Goal: Complete application form: Complete application form

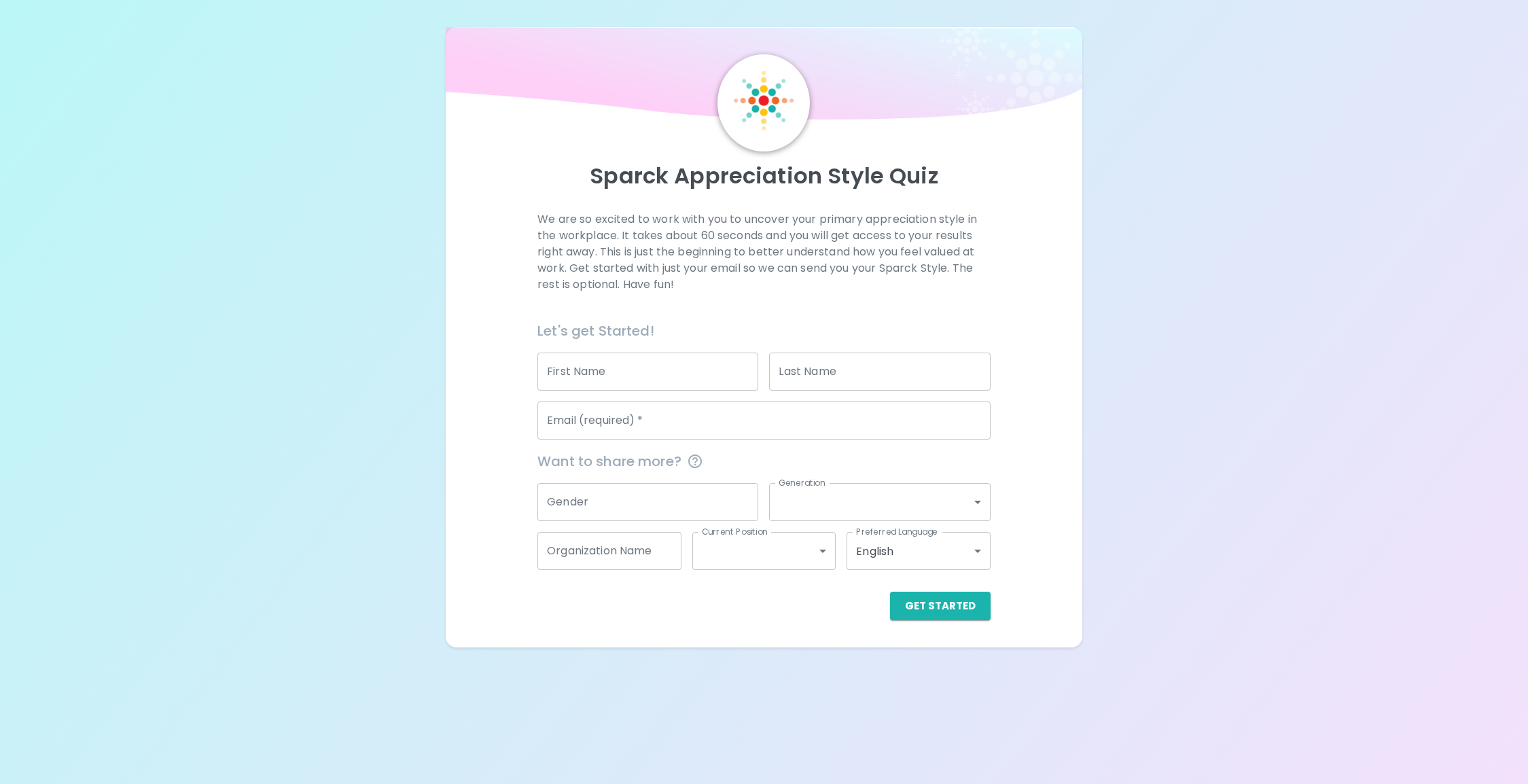
click at [642, 386] on input "First Name" at bounding box center [648, 371] width 221 height 38
type input "[PERSON_NAME]"
click at [635, 426] on input "Email (required)   *" at bounding box center [764, 420] width 453 height 38
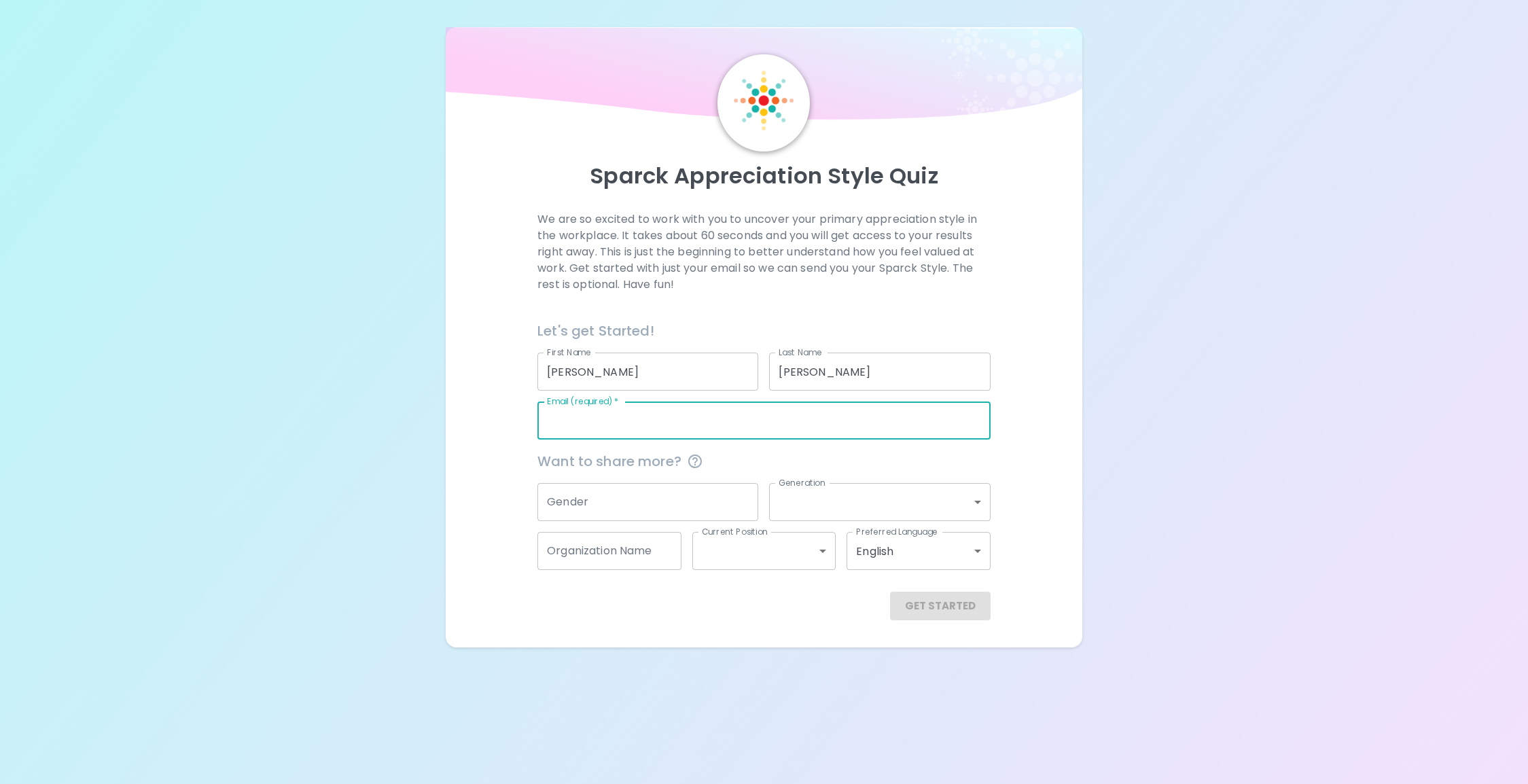
type input "[PERSON_NAME][EMAIL_ADDRESS][PERSON_NAME][DOMAIN_NAME]"
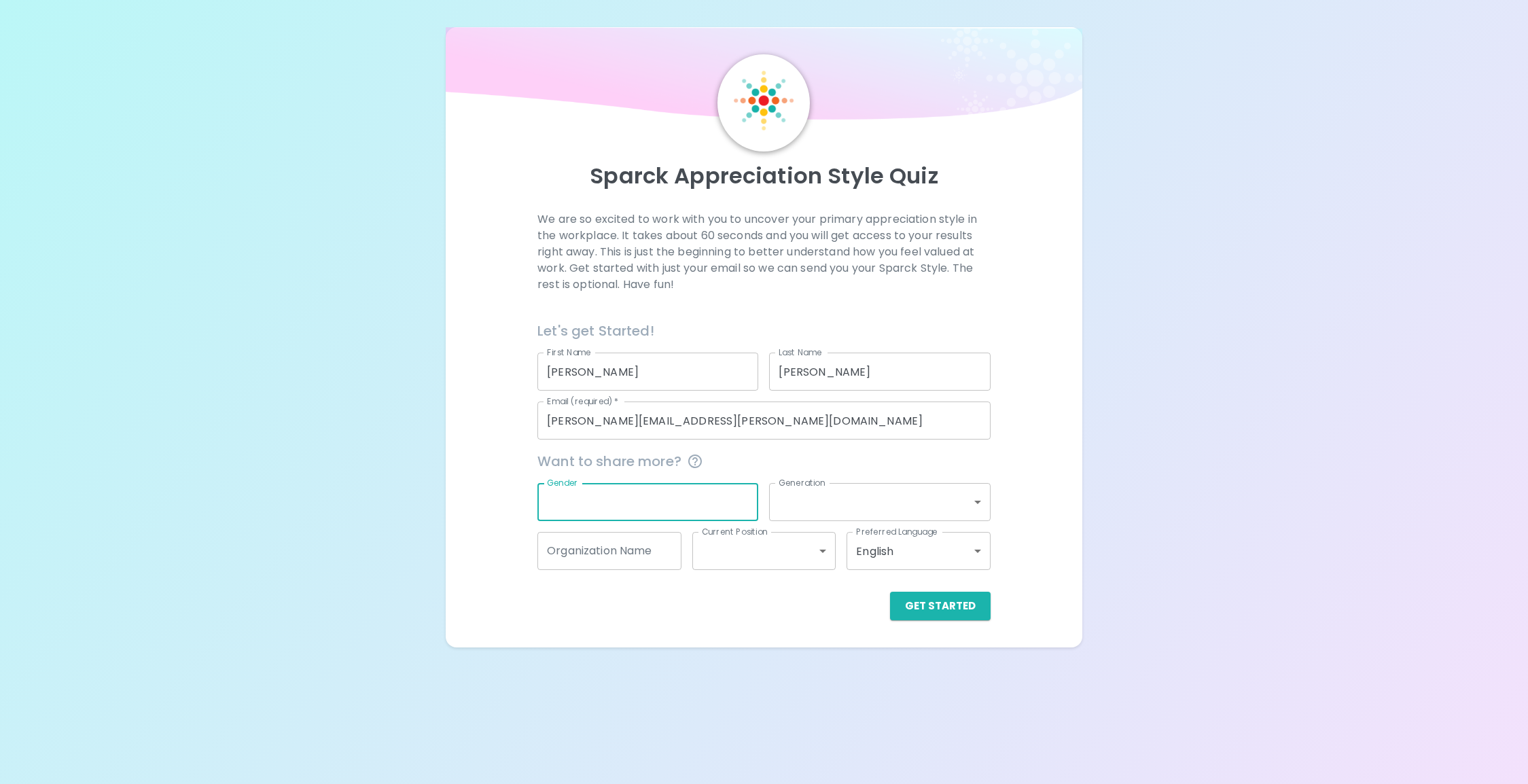
click at [662, 508] on input "Gender" at bounding box center [648, 502] width 221 height 38
click at [602, 501] on input "Gender" at bounding box center [648, 502] width 221 height 38
click at [814, 509] on body "Sparck Appreciation Style Quiz We are so excited to work with you to uncover yo…" at bounding box center [764, 392] width 1528 height 784
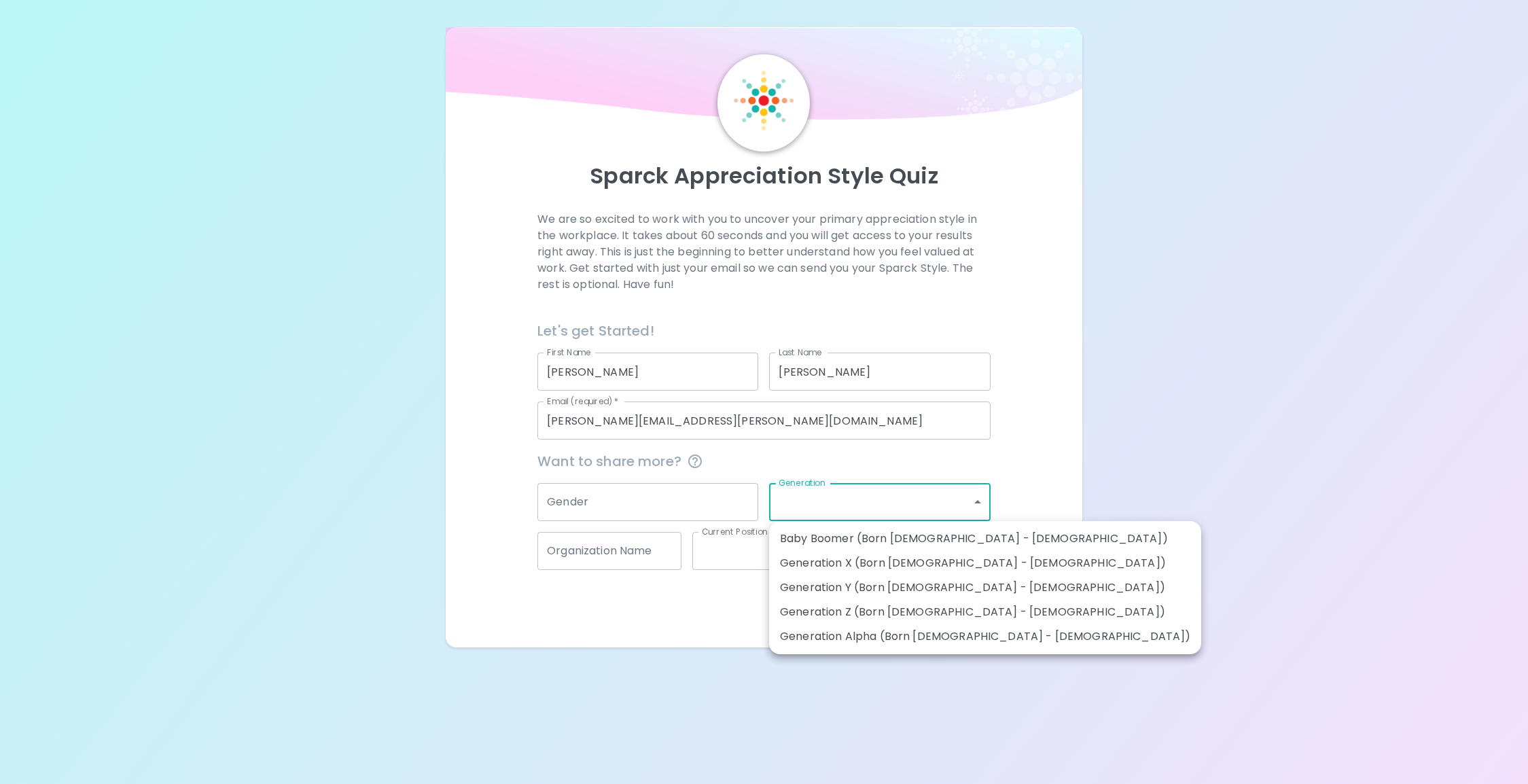
click at [831, 584] on li "Generation Y (Born [DEMOGRAPHIC_DATA] - [DEMOGRAPHIC_DATA])" at bounding box center [984, 587] width 432 height 24
type input "generation_y"
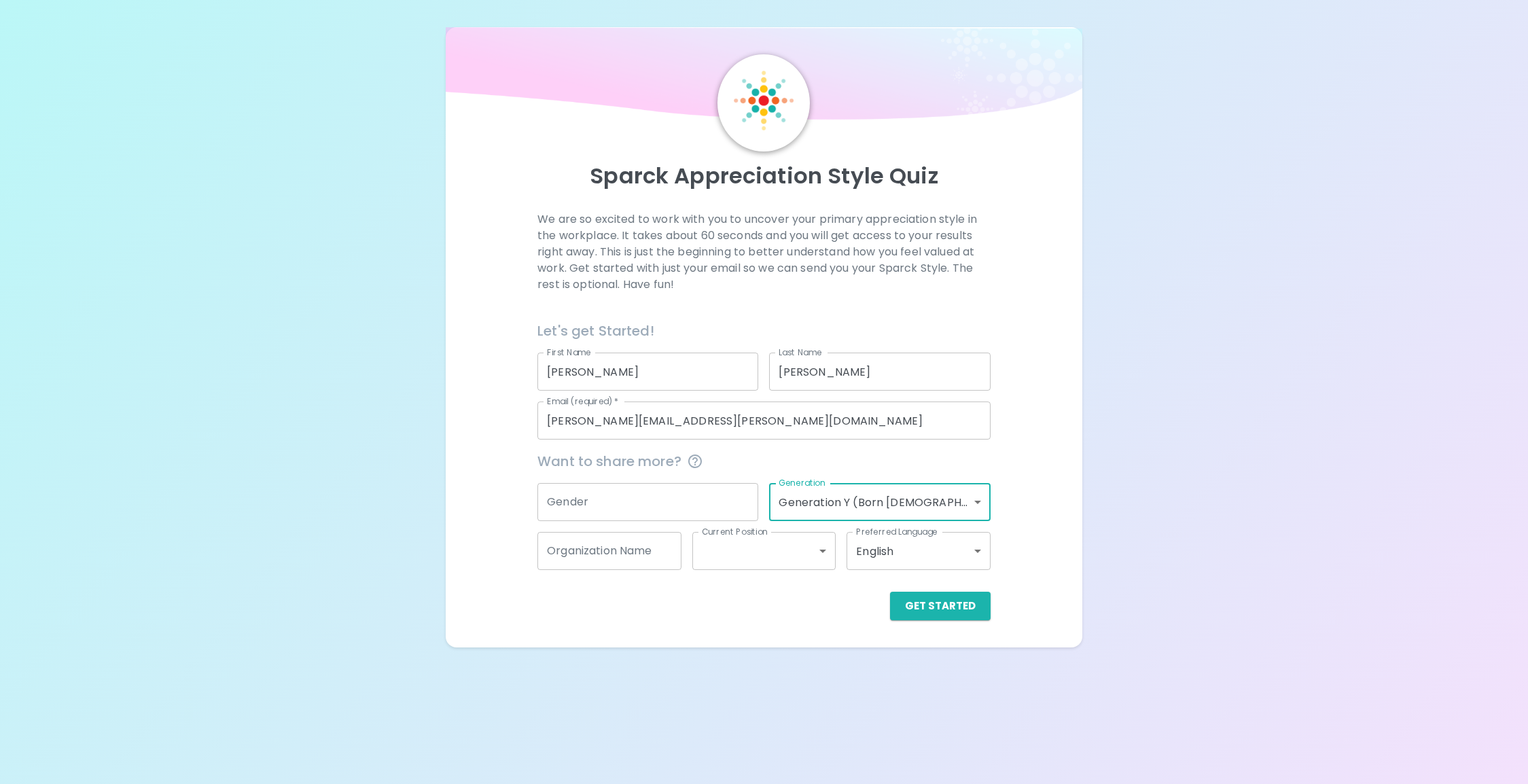
click at [642, 556] on input "Organization Name" at bounding box center [610, 551] width 144 height 38
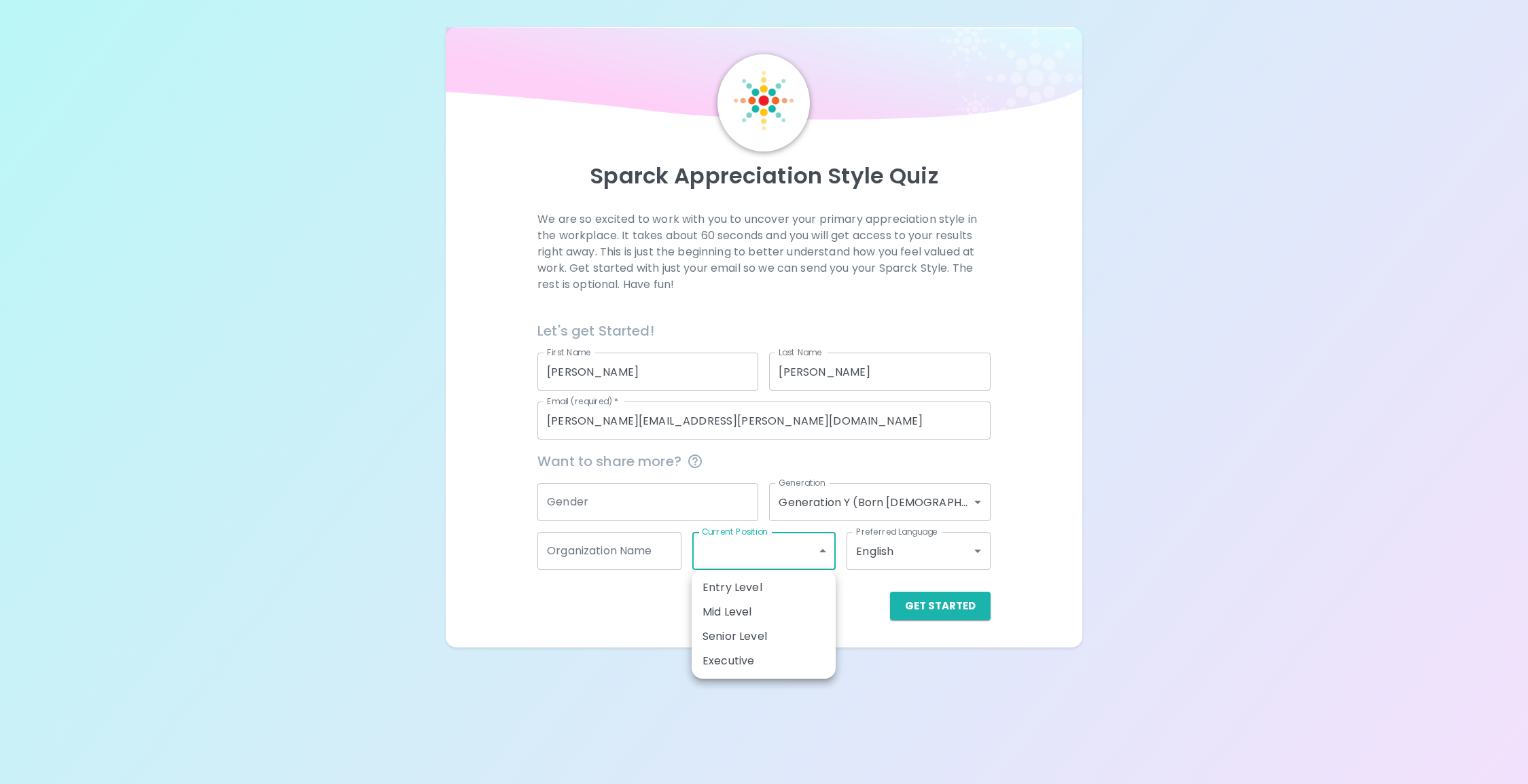
click at [796, 544] on body "Sparck Appreciation Style Quiz We are so excited to work with you to uncover yo…" at bounding box center [764, 392] width 1528 height 784
click at [772, 618] on li "Mid Level" at bounding box center [764, 611] width 144 height 24
type input "mid_level"
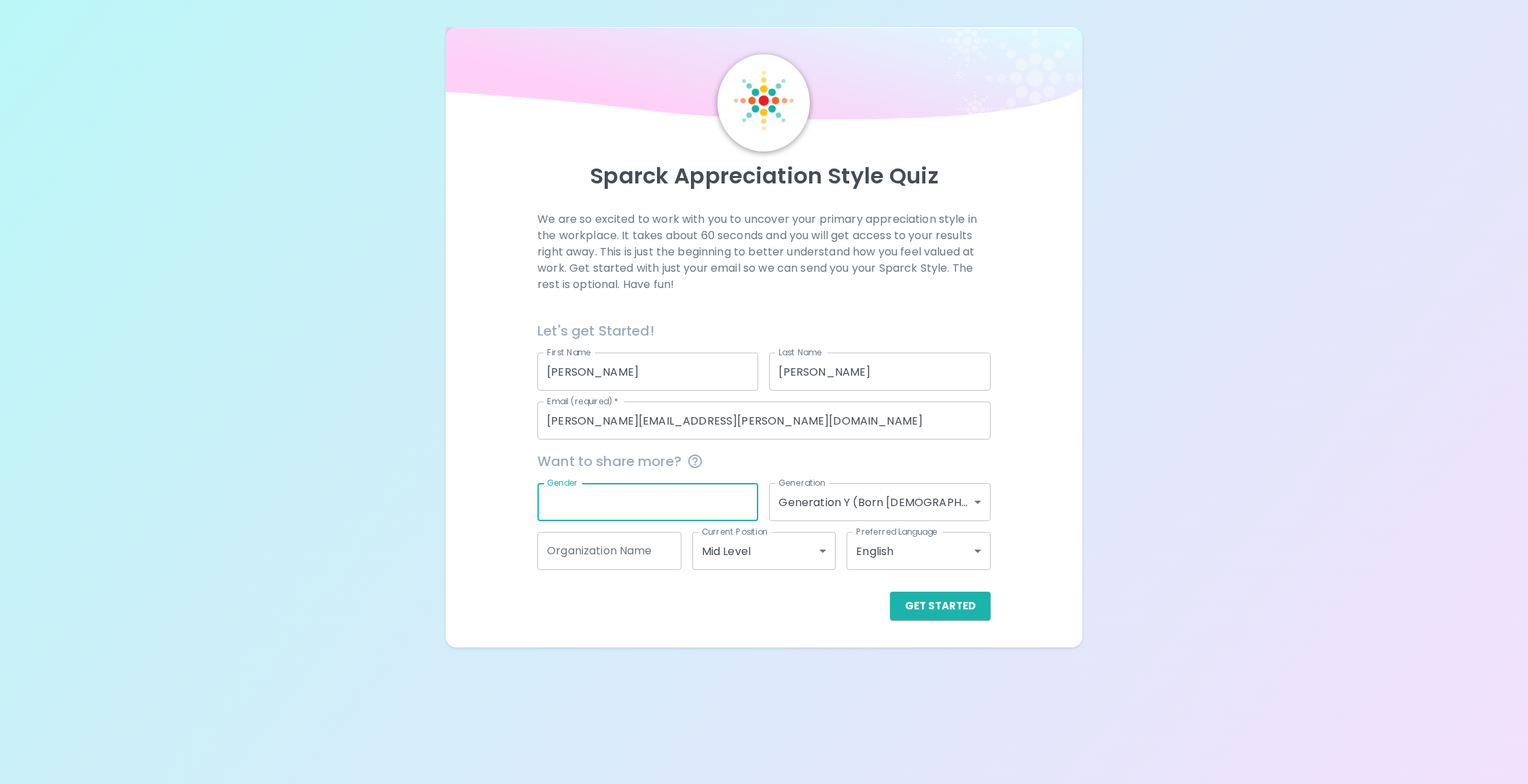
click at [679, 514] on input "Gender" at bounding box center [648, 502] width 221 height 38
type input "[DEMOGRAPHIC_DATA]"
click at [942, 602] on button "Get Started" at bounding box center [940, 606] width 101 height 28
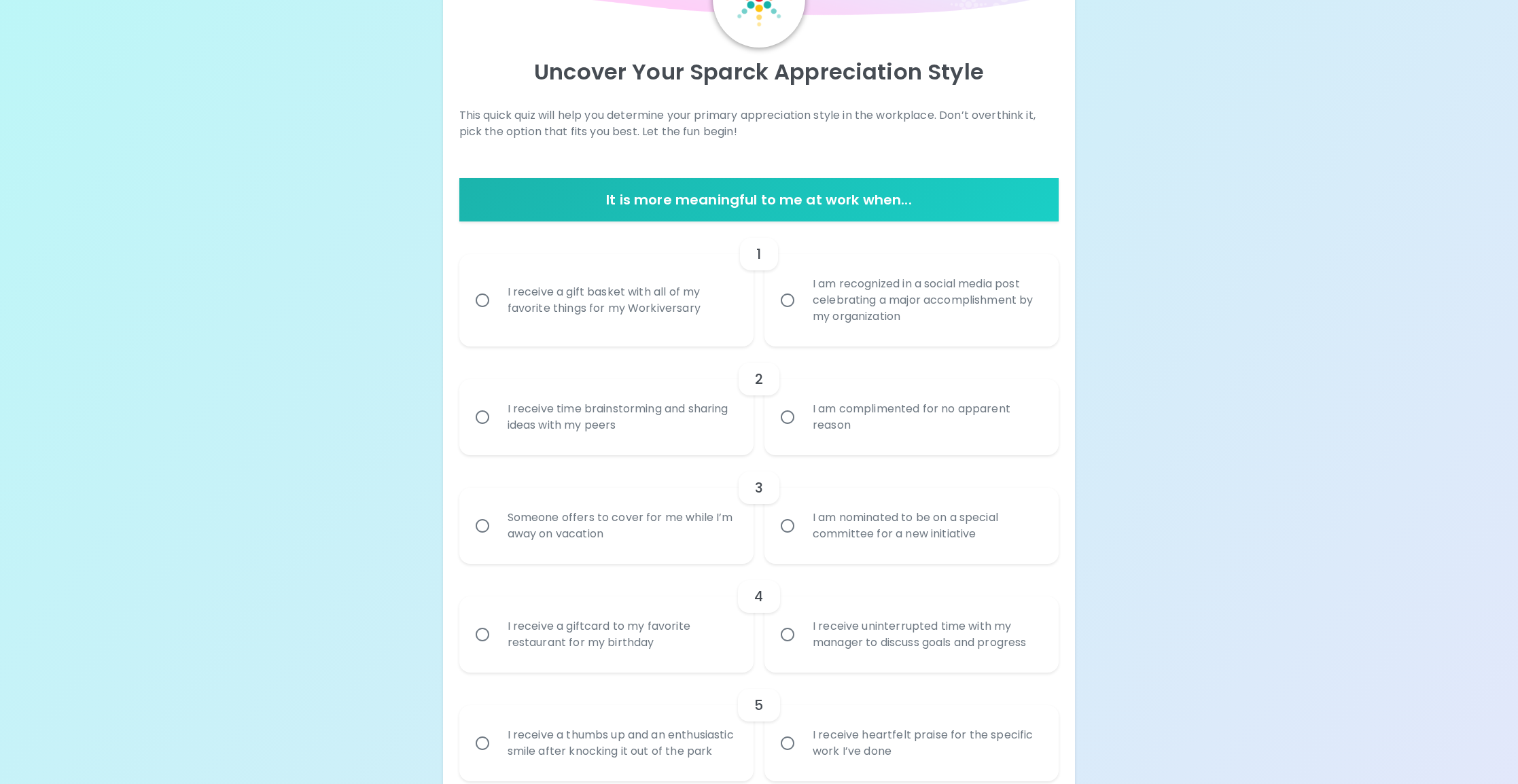
scroll to position [108, 0]
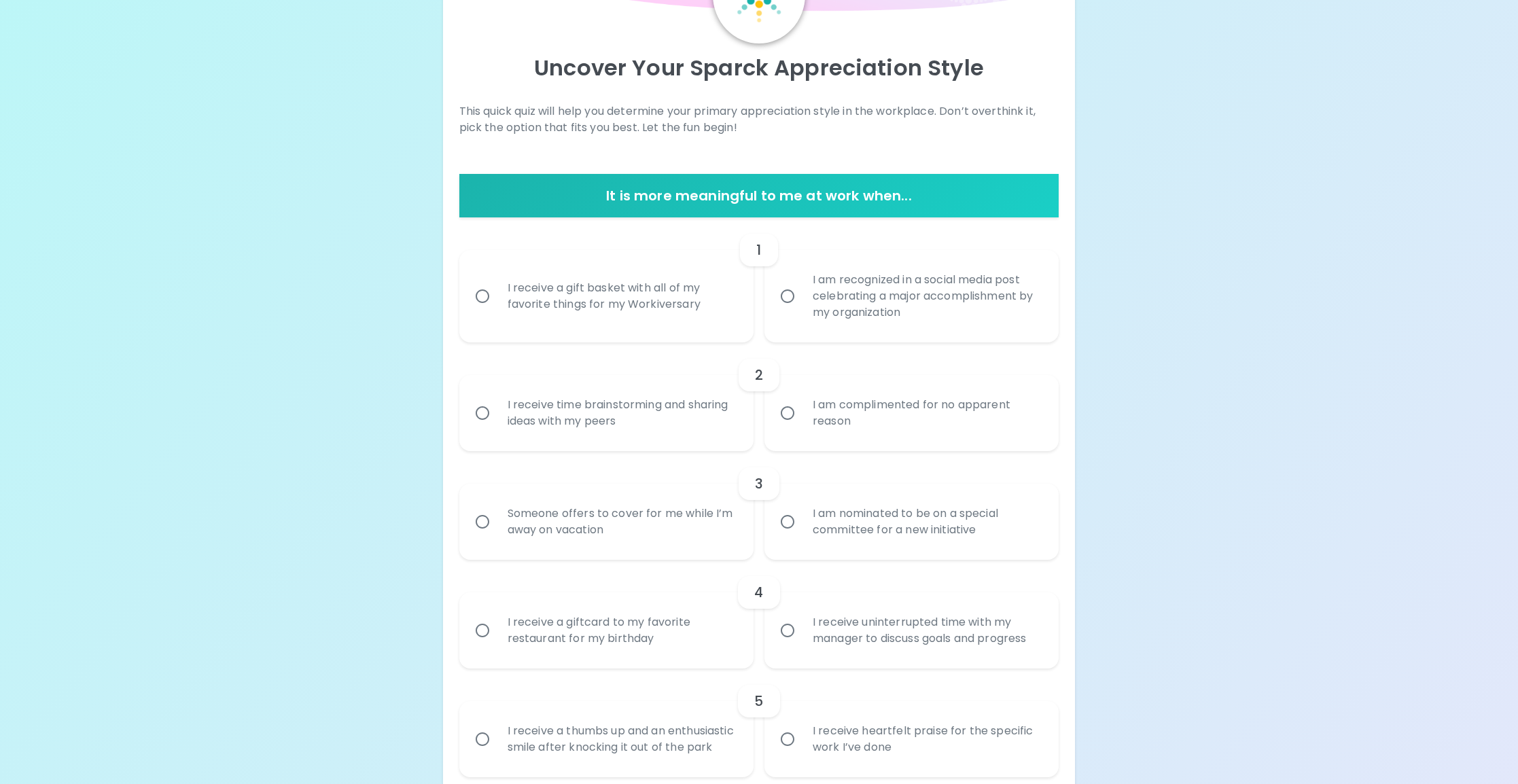
click at [656, 324] on div "I receive a gift basket with all of my favorite things for my Workiversary" at bounding box center [621, 295] width 249 height 65
click at [497, 311] on input "I receive a gift basket with all of my favorite things for my Workiversary" at bounding box center [483, 296] width 28 height 28
radio input "true"
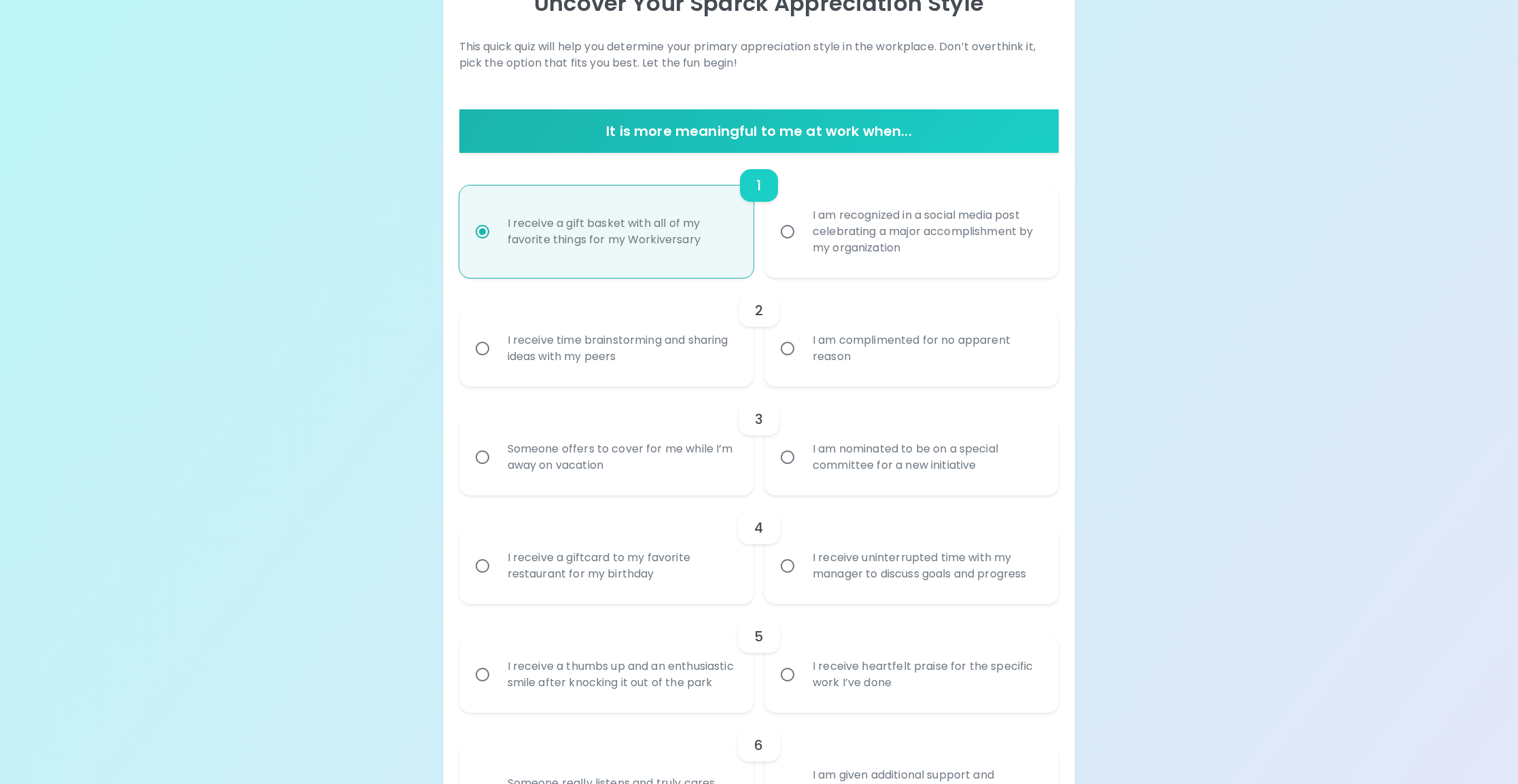
scroll to position [217, 0]
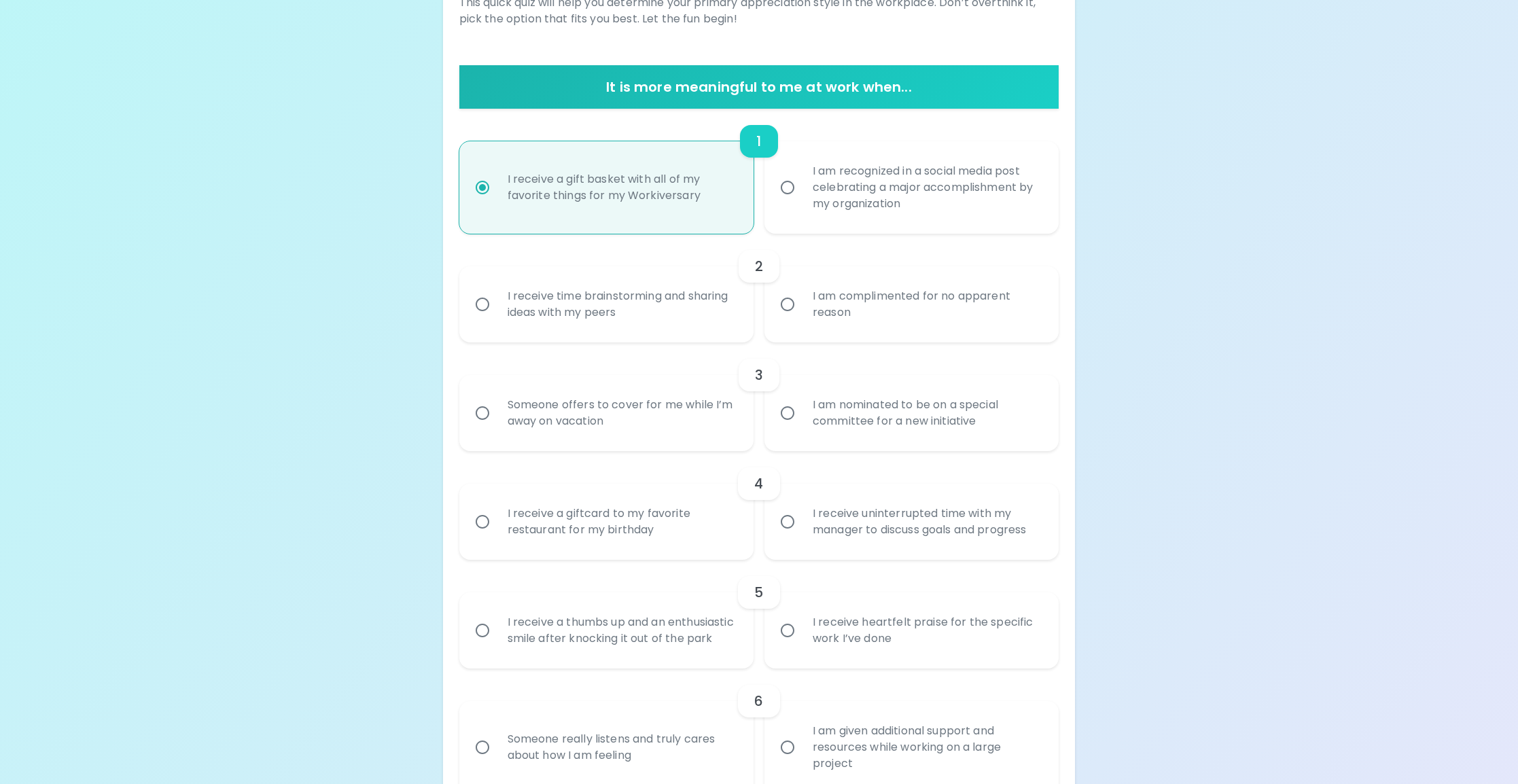
click at [718, 321] on div "I receive time brainstorming and sharing ideas with my peers" at bounding box center [621, 303] width 249 height 65
click at [497, 319] on input "I receive time brainstorming and sharing ideas with my peers" at bounding box center [483, 304] width 28 height 28
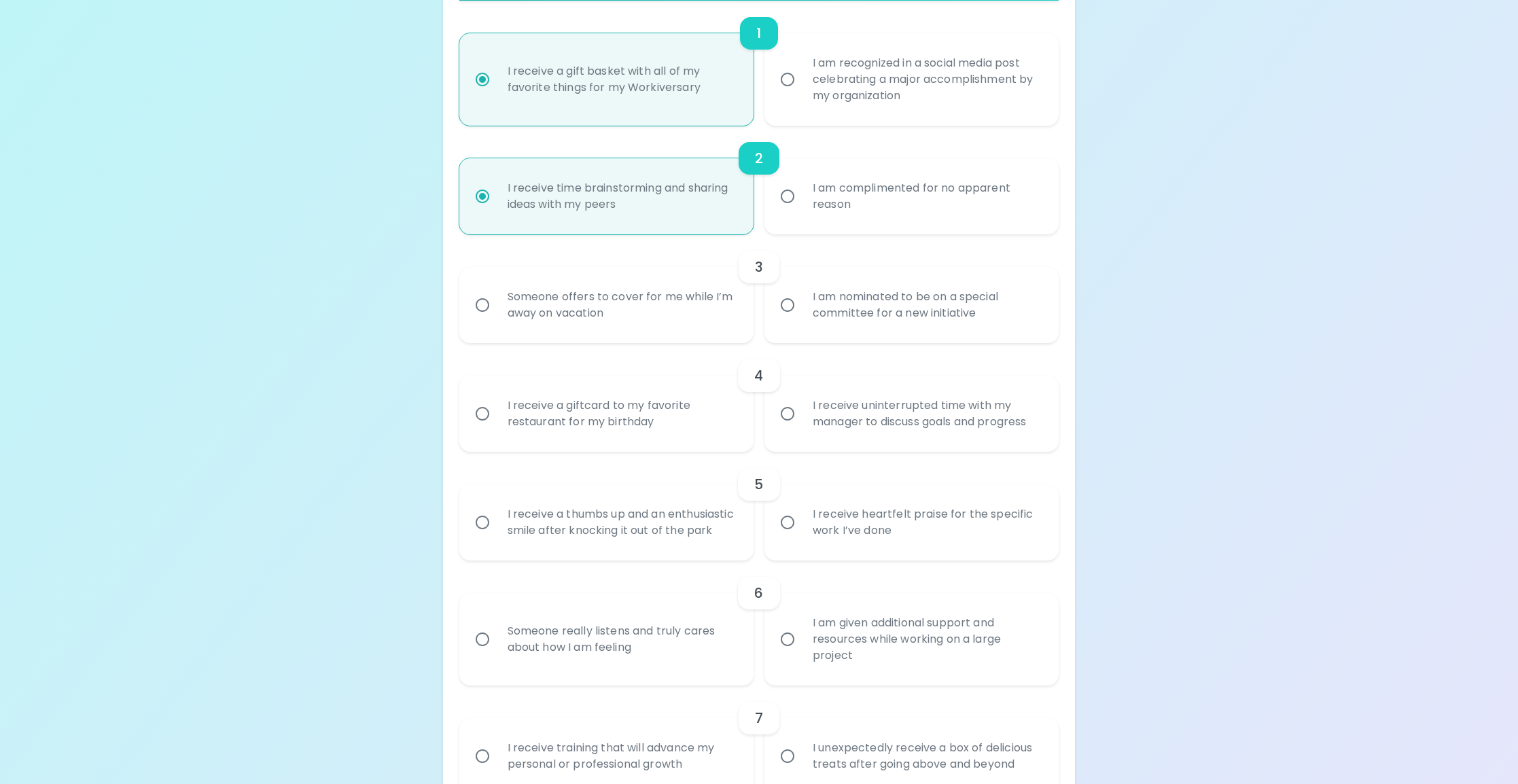
scroll to position [326, 0]
radio input "true"
click at [720, 314] on div "Someone offers to cover for me while I’m away on vacation" at bounding box center [621, 303] width 249 height 65
click at [497, 314] on input "Someone offers to cover for me while I’m away on vacation" at bounding box center [483, 304] width 28 height 28
radio input "false"
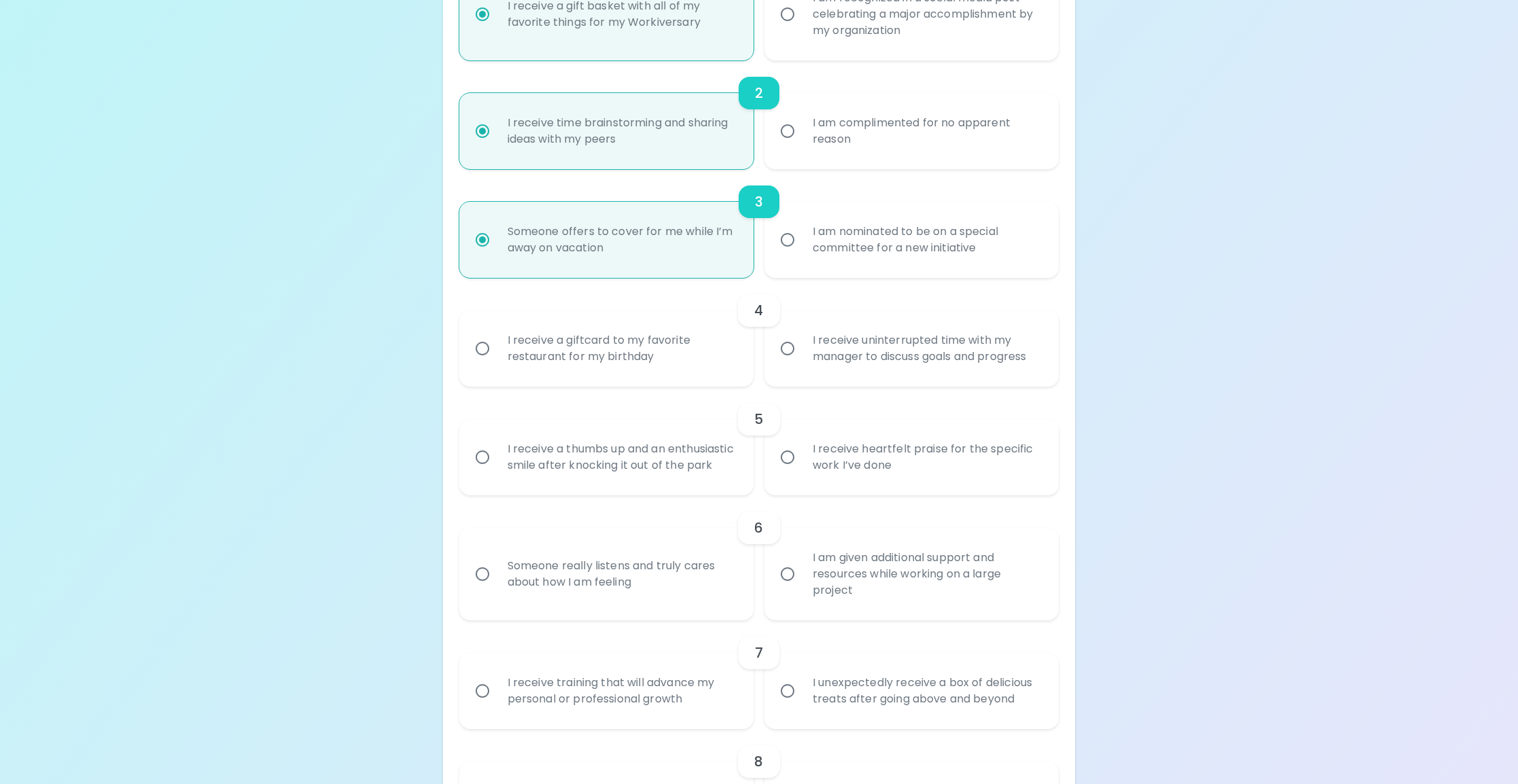
scroll to position [434, 0]
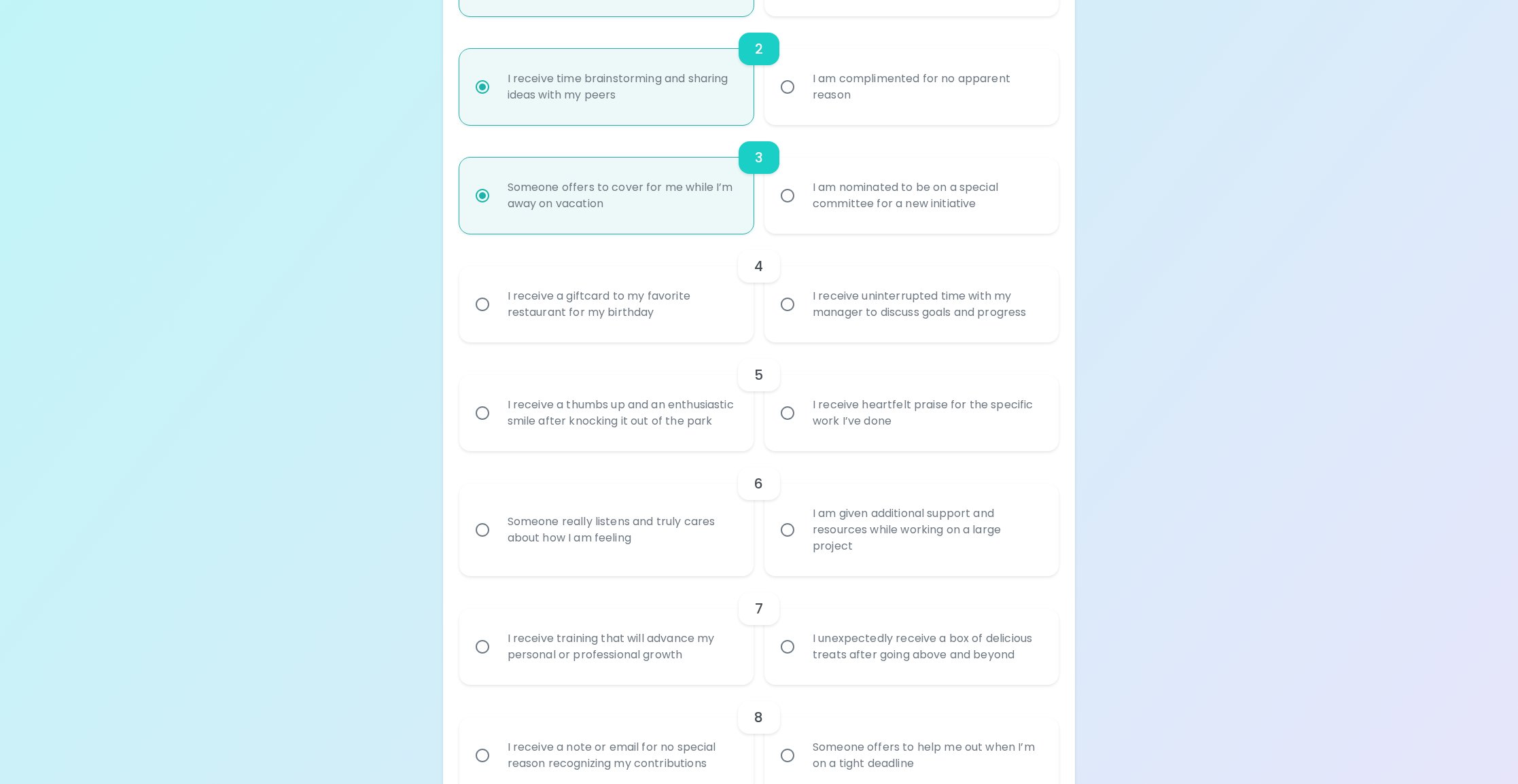
radio input "true"
click at [895, 309] on div "I receive uninterrupted time with my manager to discuss goals and progress" at bounding box center [927, 303] width 249 height 65
click at [802, 309] on input "I receive uninterrupted time with my manager to discuss goals and progress" at bounding box center [788, 304] width 28 height 28
radio input "false"
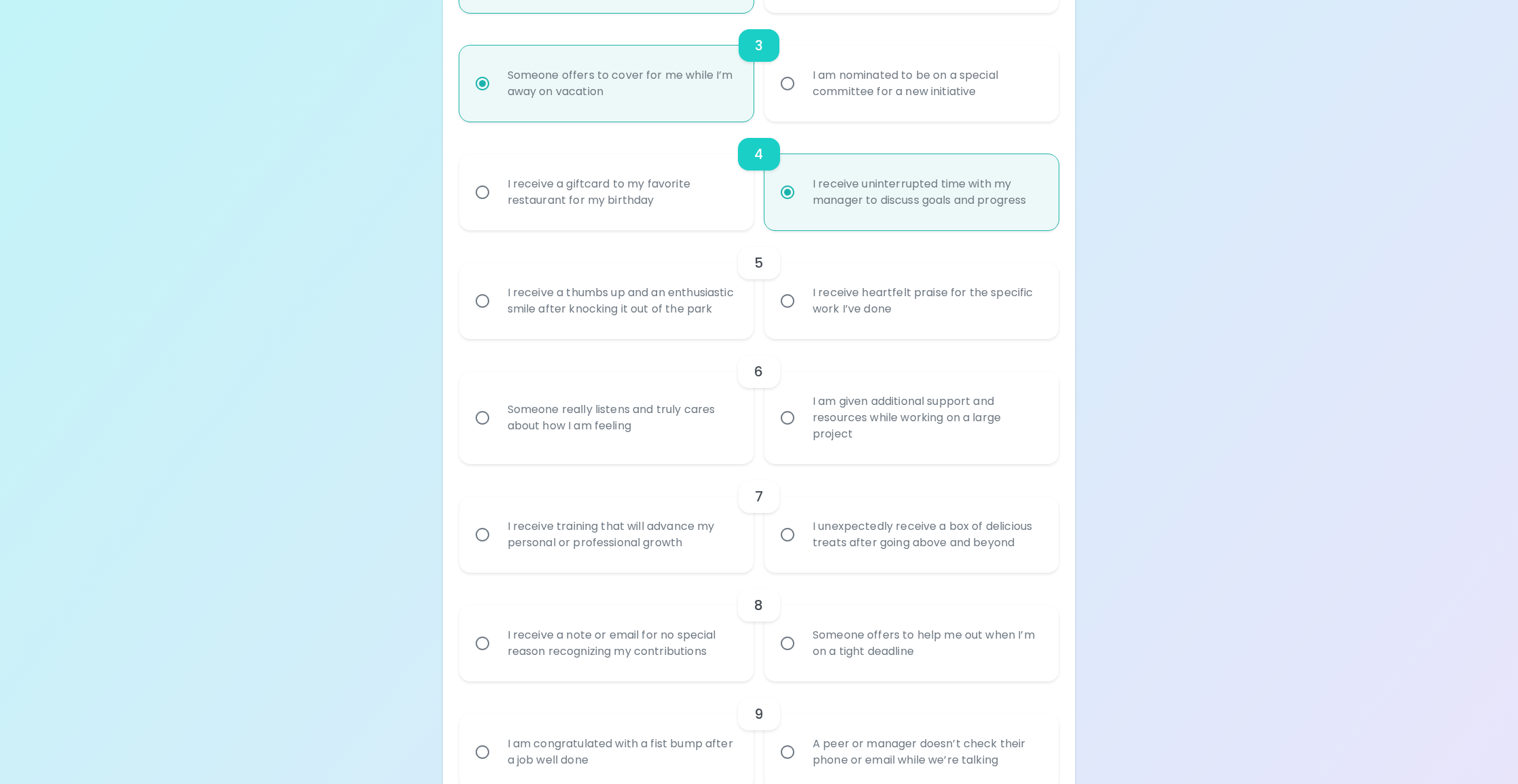
scroll to position [543, 0]
radio input "true"
click at [883, 332] on div "I receive heartfelt praise for the specific work I’ve done" at bounding box center [927, 303] width 249 height 65
click at [802, 319] on input "I receive heartfelt praise for the specific work I’ve done" at bounding box center [788, 304] width 28 height 28
radio input "false"
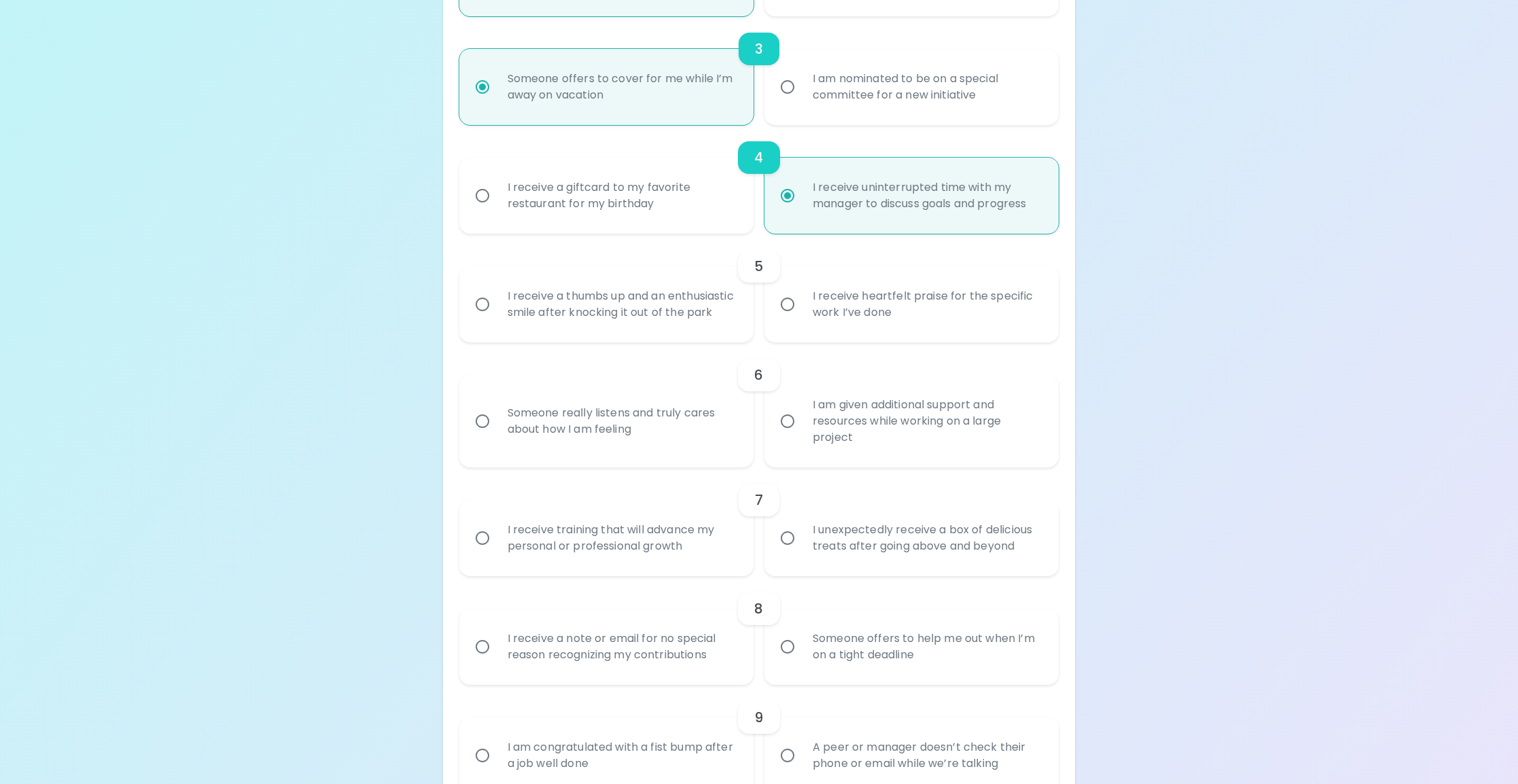
radio input "false"
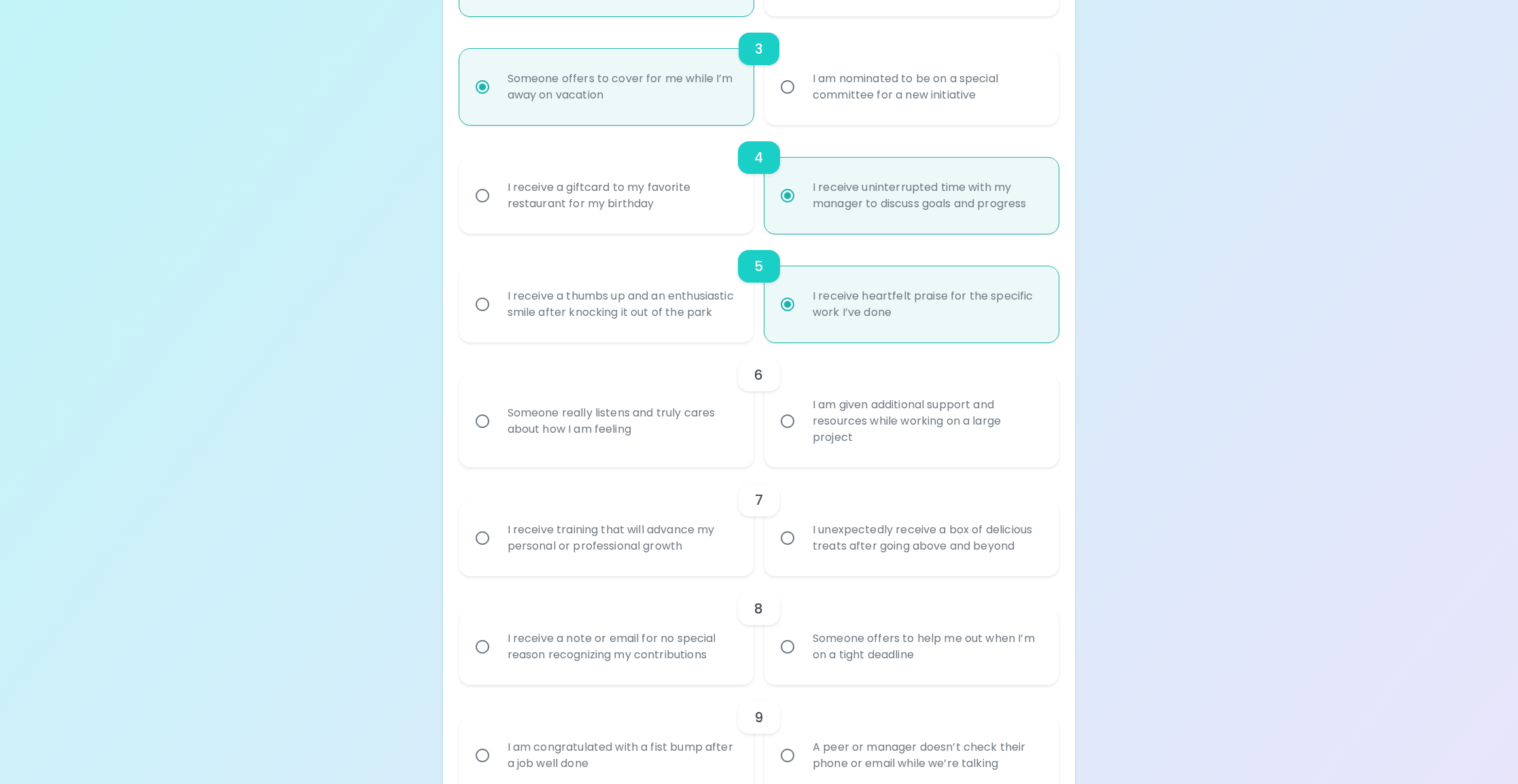
scroll to position [651, 0]
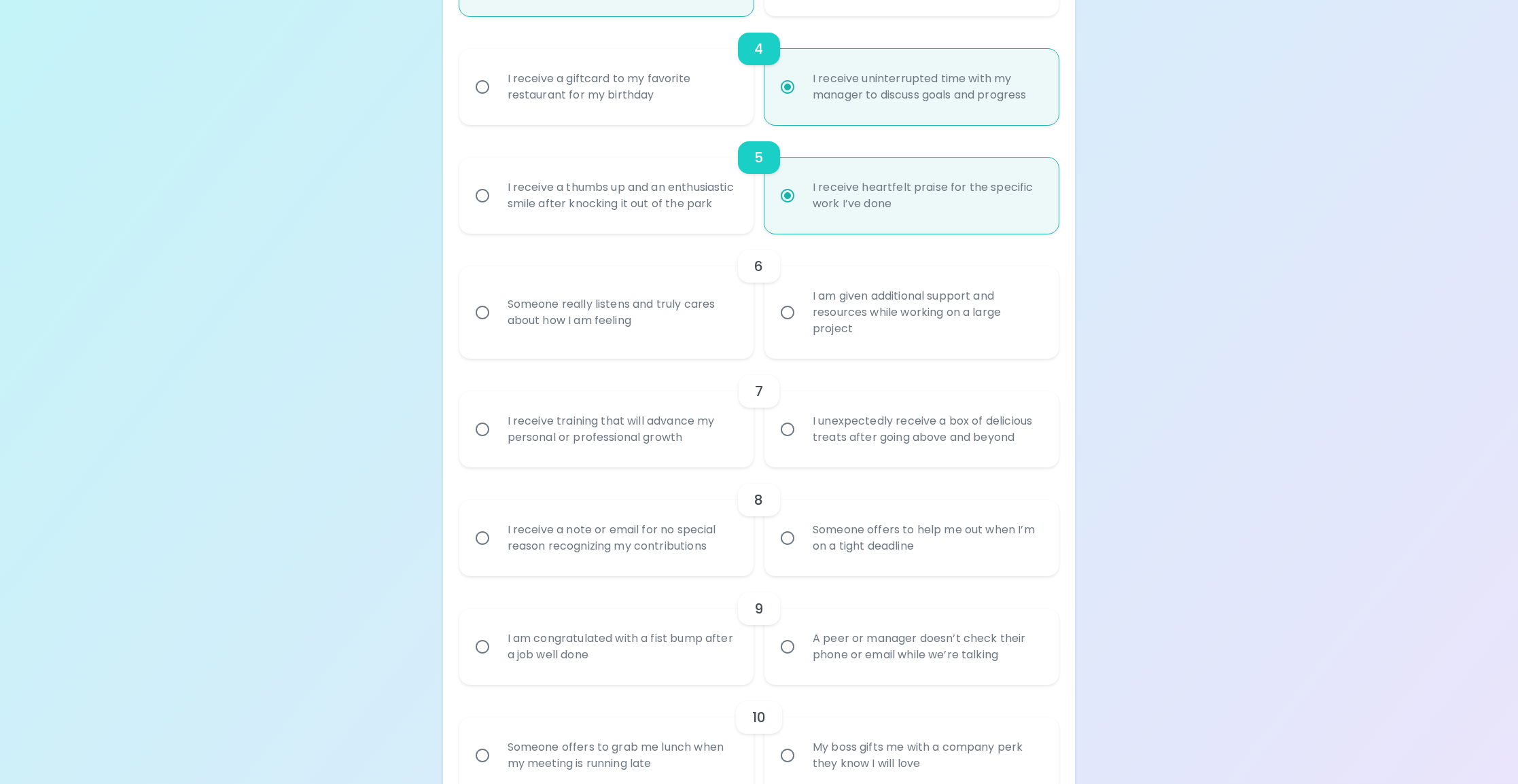
radio input "true"
click at [689, 345] on div "Someone really listens and truly cares about how I am feeling" at bounding box center [621, 311] width 249 height 65
click at [497, 327] on input "Someone really listens and truly cares about how I am feeling" at bounding box center [483, 312] width 28 height 28
radio input "false"
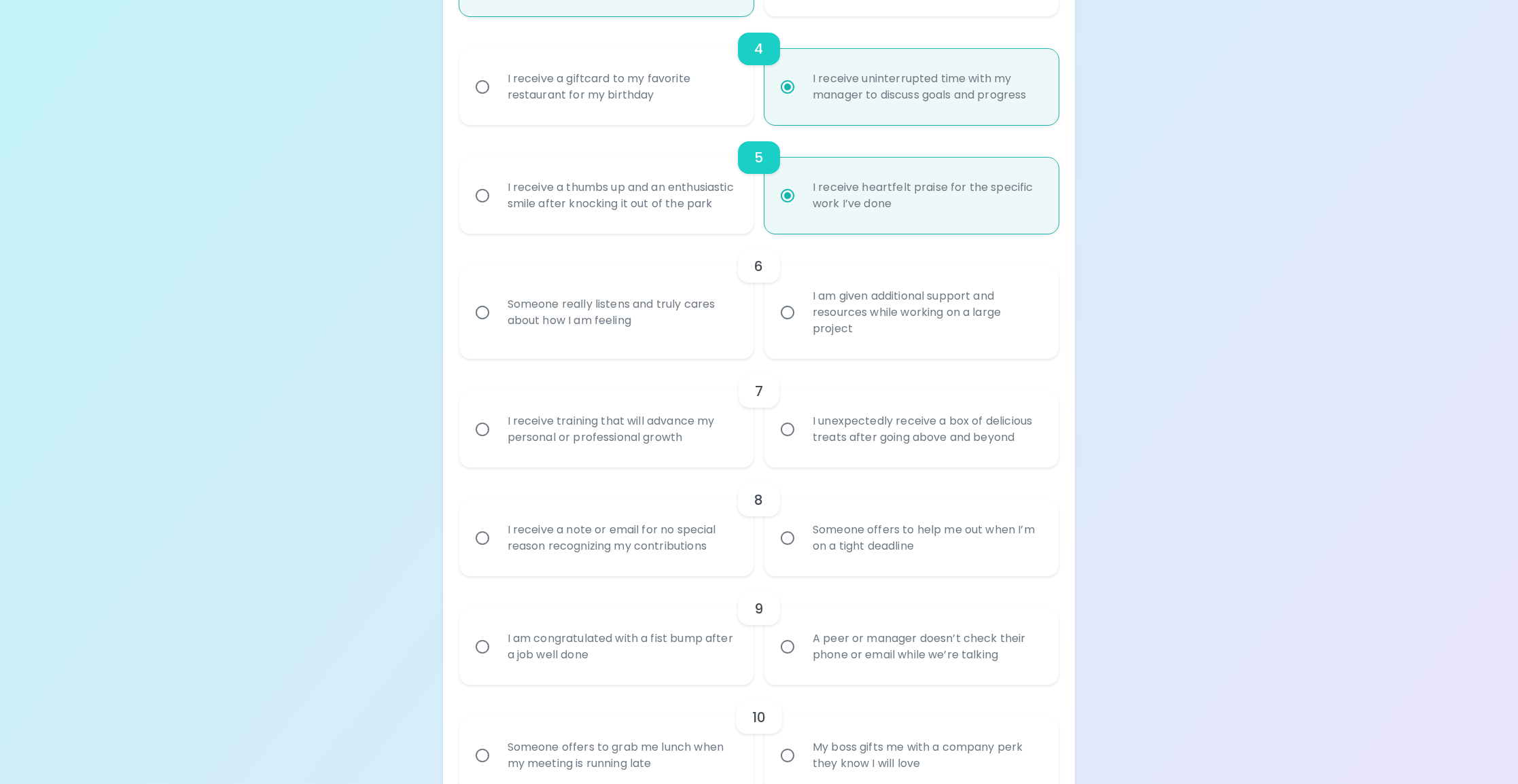
radio input "false"
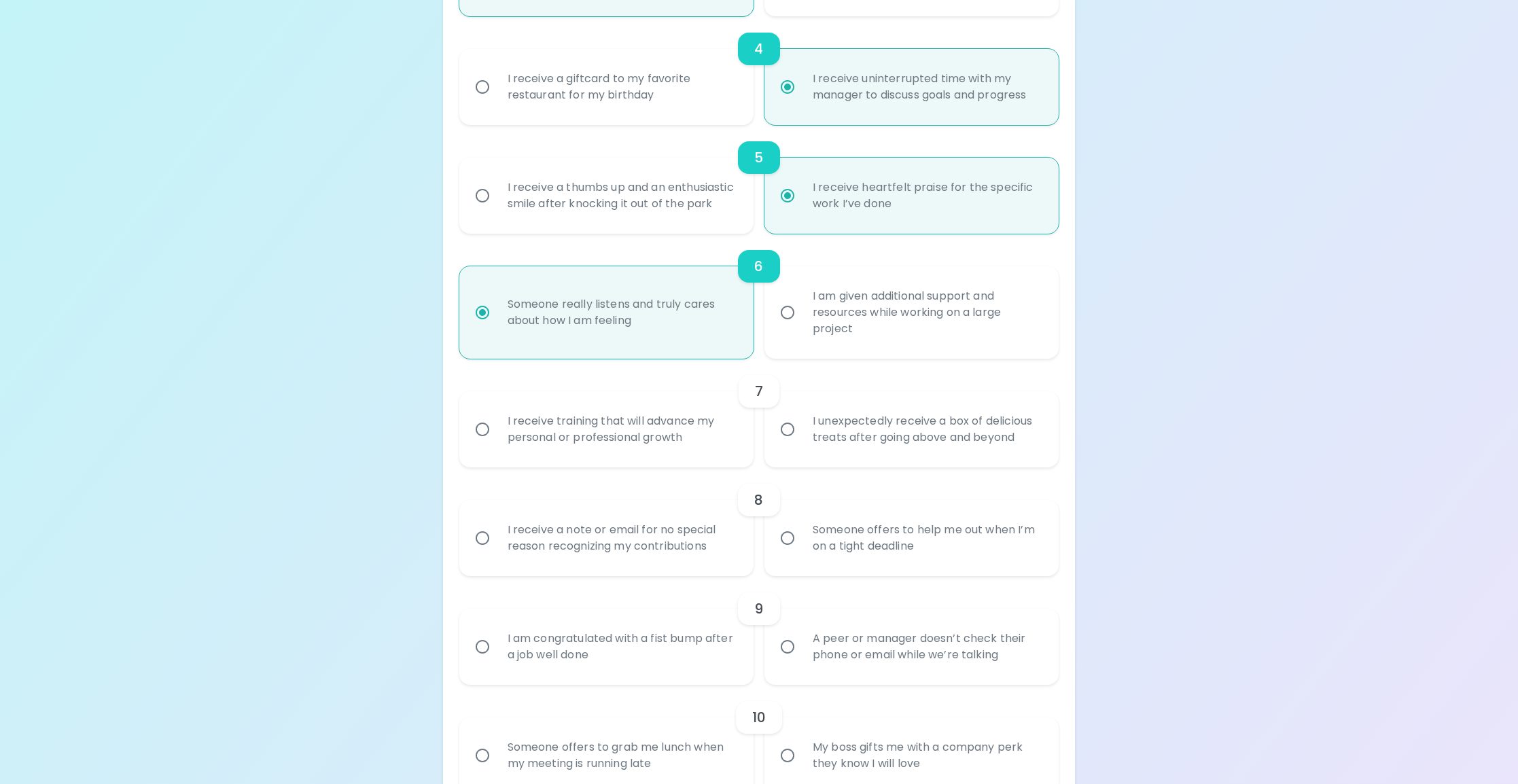
scroll to position [760, 0]
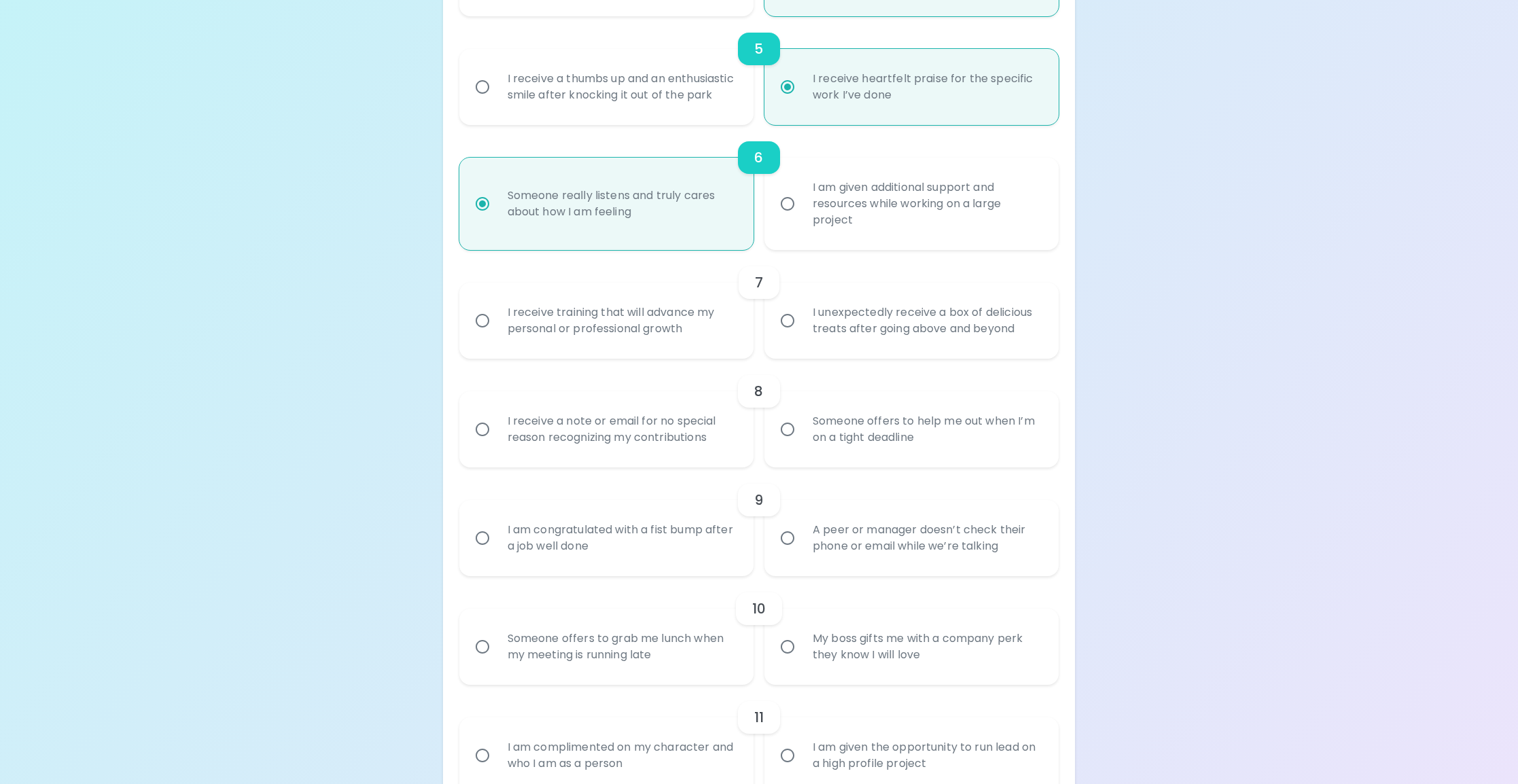
radio input "true"
click at [621, 352] on div "I receive training that will advance my personal or professional growth" at bounding box center [621, 320] width 249 height 65
click at [497, 335] on input "I receive training that will advance my personal or professional growth" at bounding box center [483, 321] width 28 height 28
radio input "false"
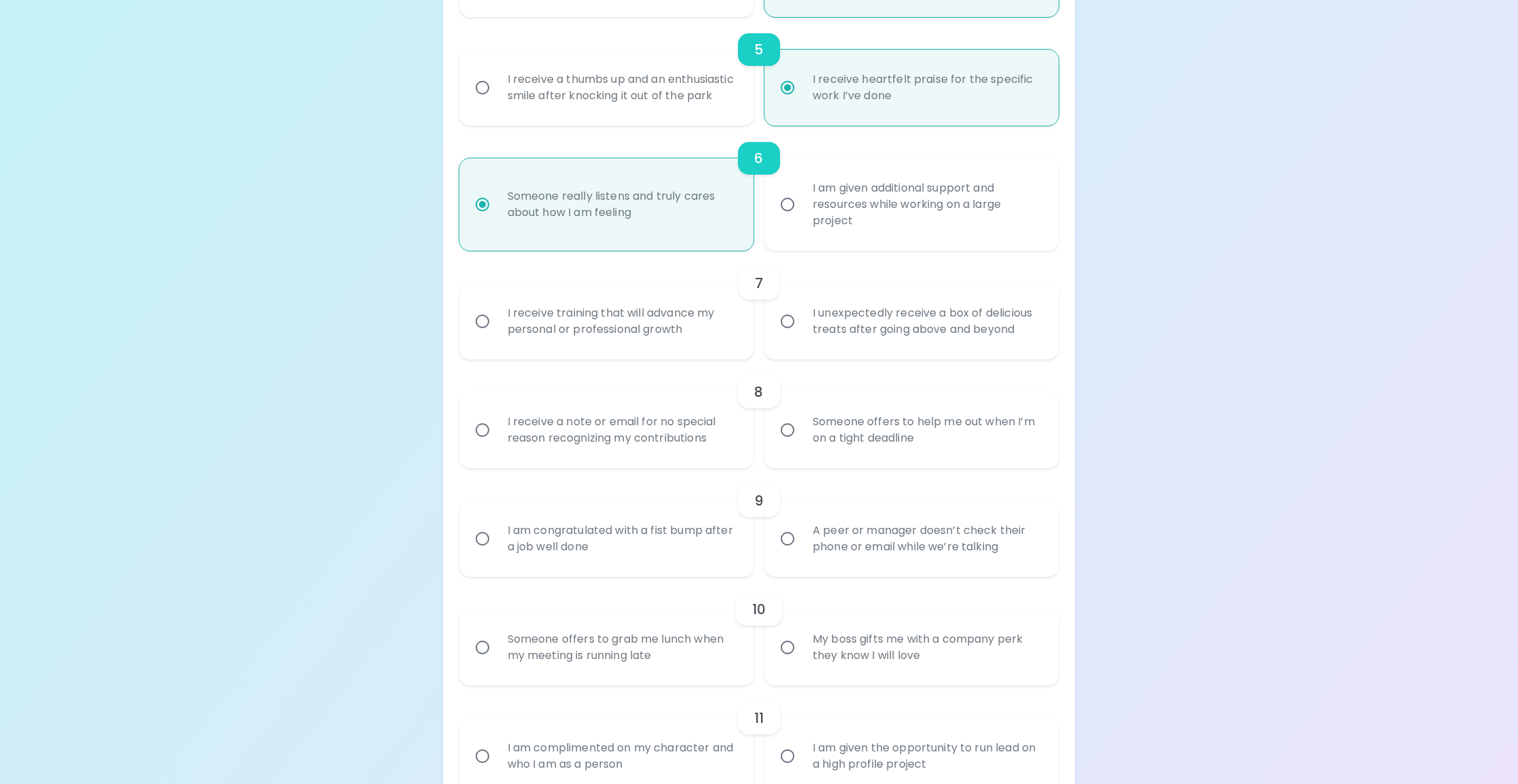
radio input "false"
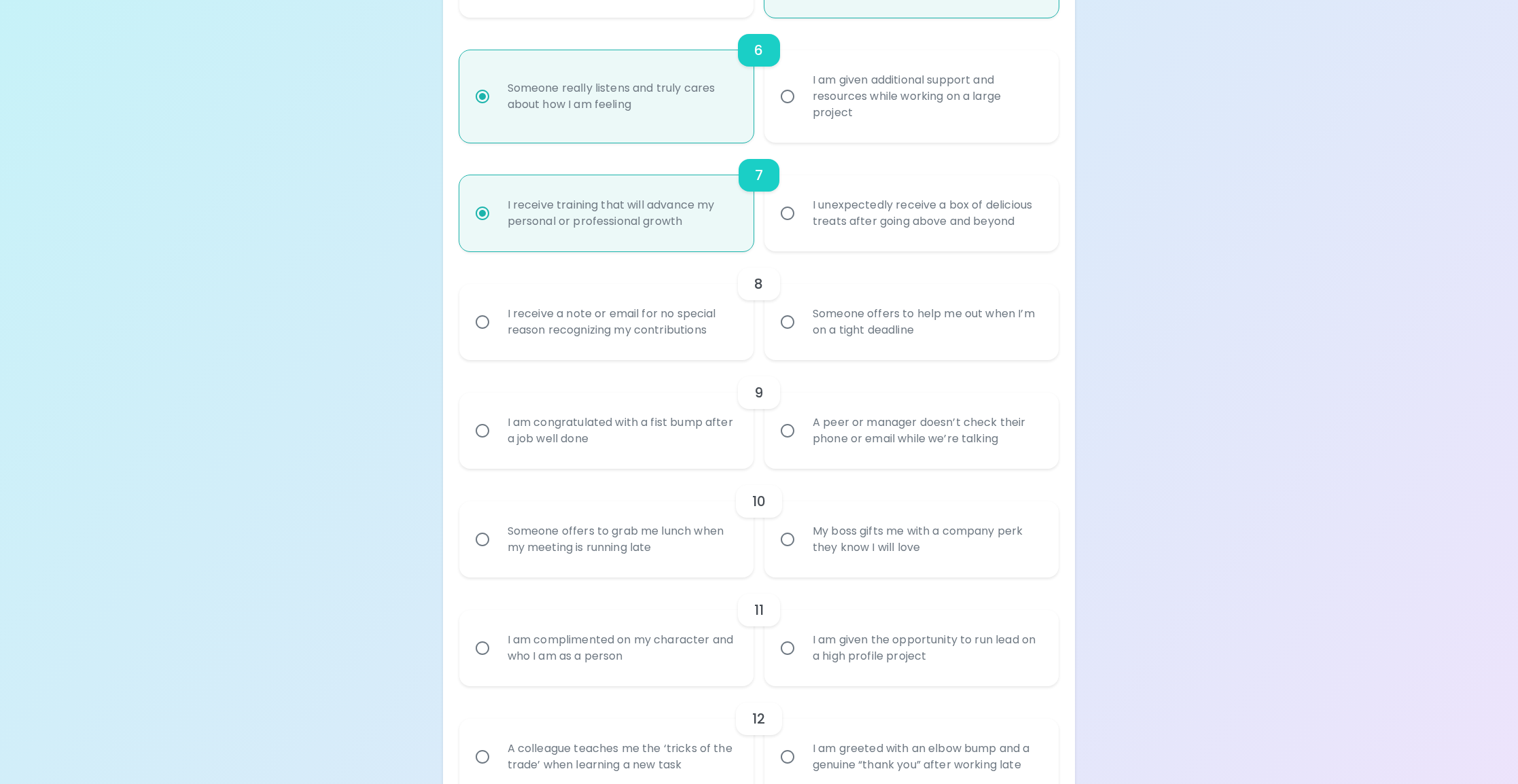
scroll to position [869, 0]
radio input "true"
click at [621, 352] on div "I receive a note or email for no special reason recognizing my contributions" at bounding box center [621, 320] width 249 height 65
click at [497, 335] on input "I receive a note or email for no special reason recognizing my contributions" at bounding box center [483, 321] width 28 height 28
radio input "false"
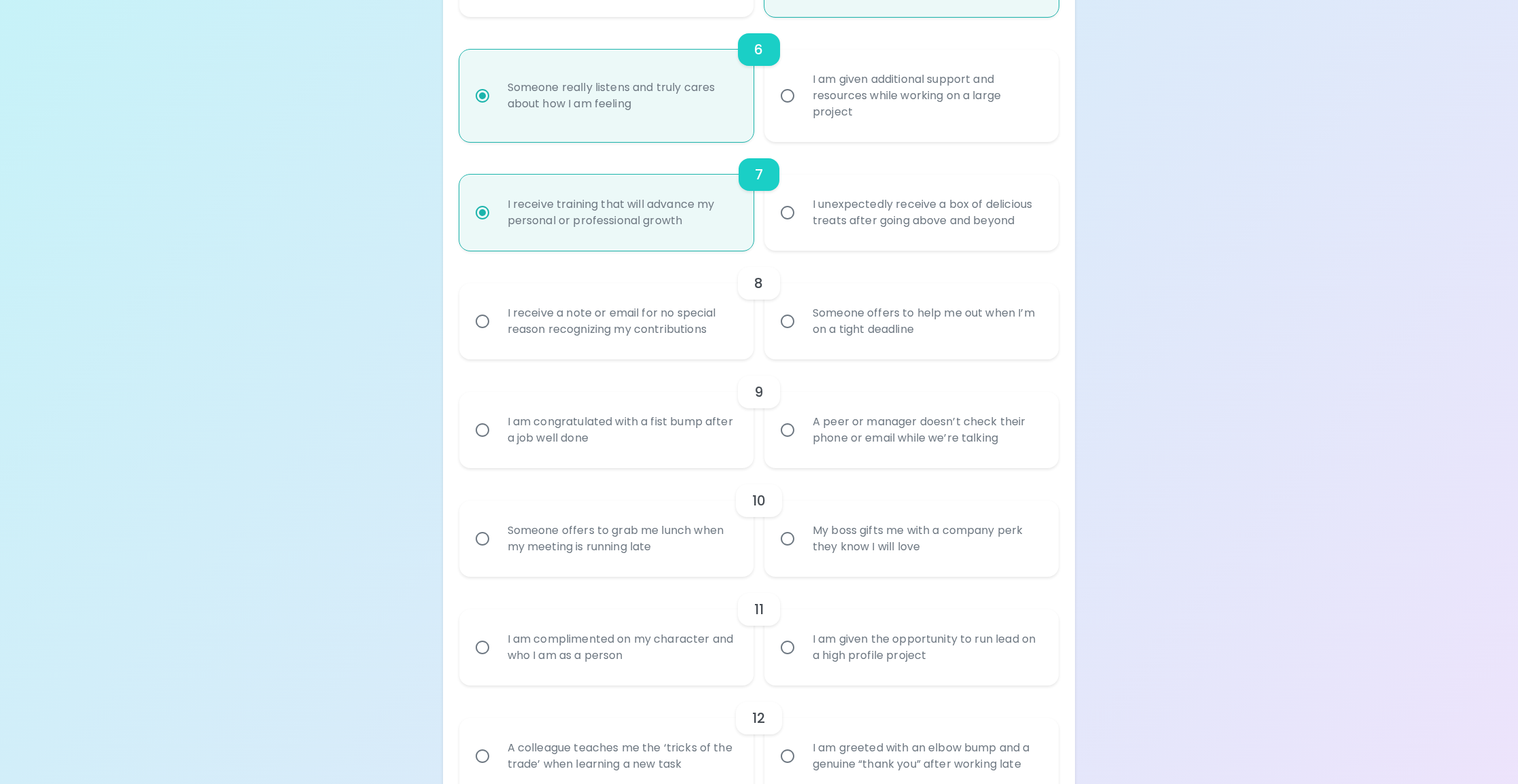
radio input "false"
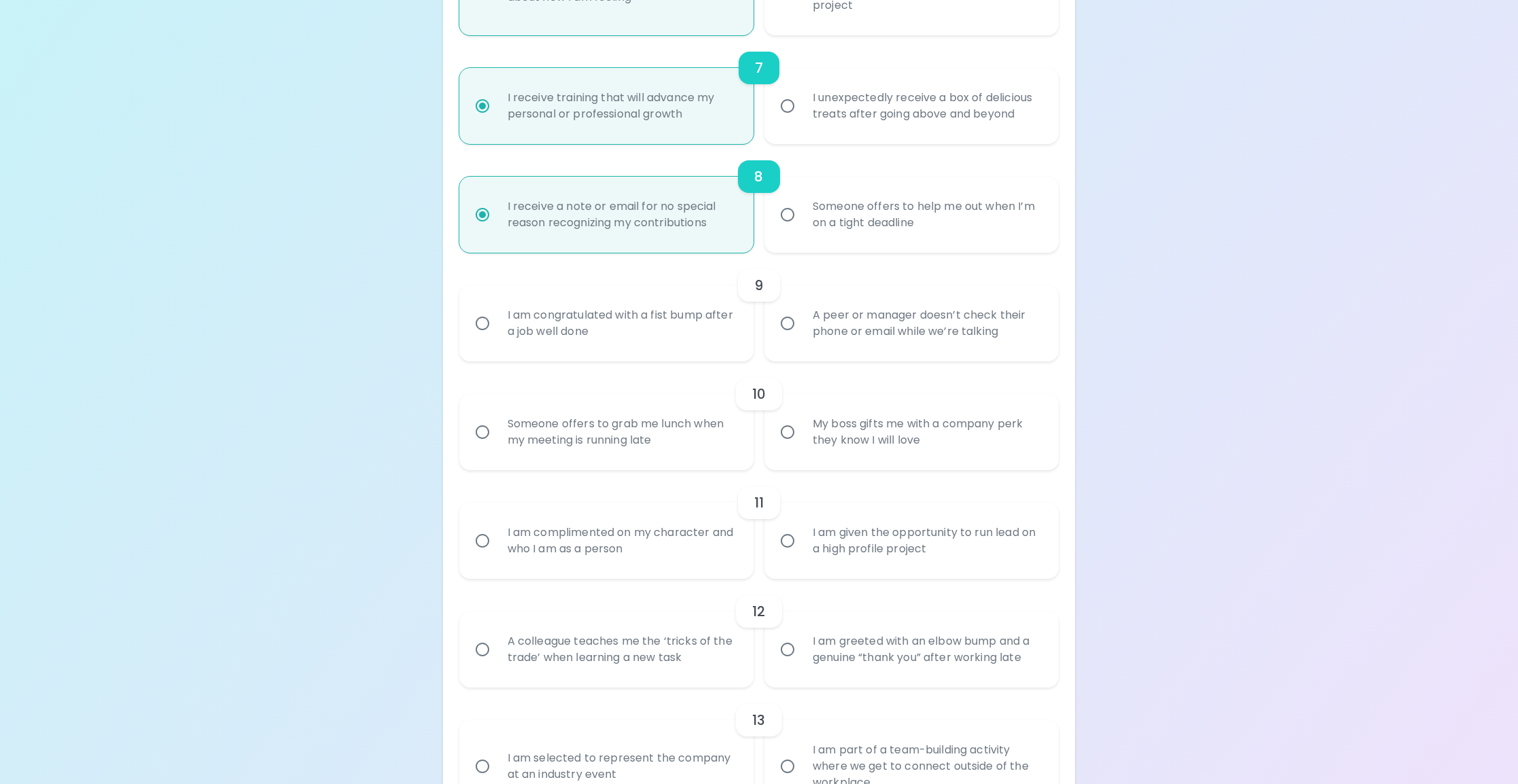
scroll to position [977, 0]
radio input "true"
click at [856, 354] on div "A peer or manager doesn’t check their phone or email while we’re talking" at bounding box center [927, 320] width 249 height 65
click at [802, 335] on input "A peer or manager doesn’t check their phone or email while we’re talking" at bounding box center [788, 321] width 28 height 28
radio input "false"
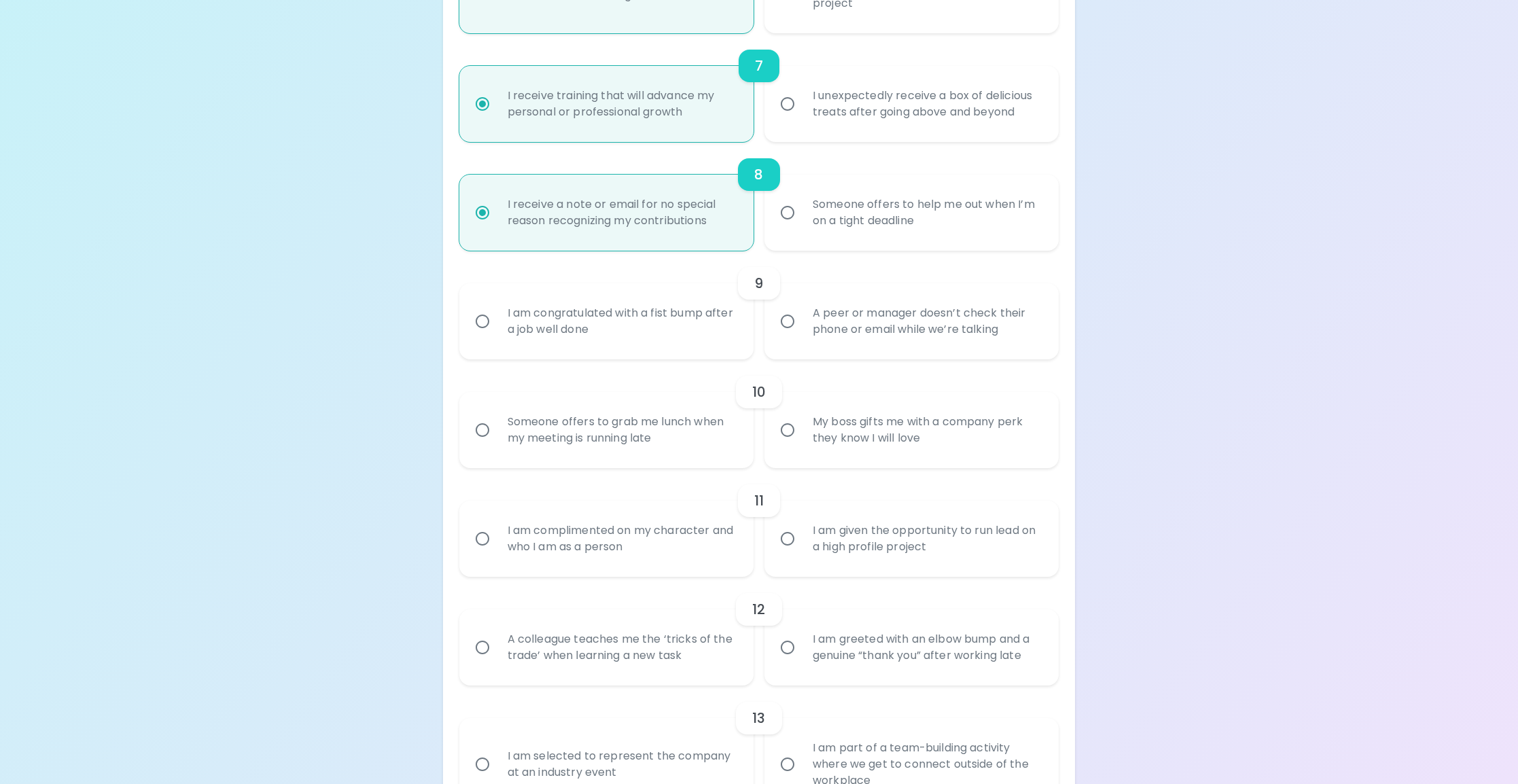
radio input "false"
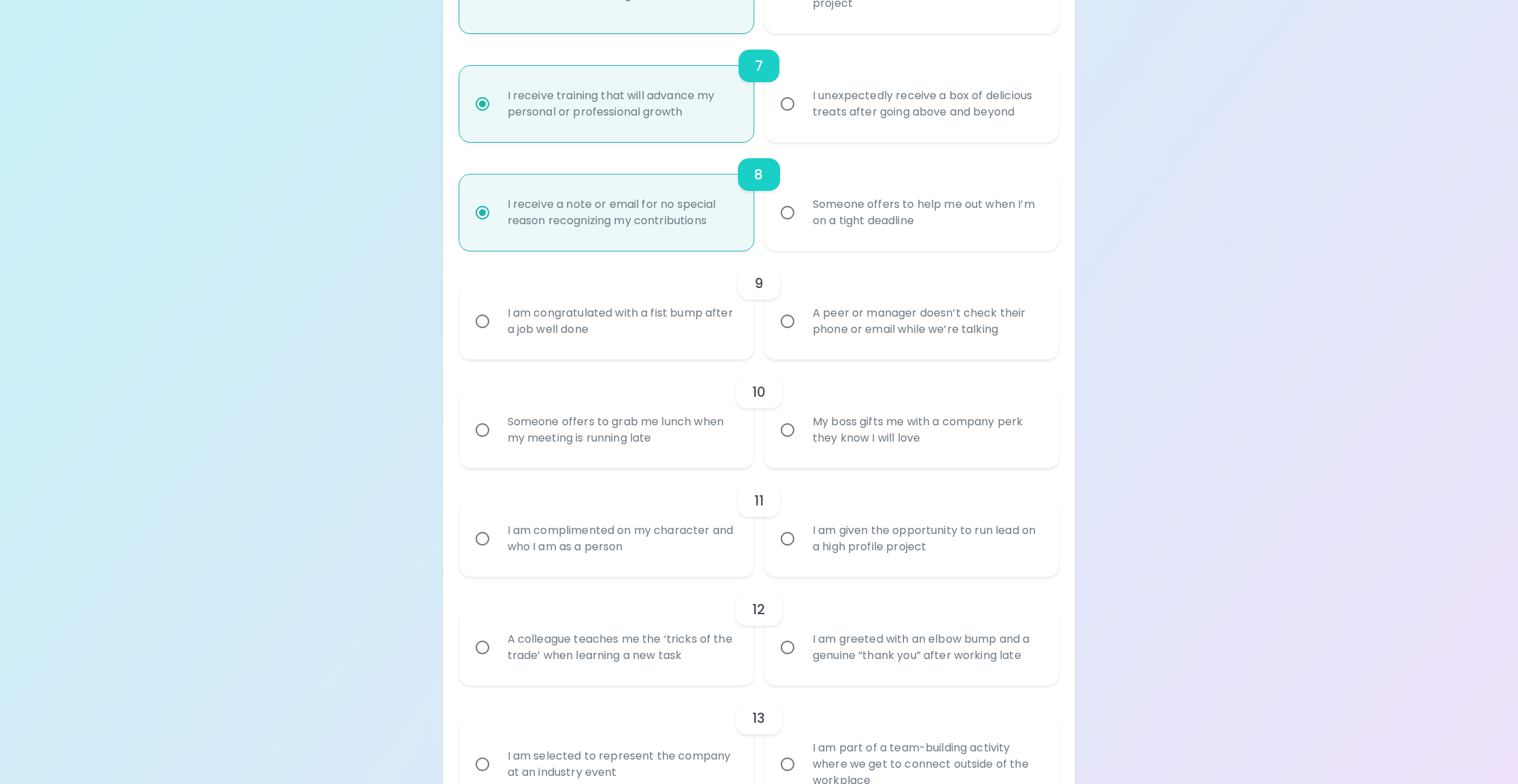
radio input "false"
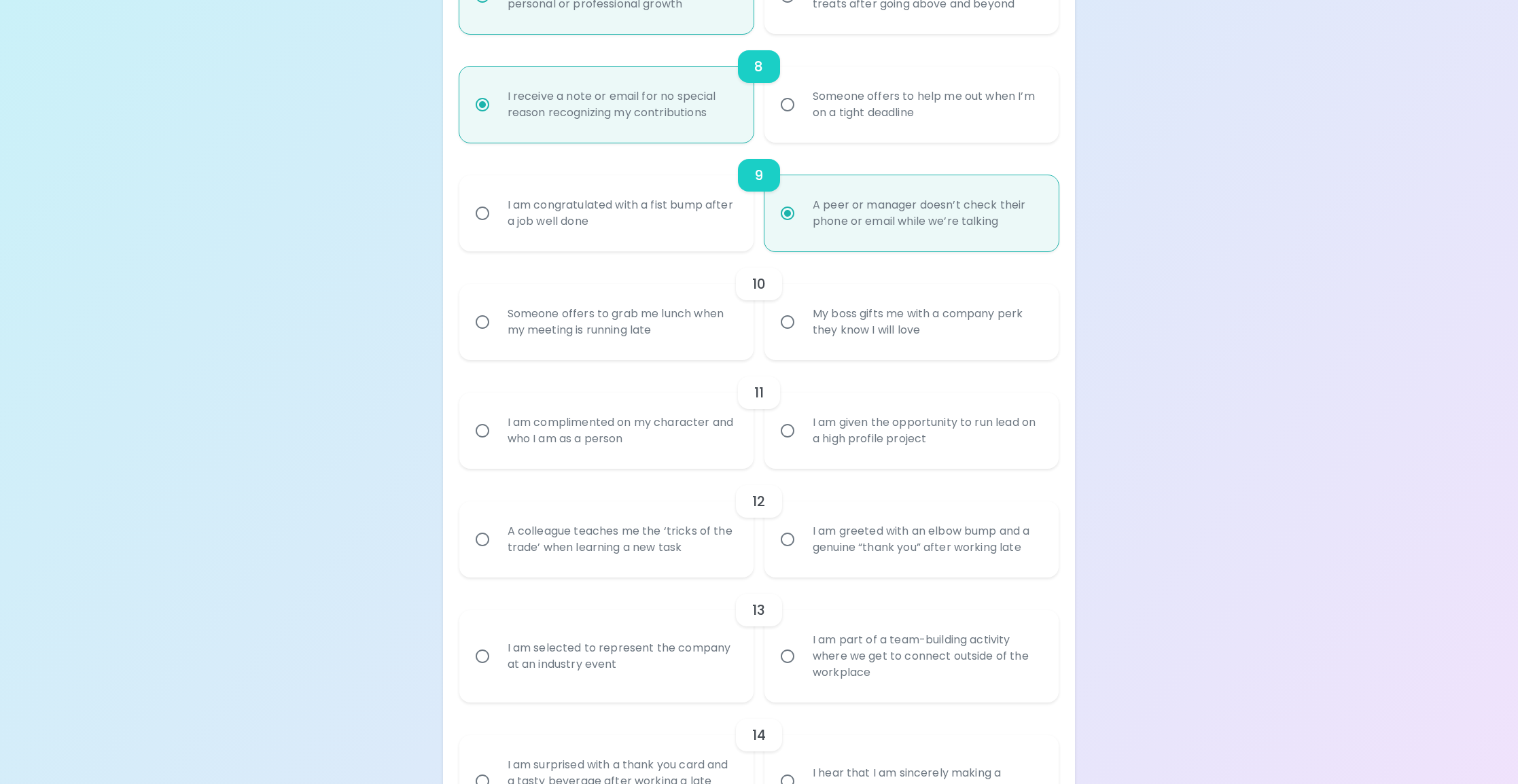
scroll to position [1086, 0]
radio input "true"
click at [598, 342] on div "Someone offers to grab me lunch when my meeting is running late" at bounding box center [621, 320] width 249 height 65
click at [497, 335] on input "Someone offers to grab me lunch when my meeting is running late" at bounding box center [483, 321] width 28 height 28
radio input "false"
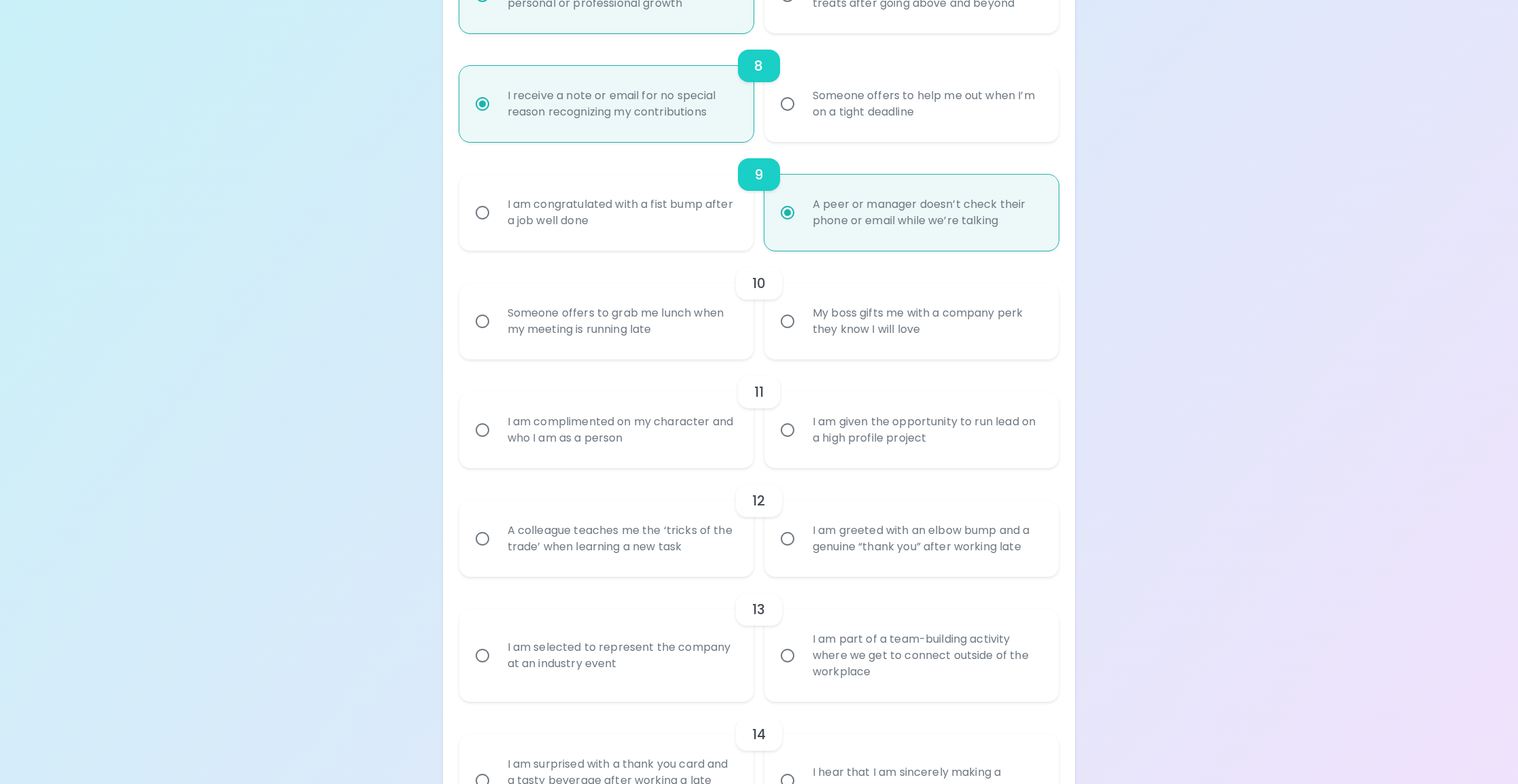
radio input "false"
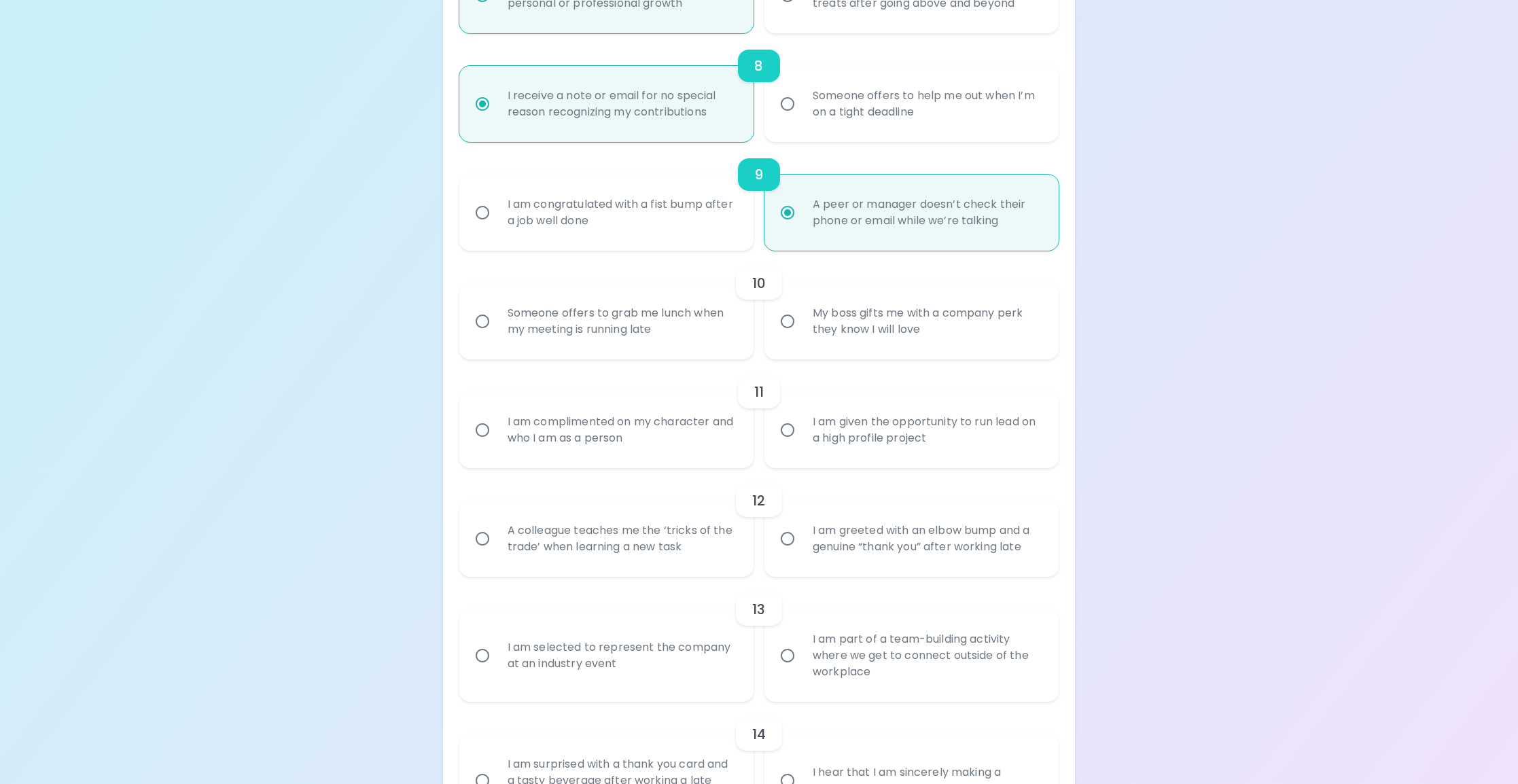
radio input "false"
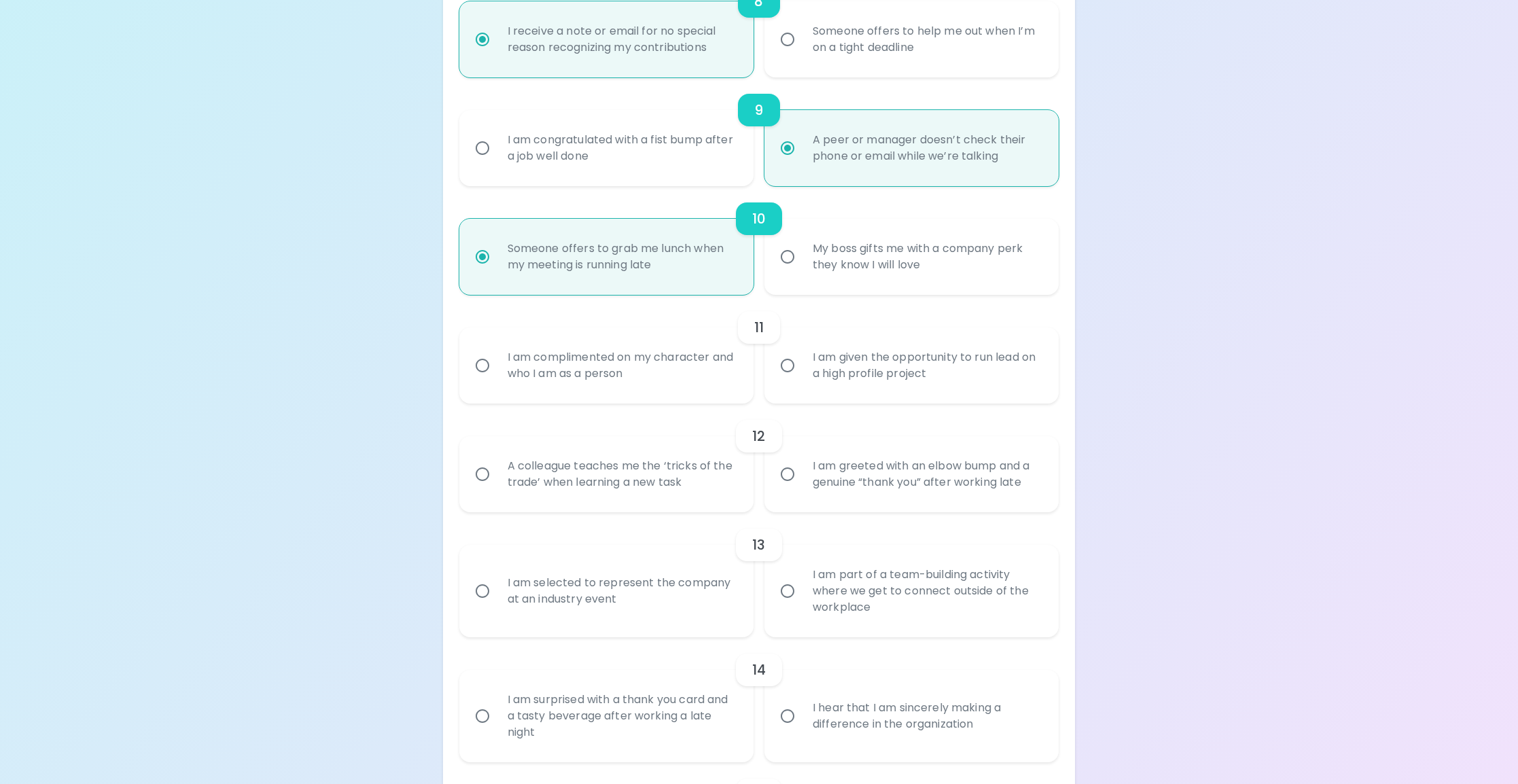
scroll to position [1194, 0]
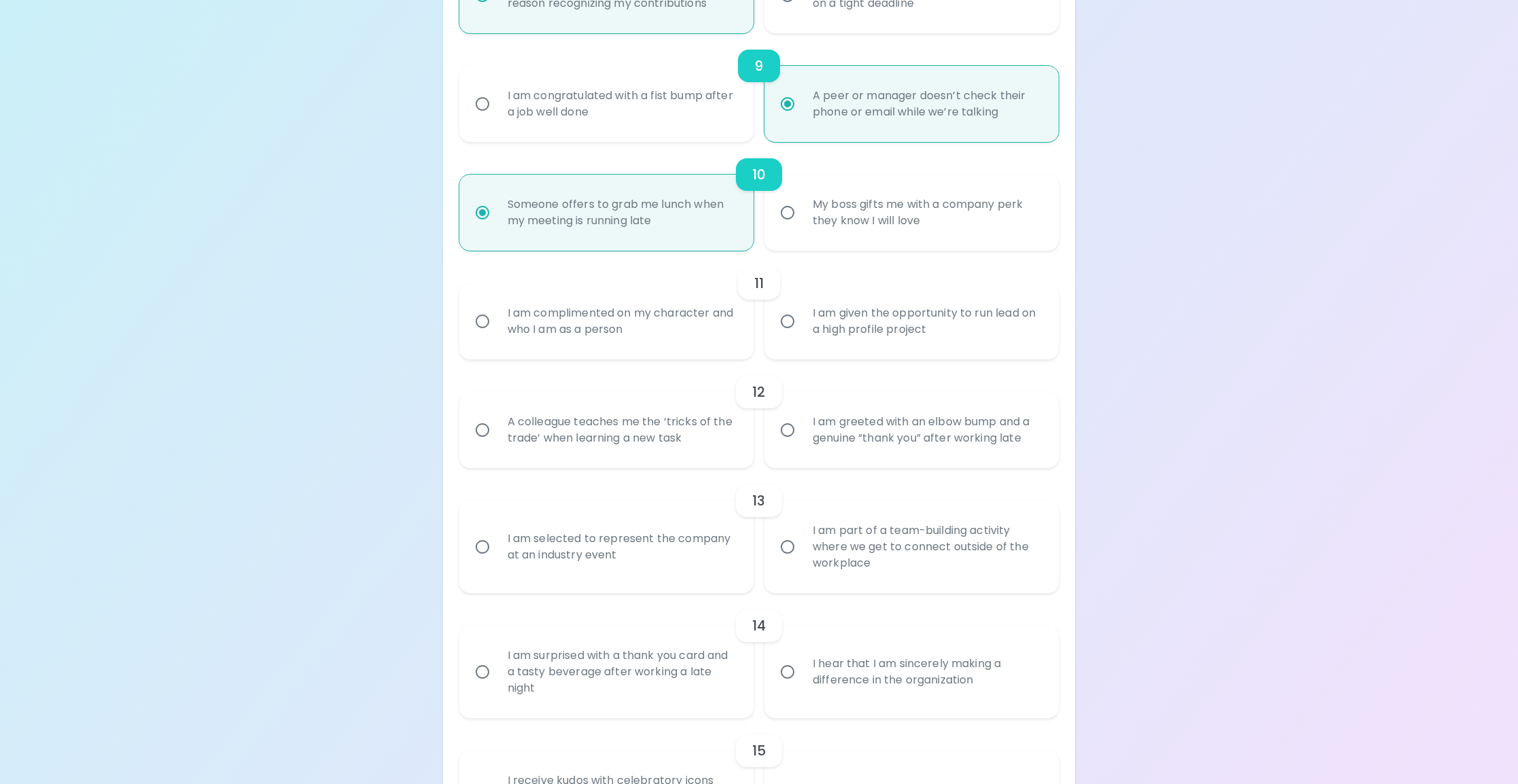
radio input "true"
click at [652, 339] on div "I am complimented on my character and who I am as a person" at bounding box center [621, 320] width 249 height 65
click at [497, 335] on input "I am complimented on my character and who I am as a person" at bounding box center [483, 321] width 28 height 28
radio input "false"
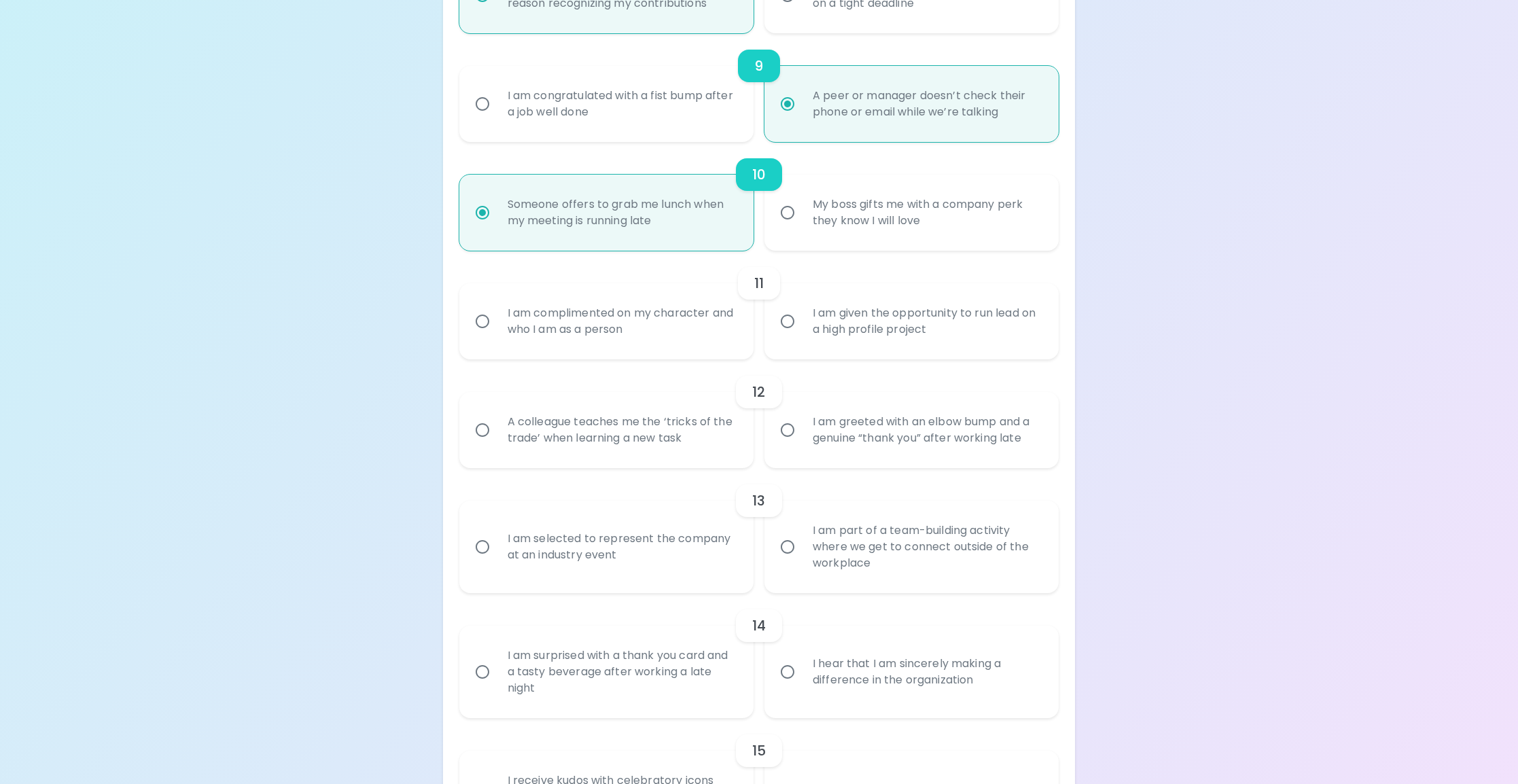
radio input "false"
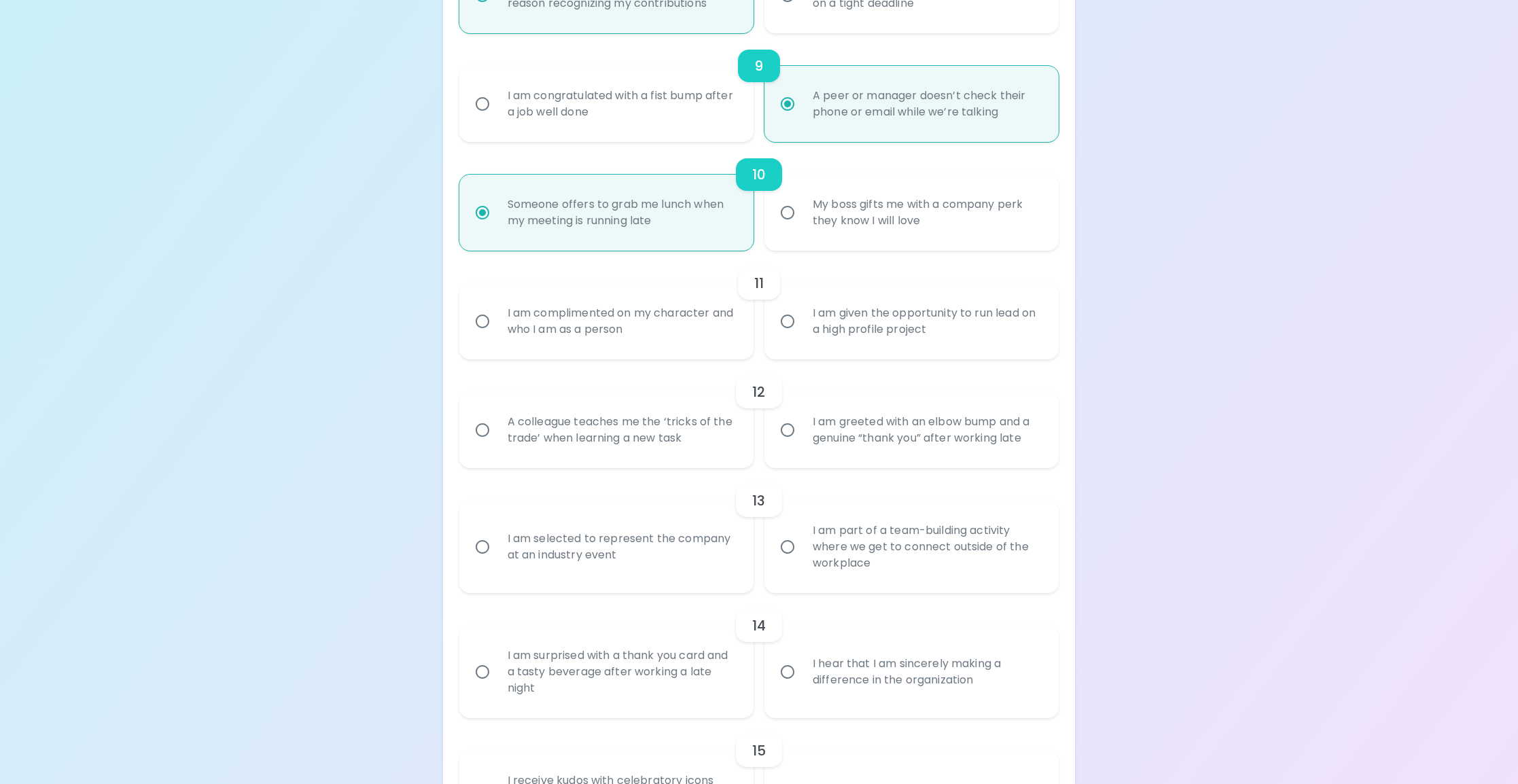
radio input "false"
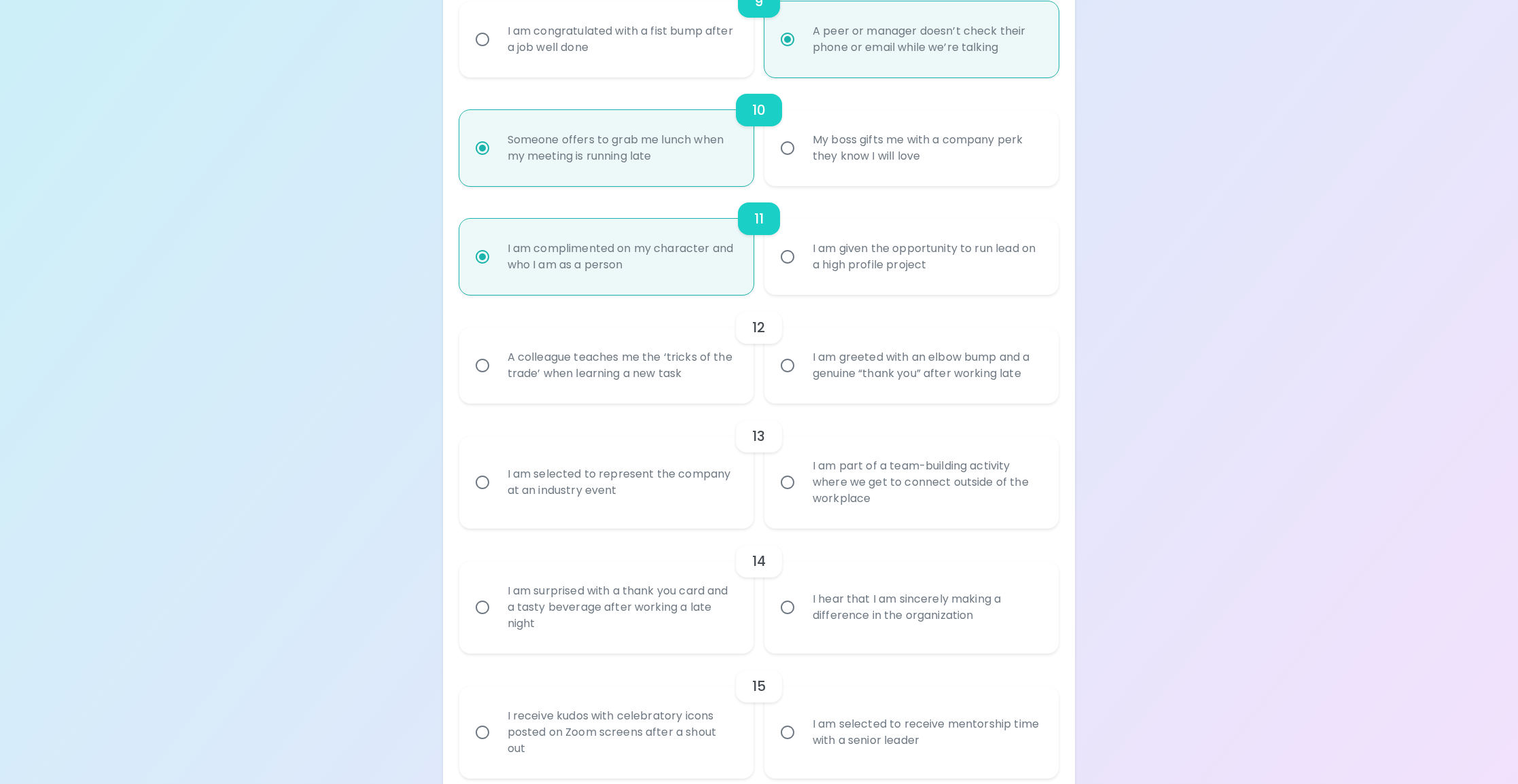
scroll to position [1303, 0]
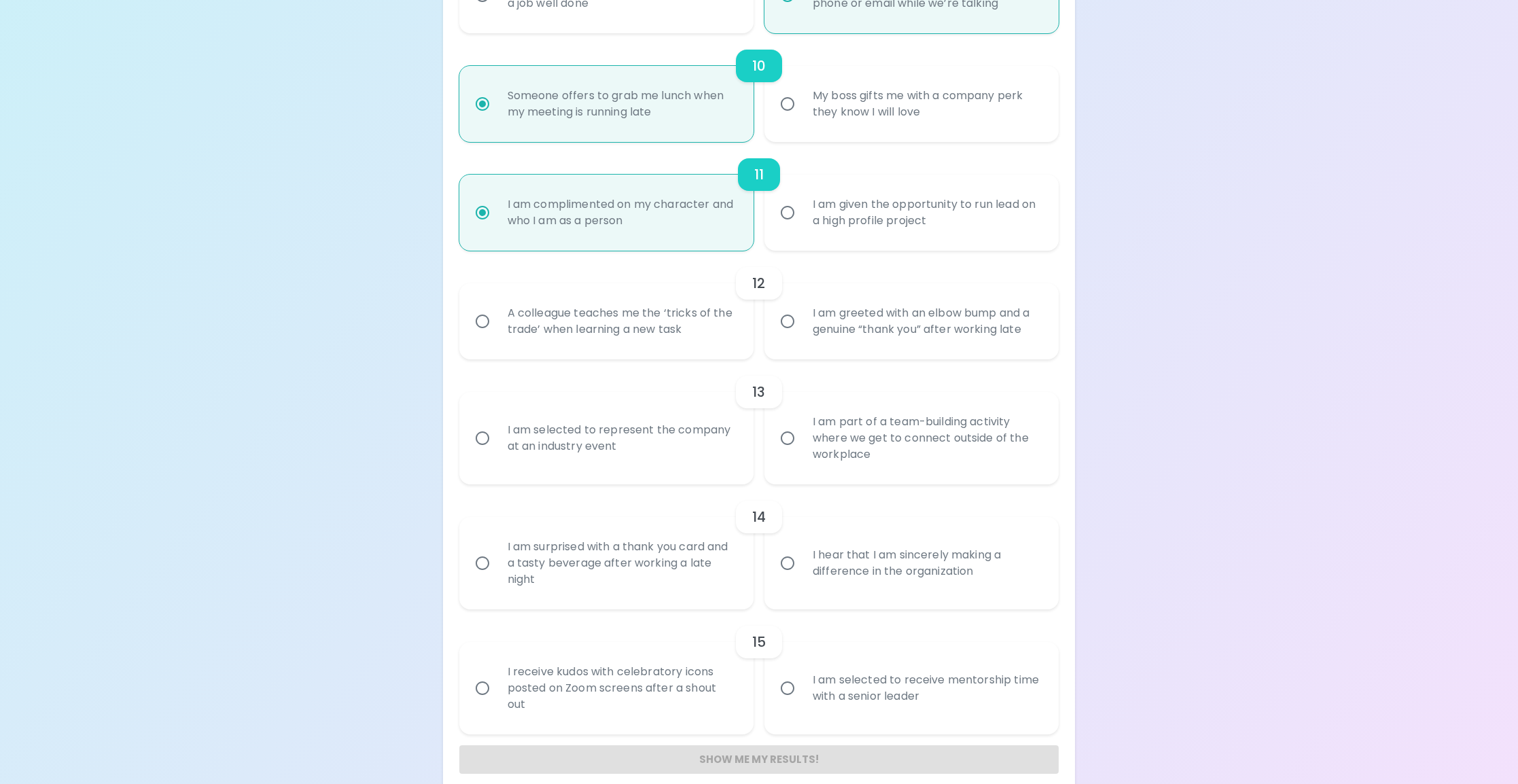
radio input "true"
click at [882, 346] on div "I am greeted with an elbow bump and a genuine “thank you” after working late" at bounding box center [927, 320] width 249 height 65
click at [802, 335] on input "I am greeted with an elbow bump and a genuine “thank you” after working late" at bounding box center [788, 321] width 28 height 28
radio input "false"
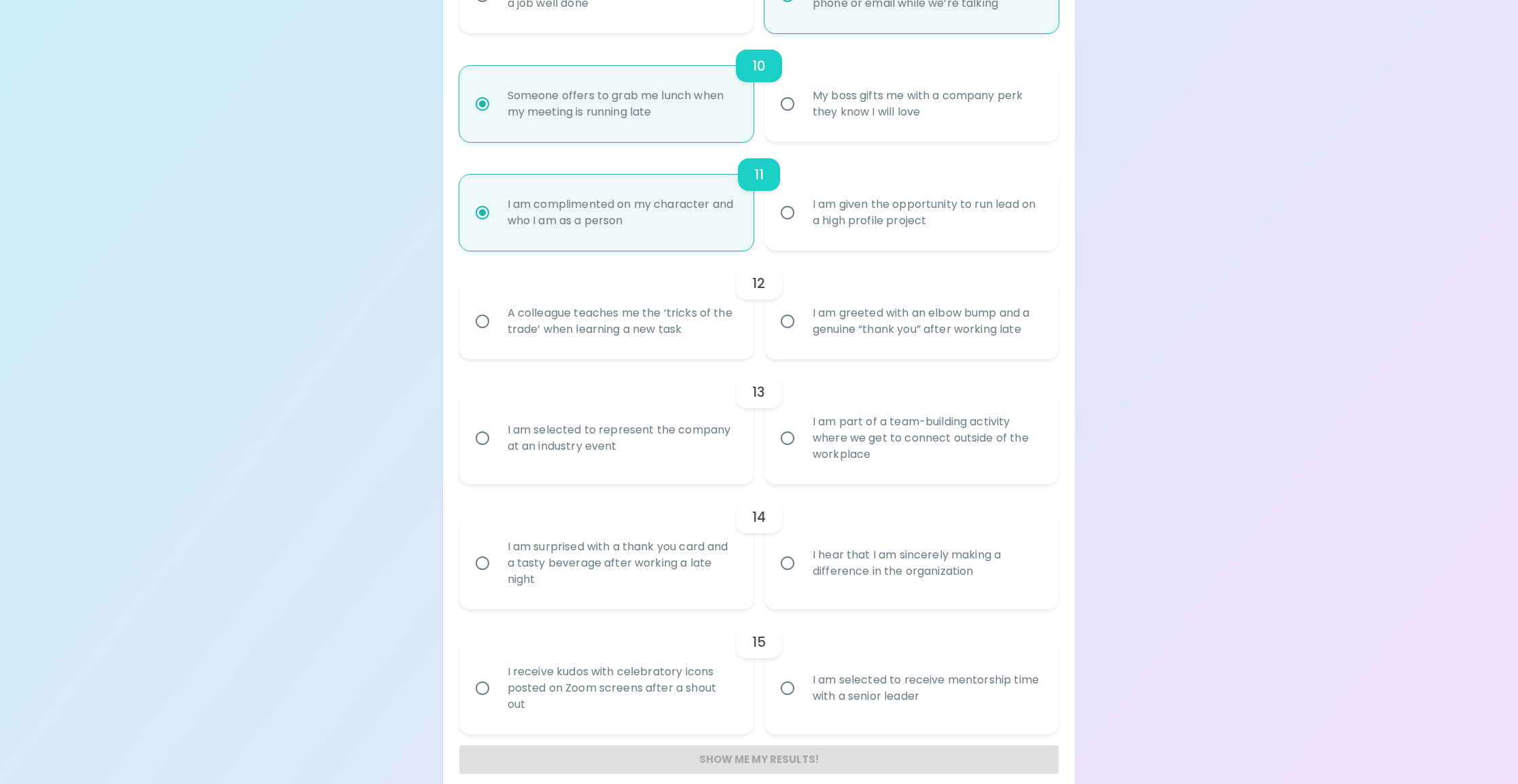
radio input "false"
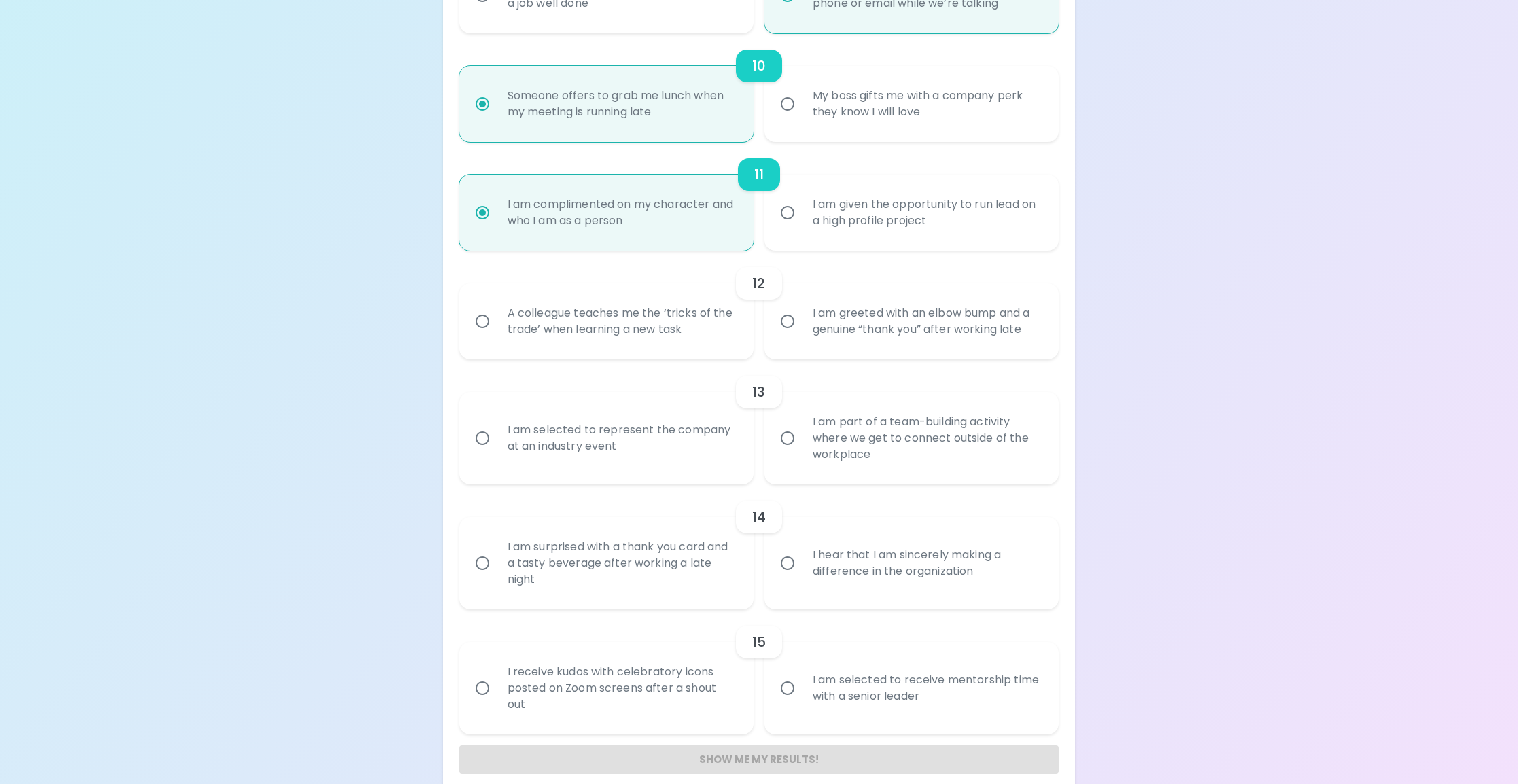
radio input "false"
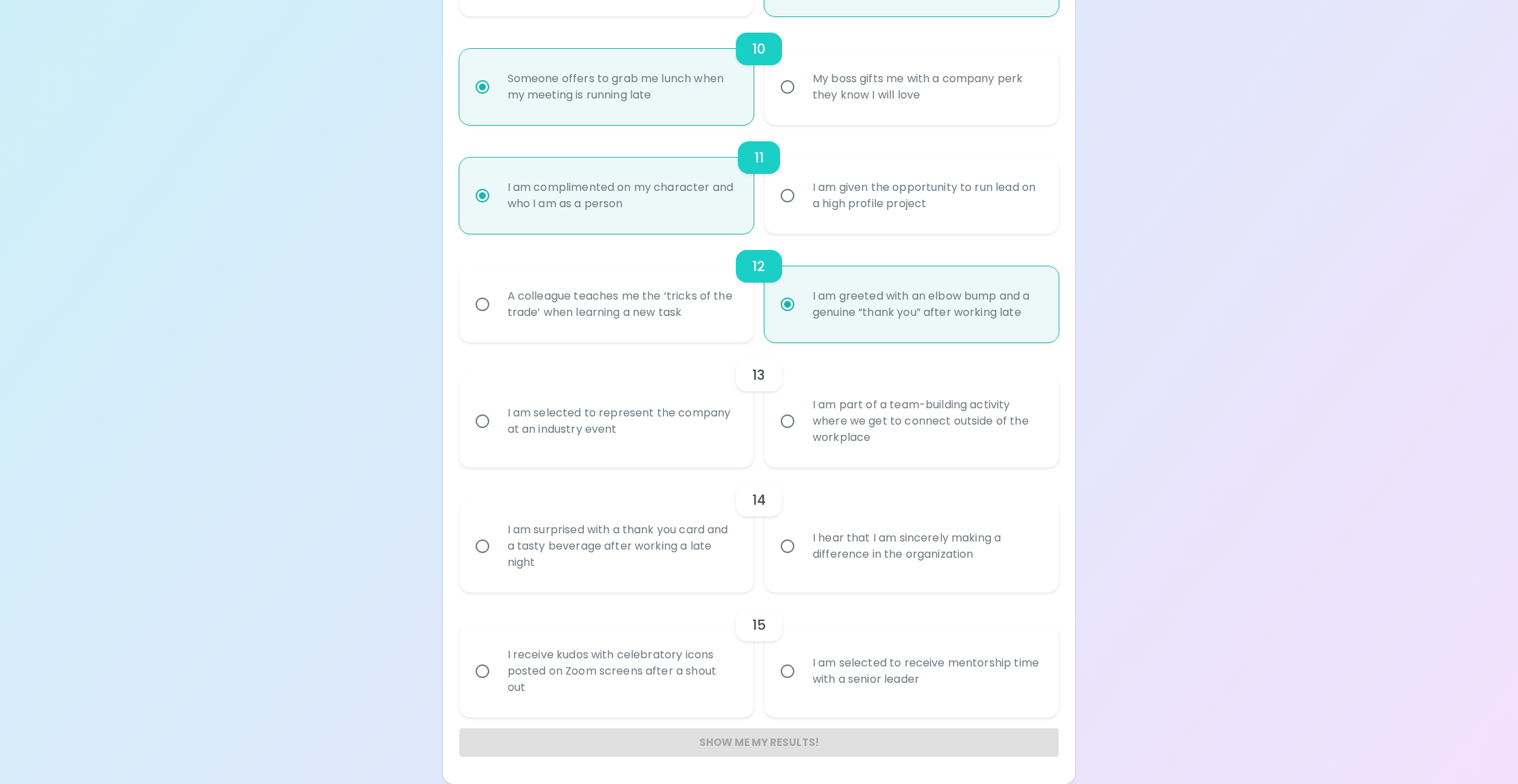
radio input "true"
click at [940, 432] on div "I am part of a team-building activity where we get to connect outside of the wo…" at bounding box center [927, 421] width 249 height 82
click at [802, 432] on input "I am part of a team-building activity where we get to connect outside of the wo…" at bounding box center [788, 421] width 28 height 28
radio input "false"
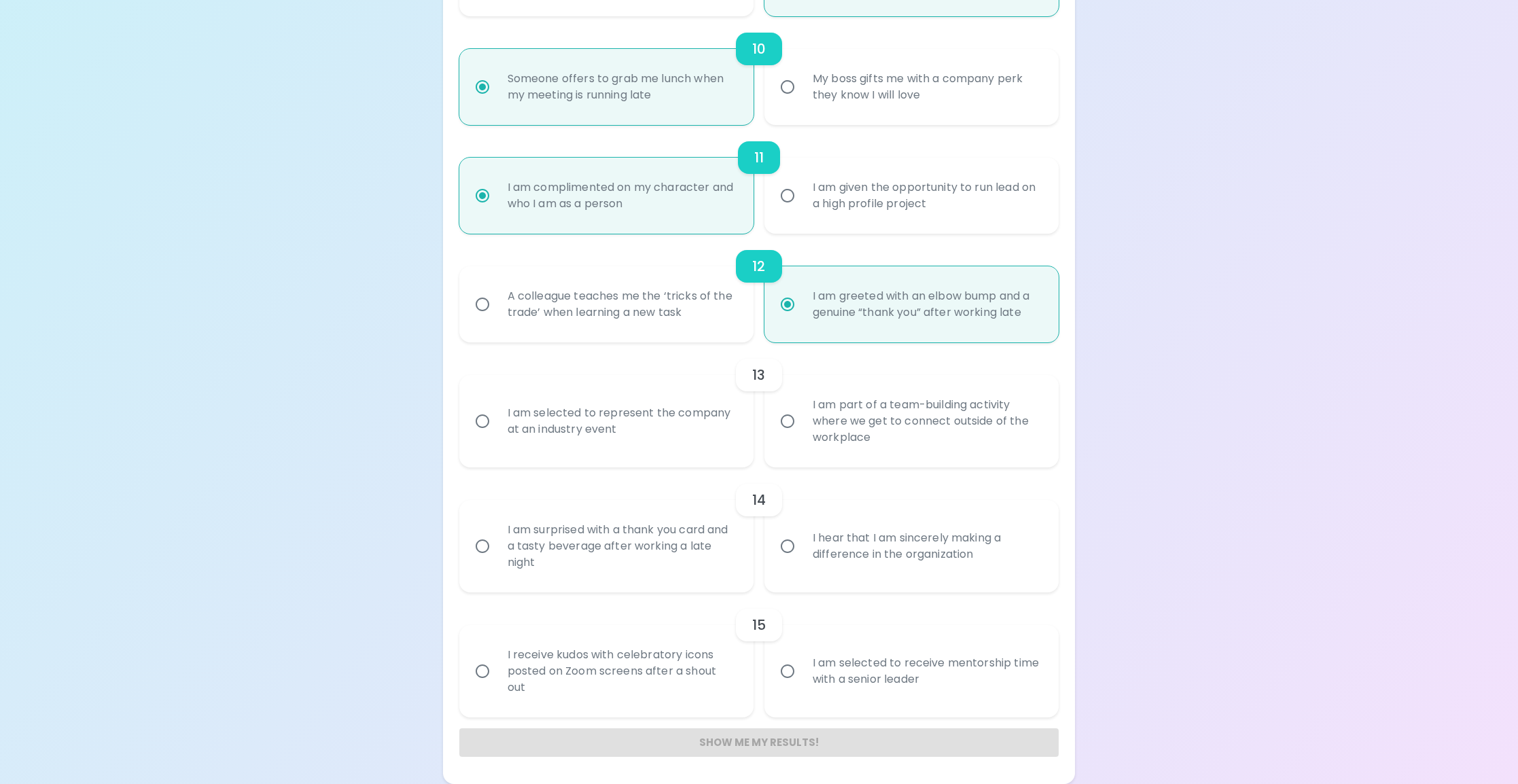
radio input "false"
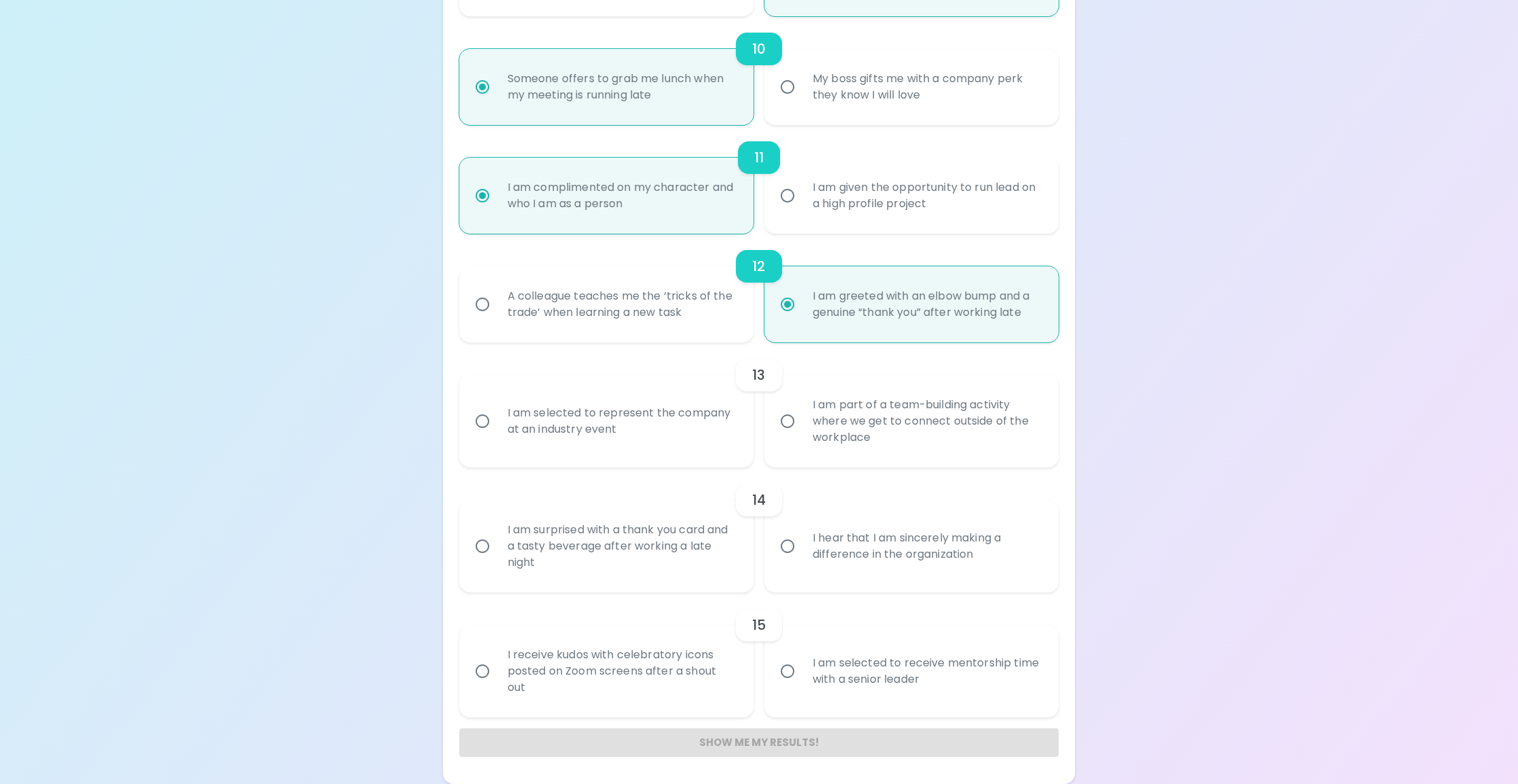
radio input "false"
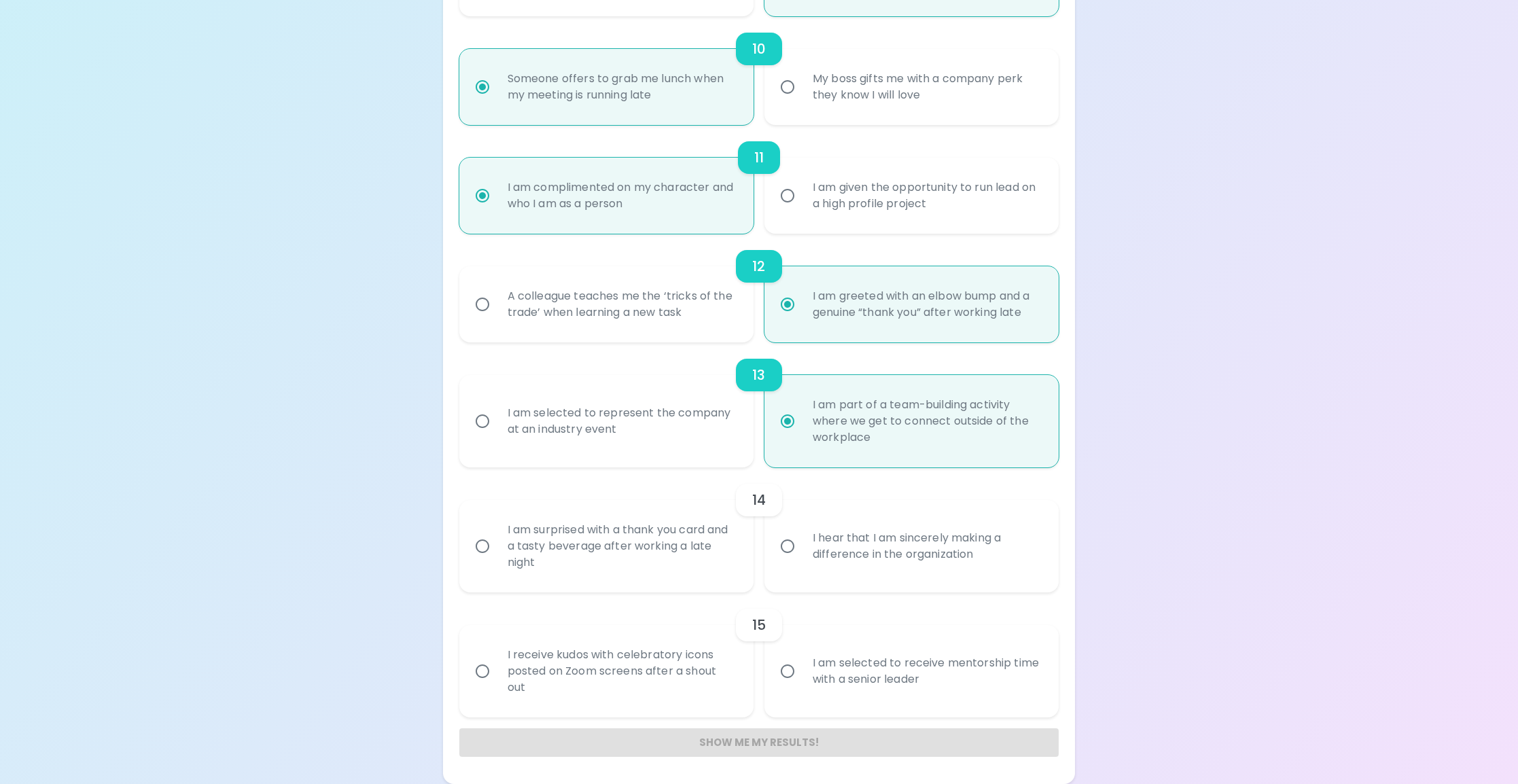
radio input "true"
click at [900, 561] on div "I hear that I am sincerely making a difference in the organization" at bounding box center [927, 546] width 249 height 65
click at [802, 561] on input "I hear that I am sincerely making a difference in the organization" at bounding box center [788, 546] width 28 height 28
radio input "false"
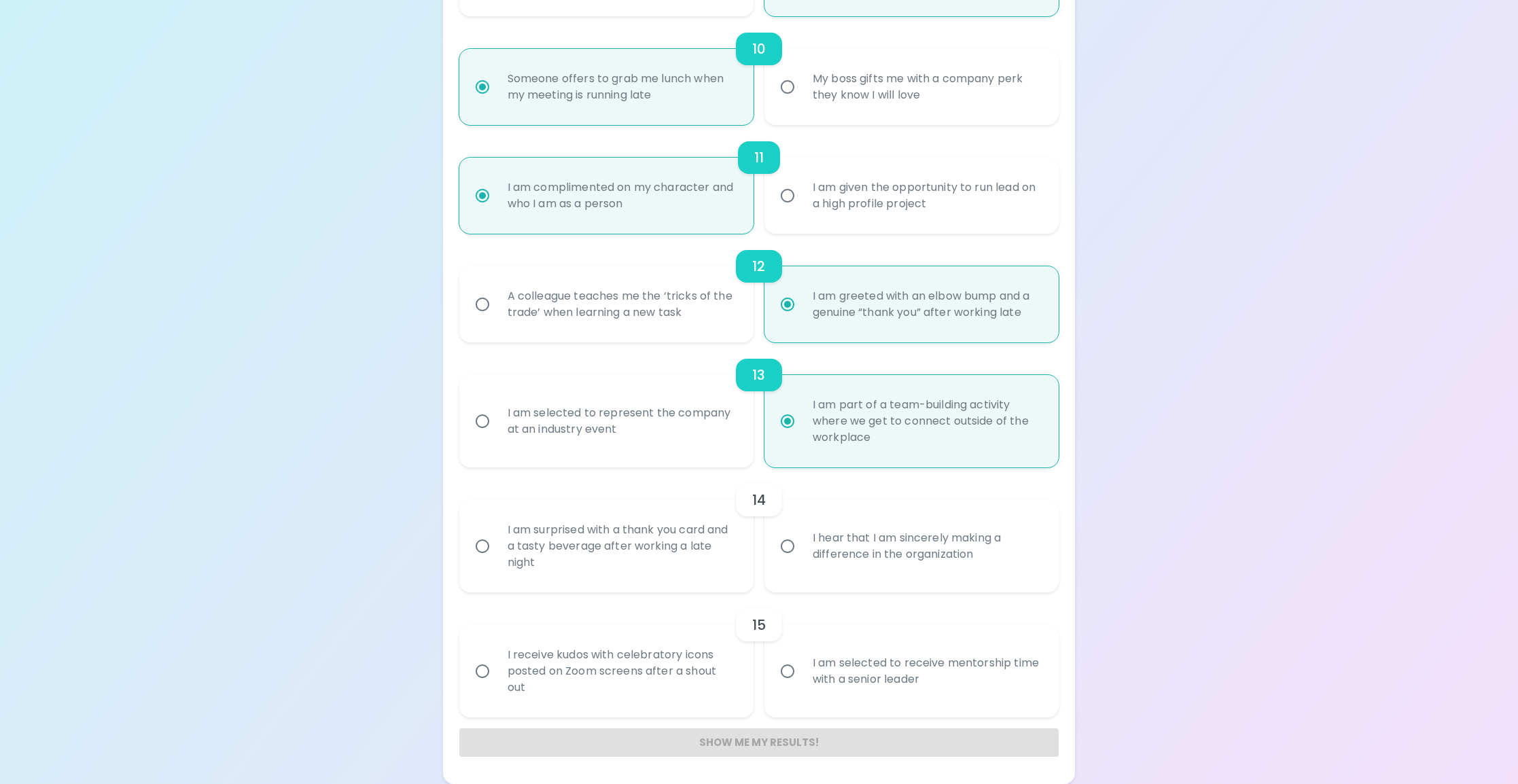
radio input "false"
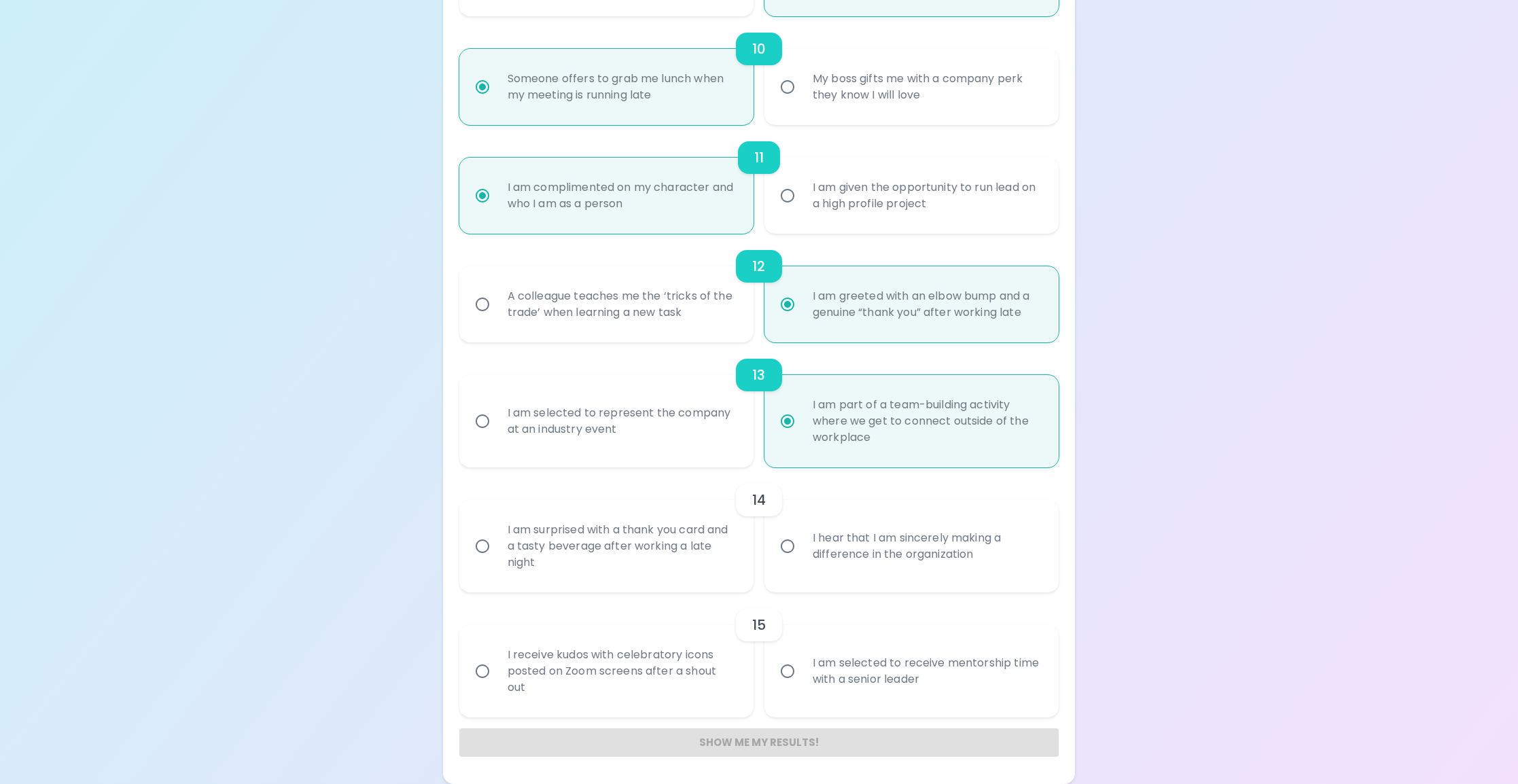
radio input "false"
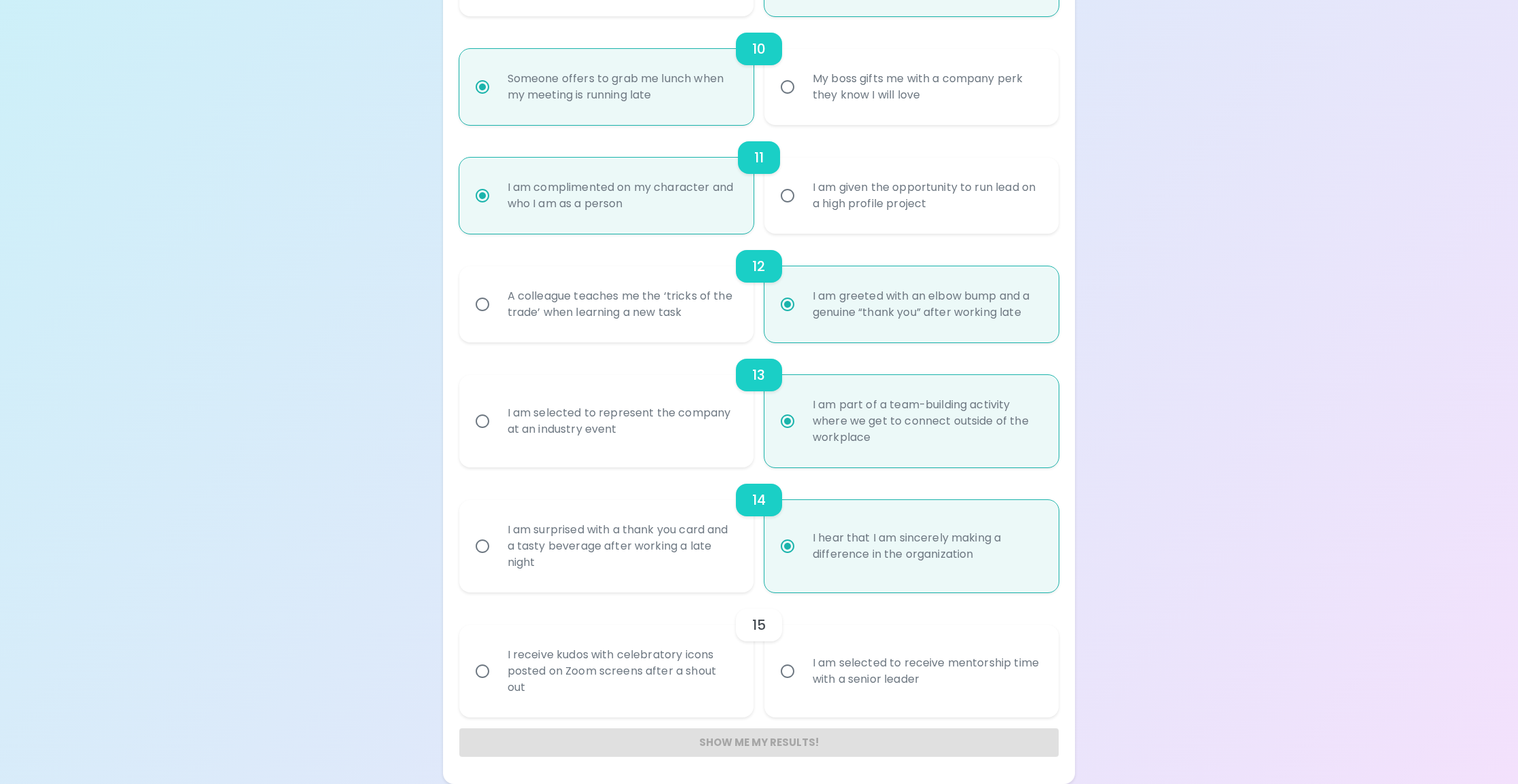
radio input "true"
click at [655, 687] on div "I receive kudos with celebratory icons posted on Zoom screens after a shout out" at bounding box center [621, 671] width 249 height 82
click at [497, 685] on input "I receive kudos with celebratory icons posted on Zoom screens after a shout out" at bounding box center [483, 671] width 28 height 28
radio input "false"
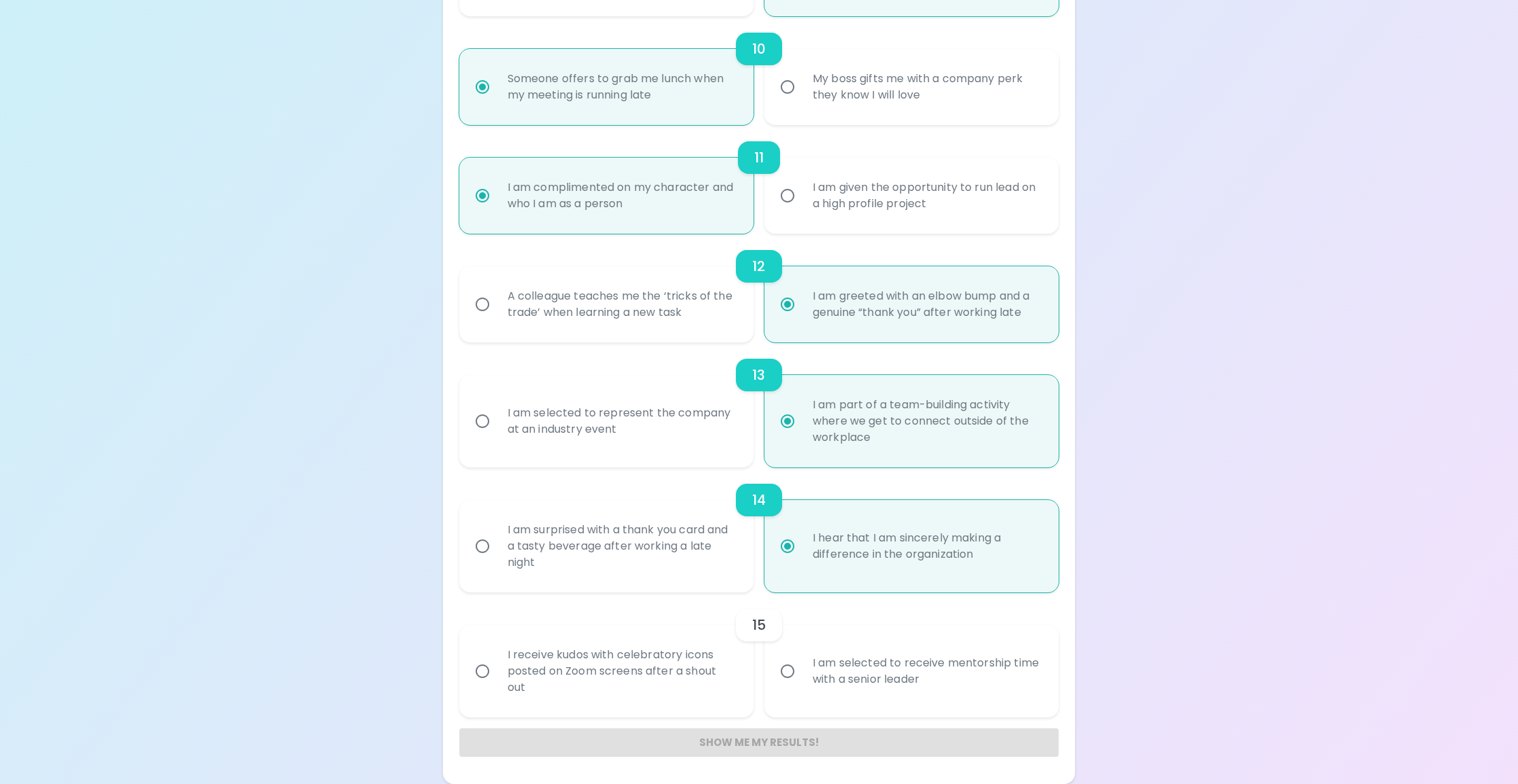
radio input "false"
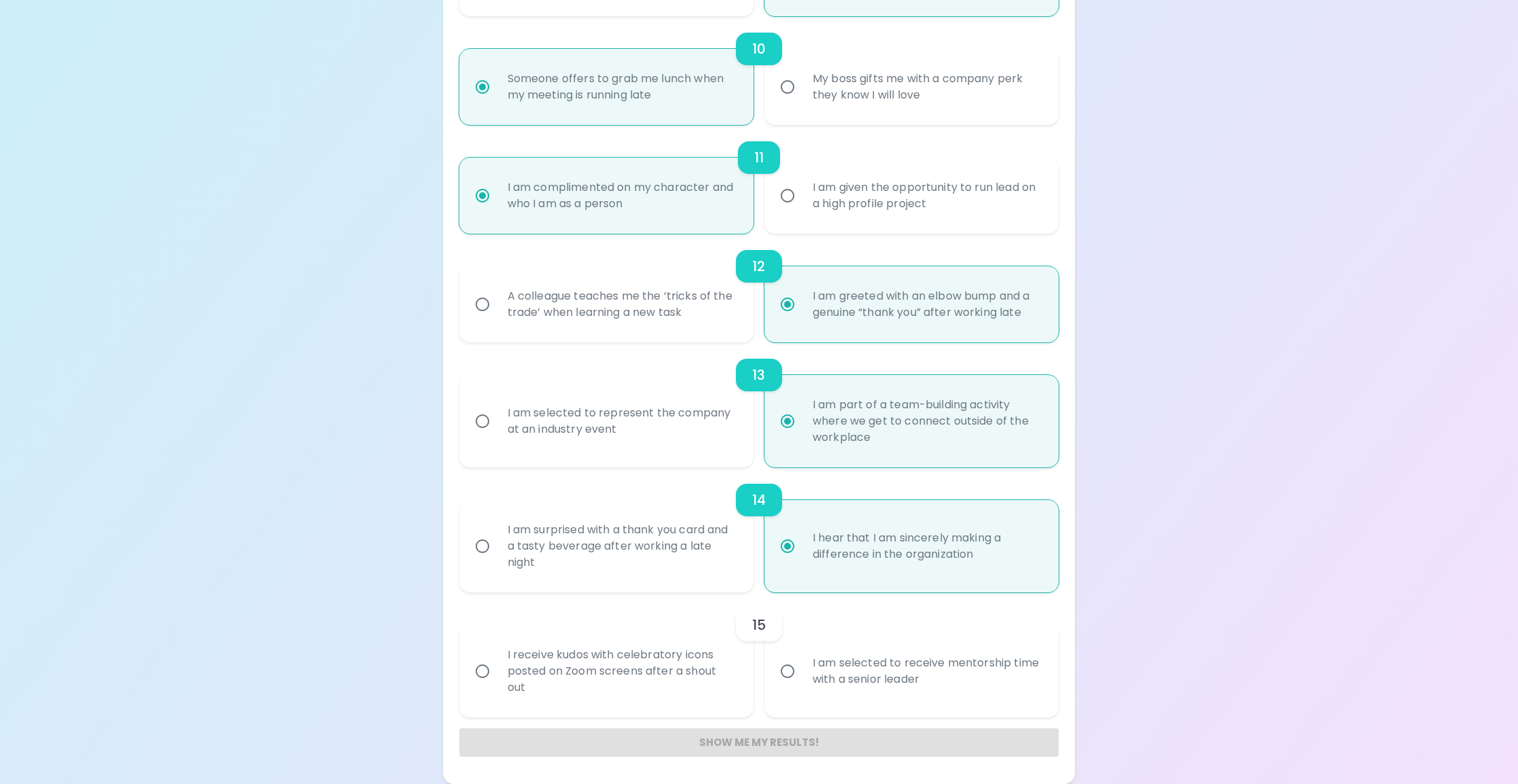
radio input "false"
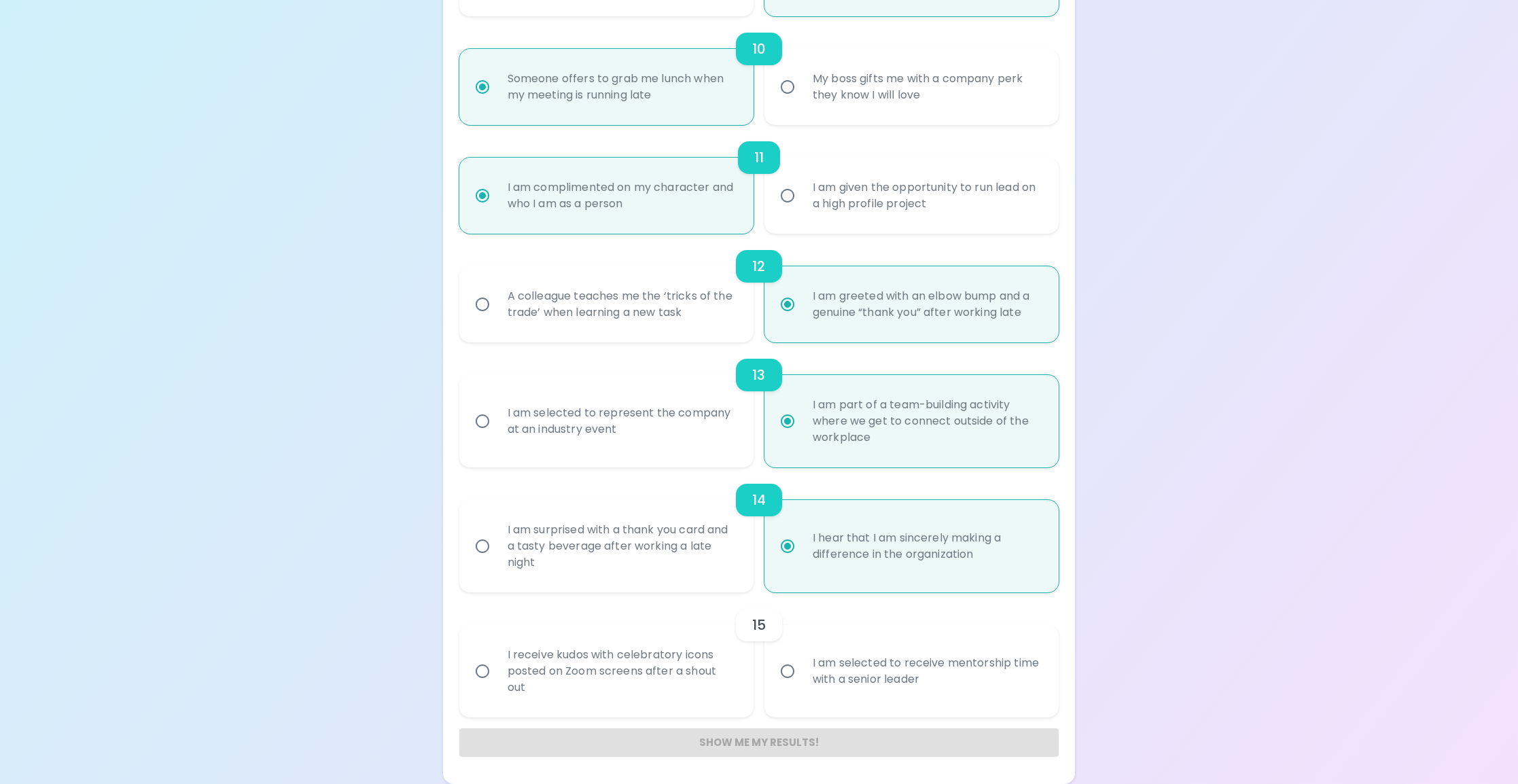
radio input "false"
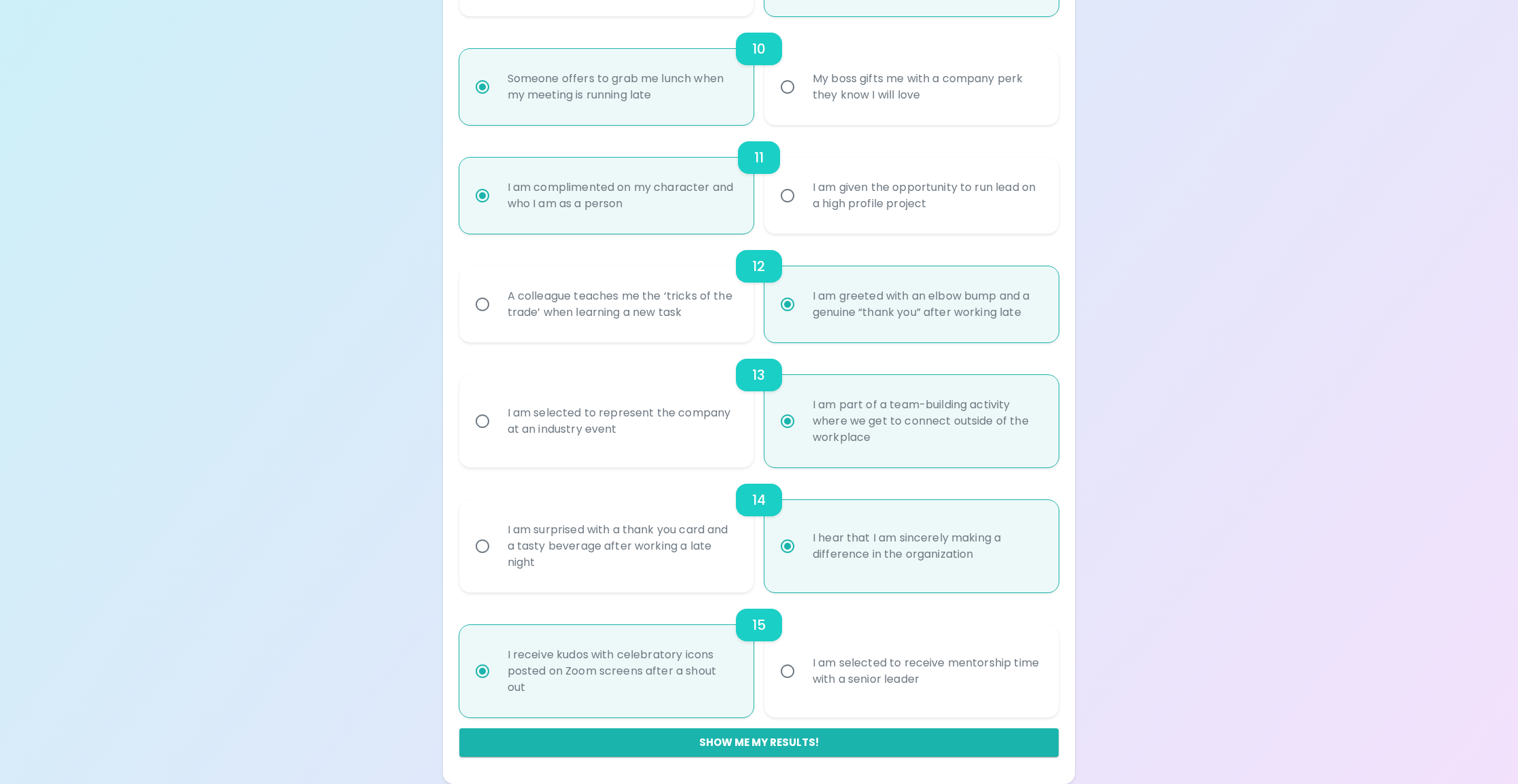
radio input "true"
click at [857, 693] on div "I am selected to receive mentorship time with a senior leader" at bounding box center [927, 671] width 249 height 65
click at [802, 685] on input "I am selected to receive mentorship time with a senior leader" at bounding box center [788, 671] width 28 height 28
radio input "false"
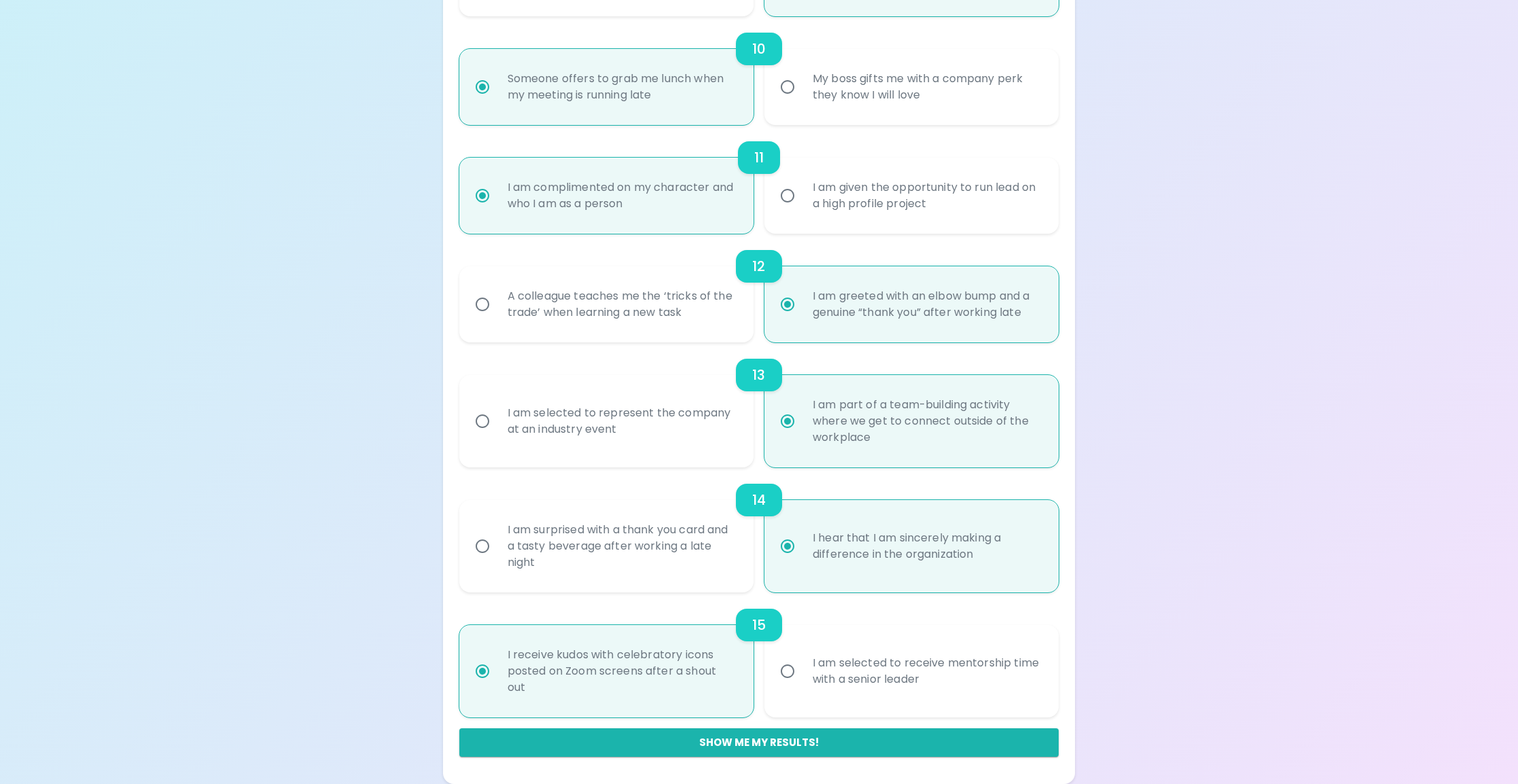
radio input "false"
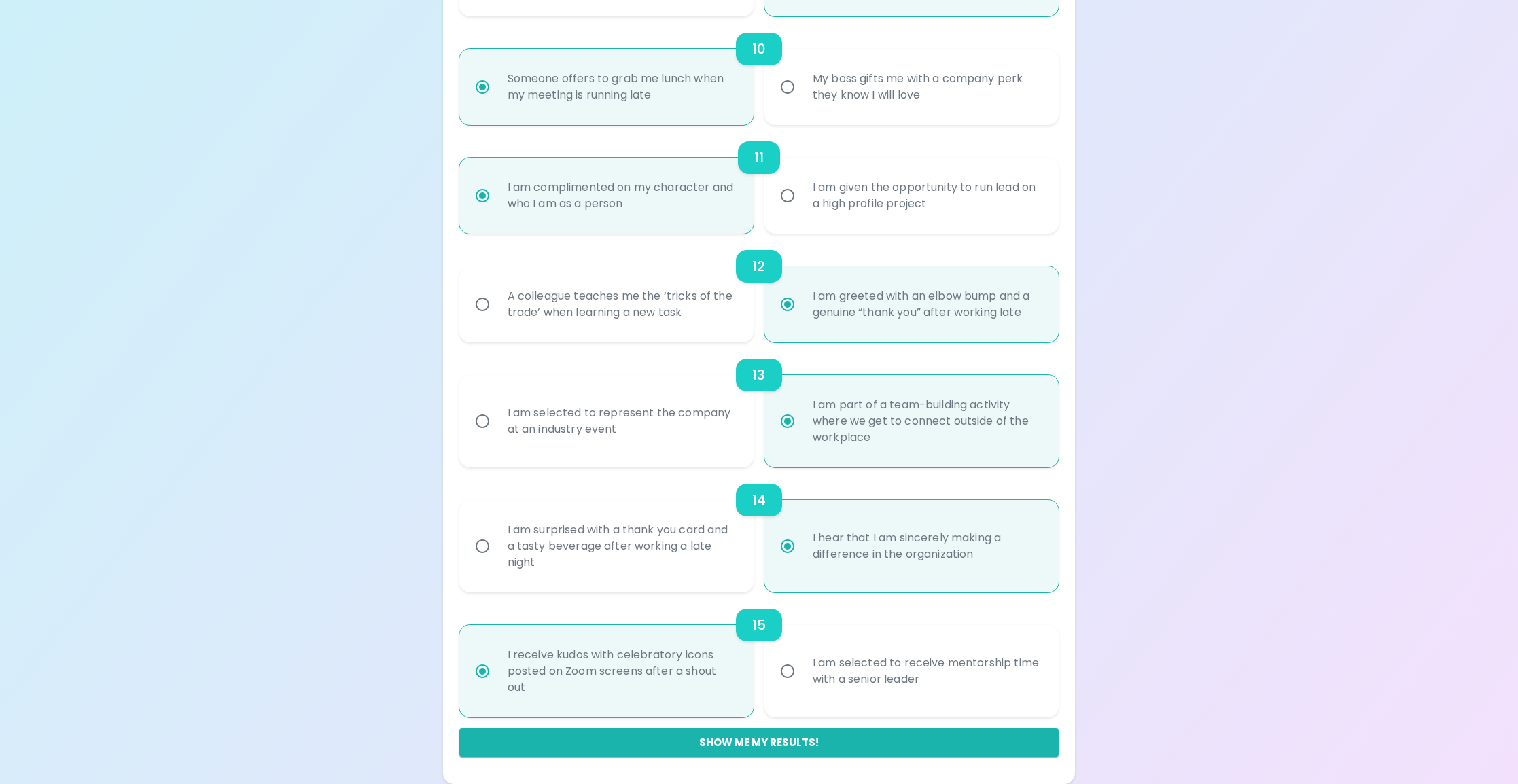
radio input "false"
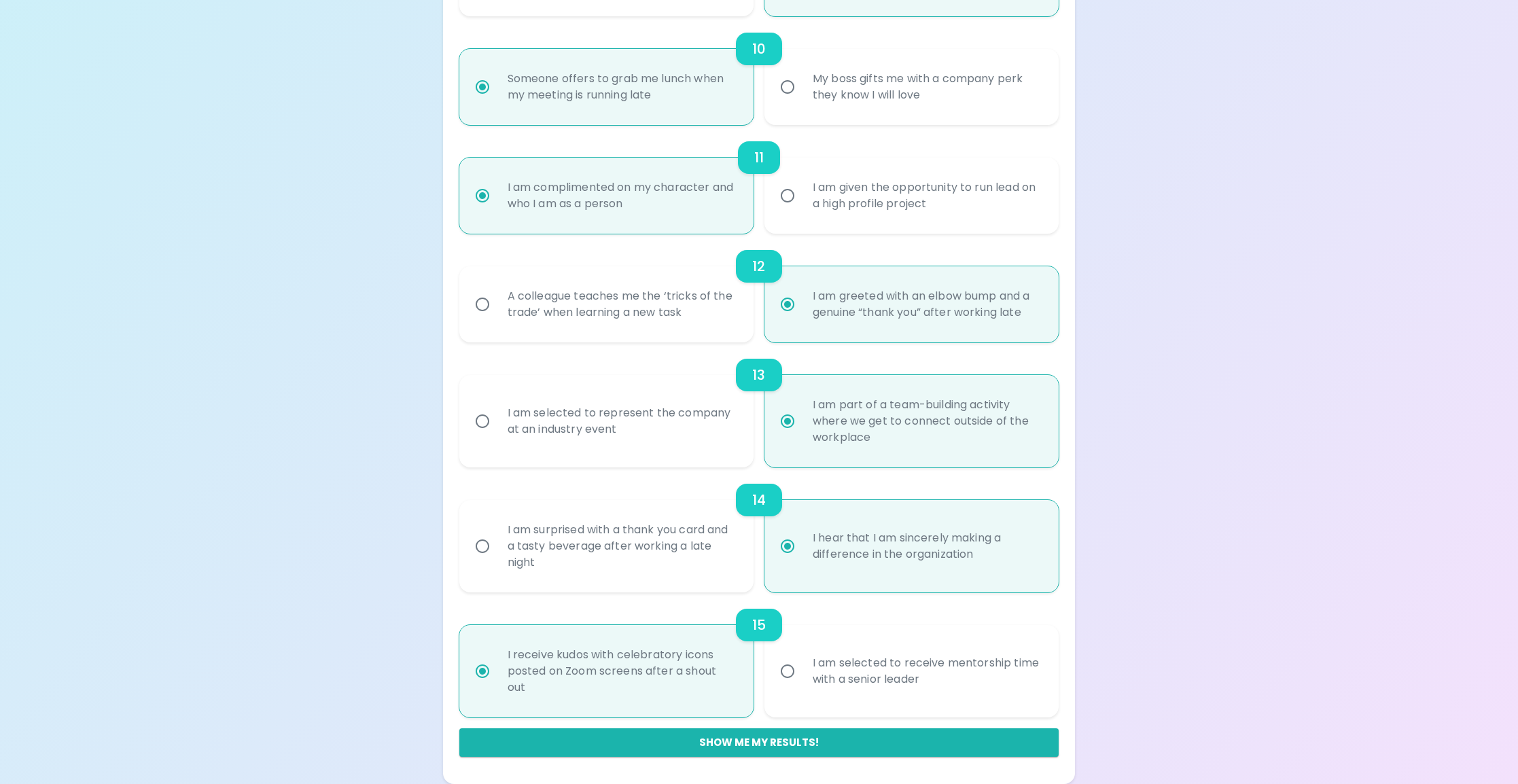
radio input "false"
radio input "true"
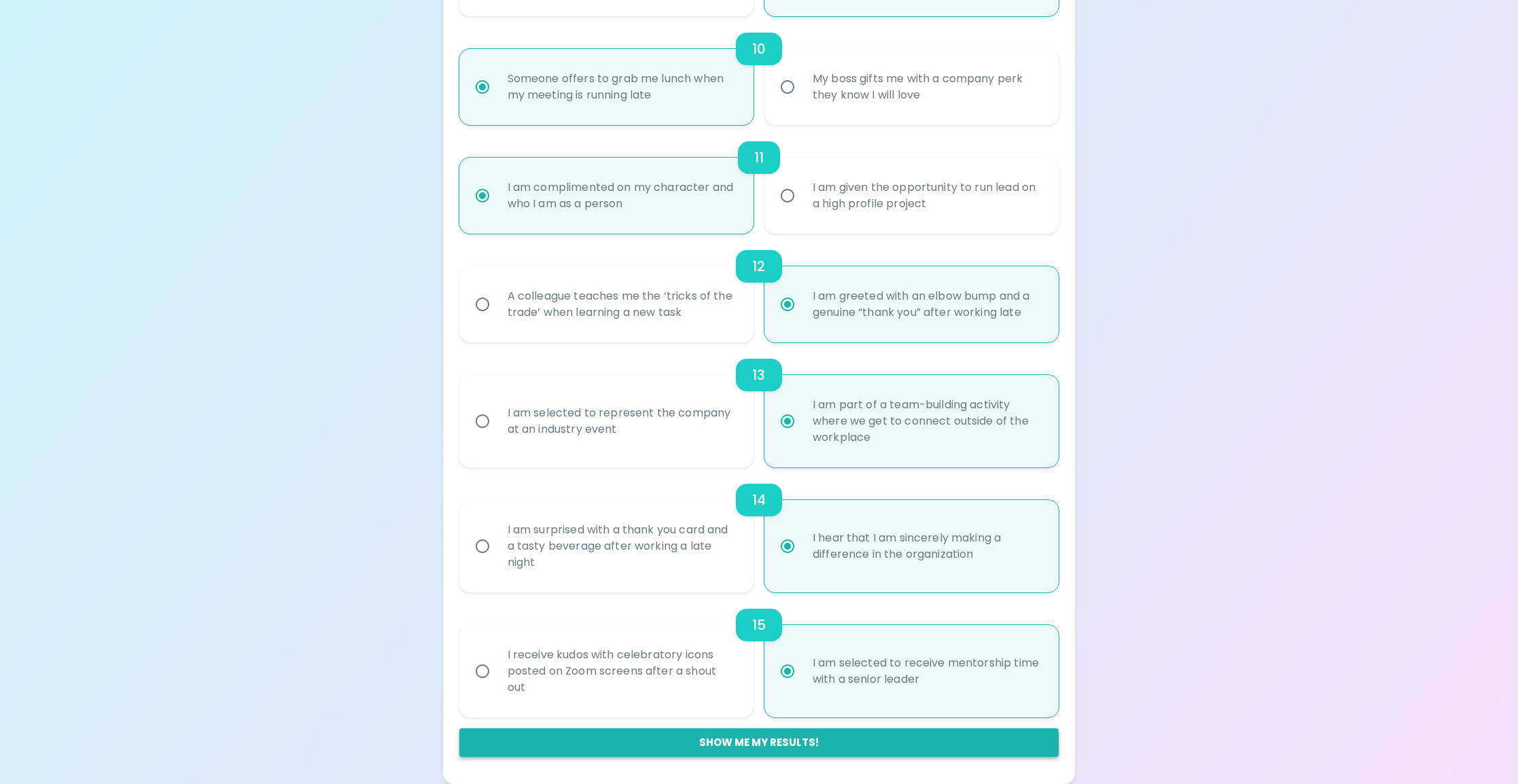
radio input "true"
click at [826, 740] on button "Show me my results!" at bounding box center [759, 742] width 600 height 28
radio input "false"
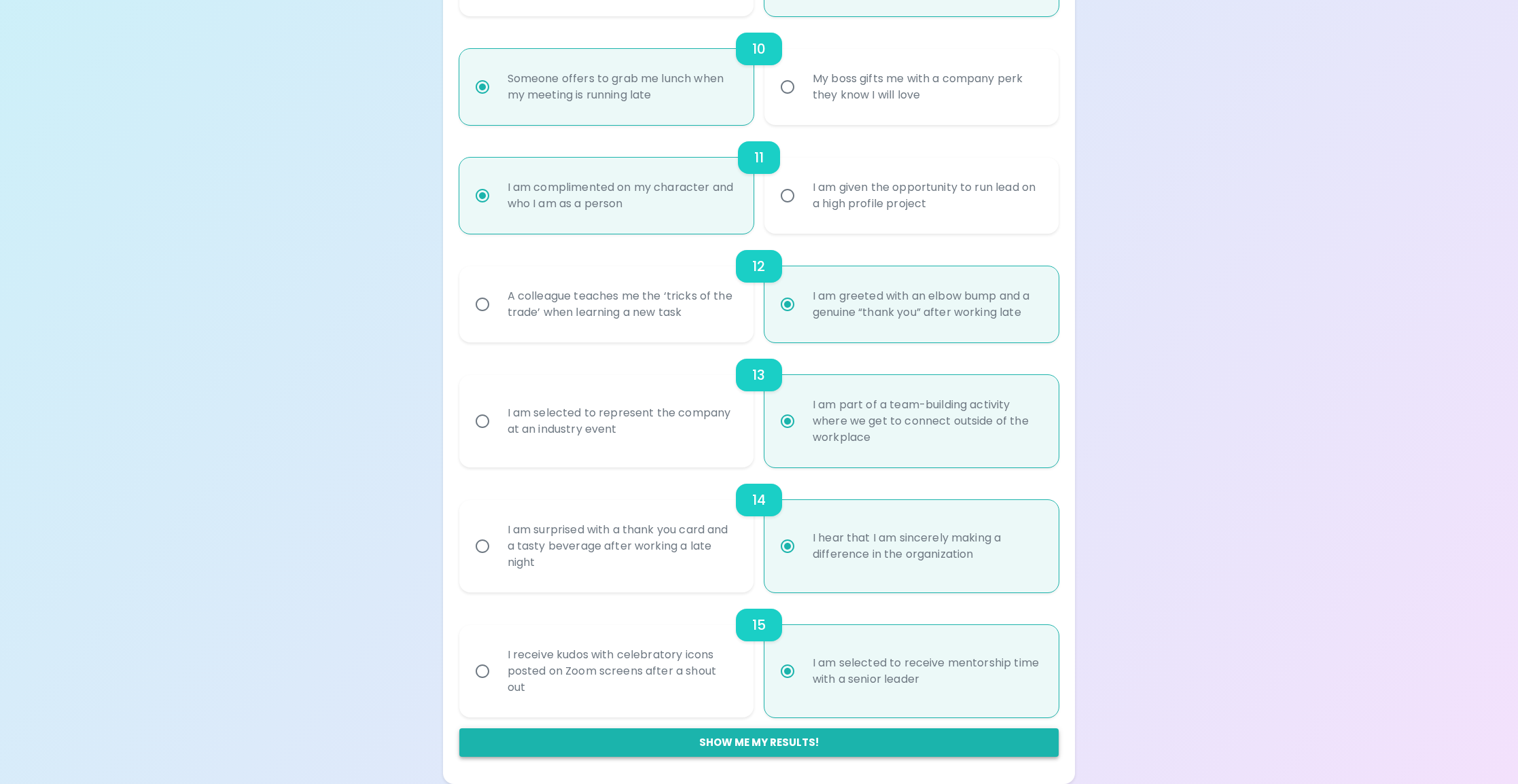
radio input "false"
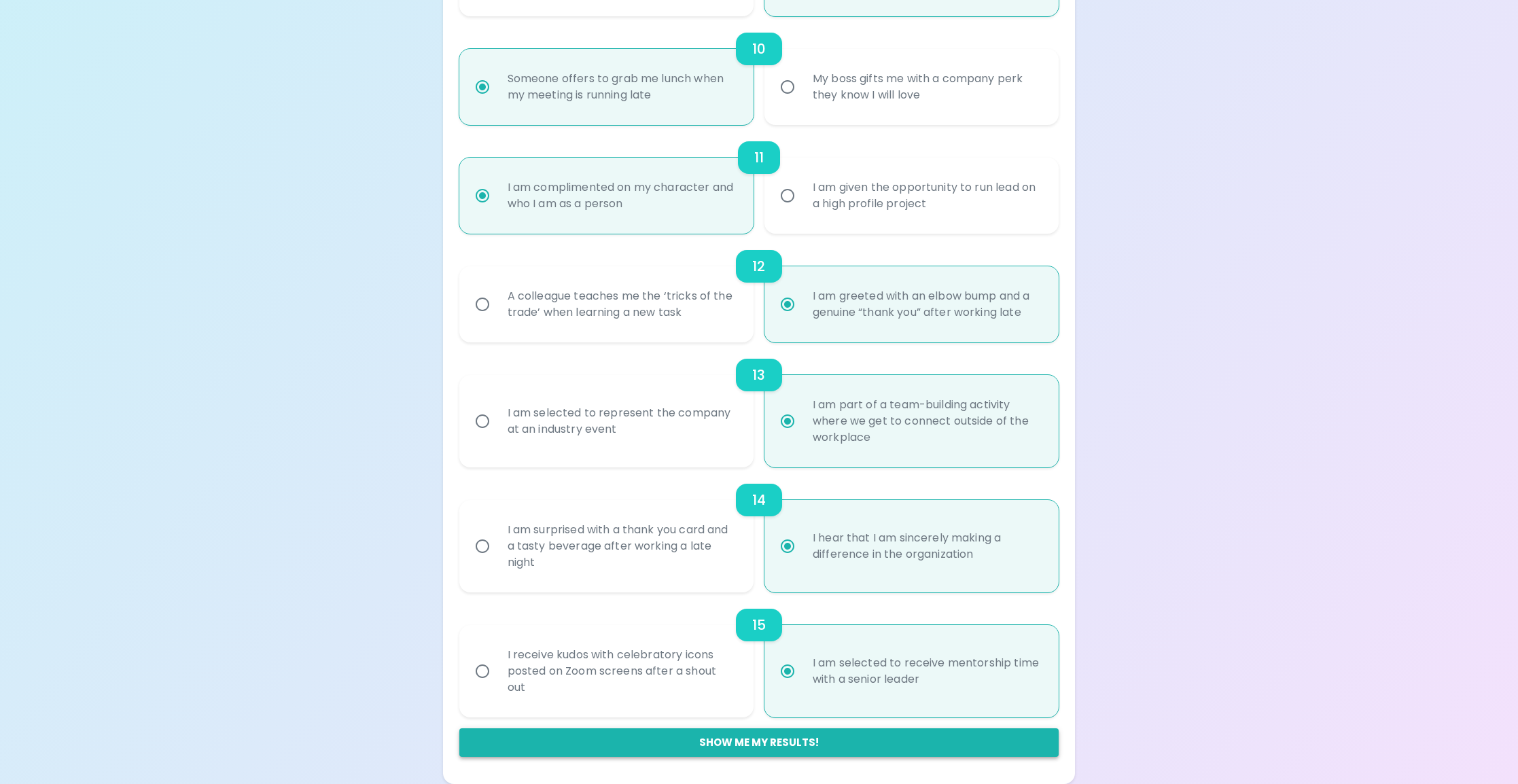
radio input "false"
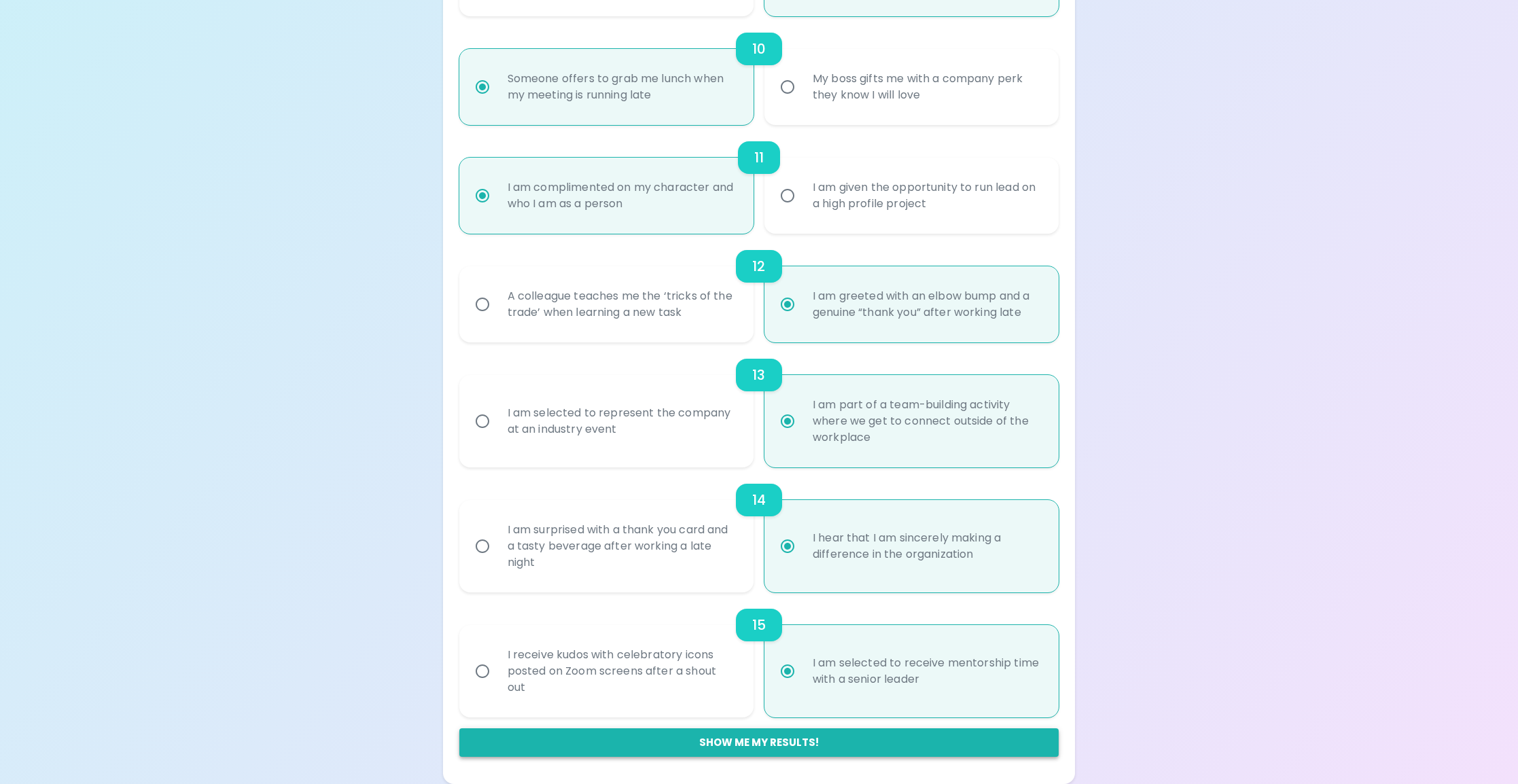
radio input "false"
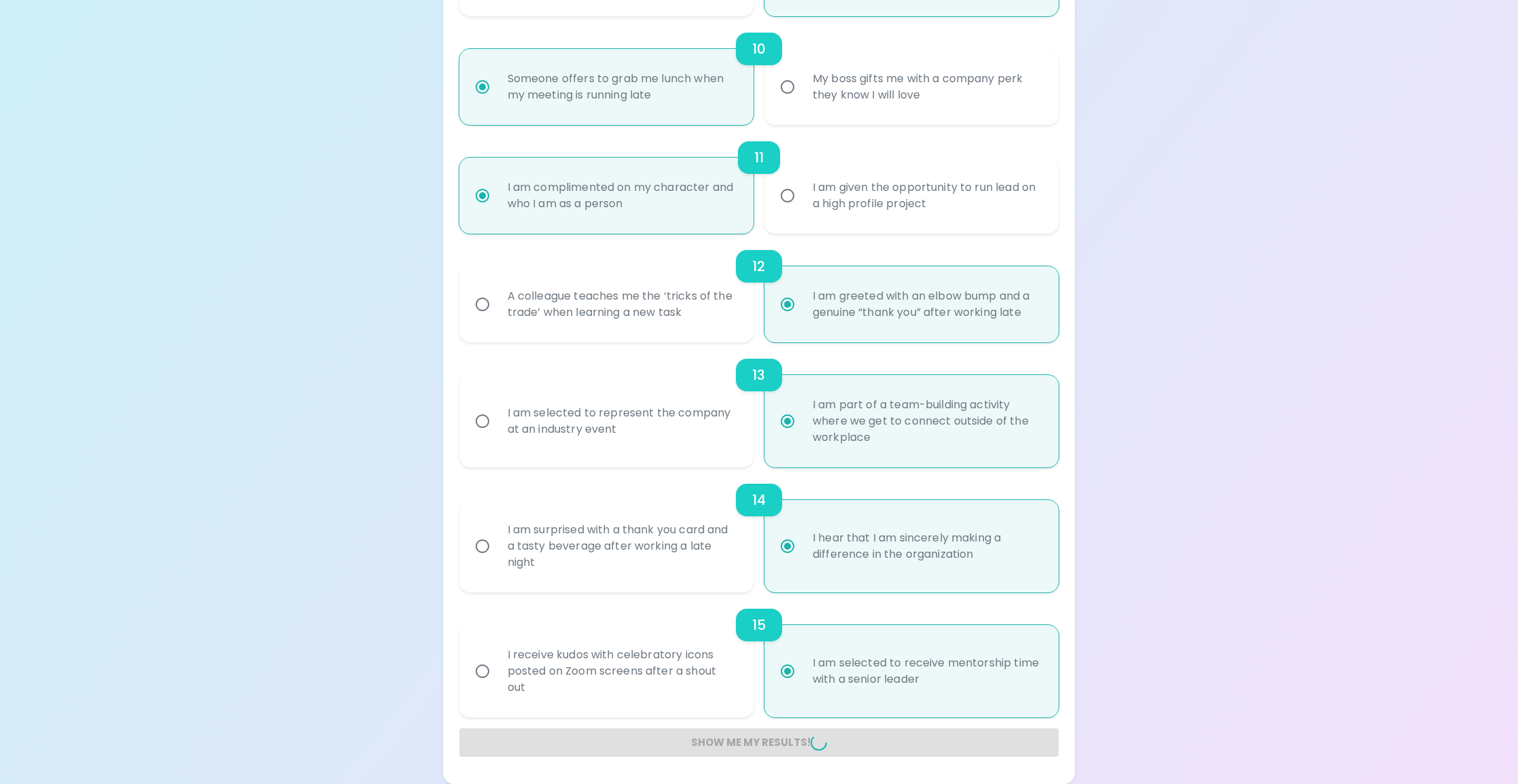
radio input "false"
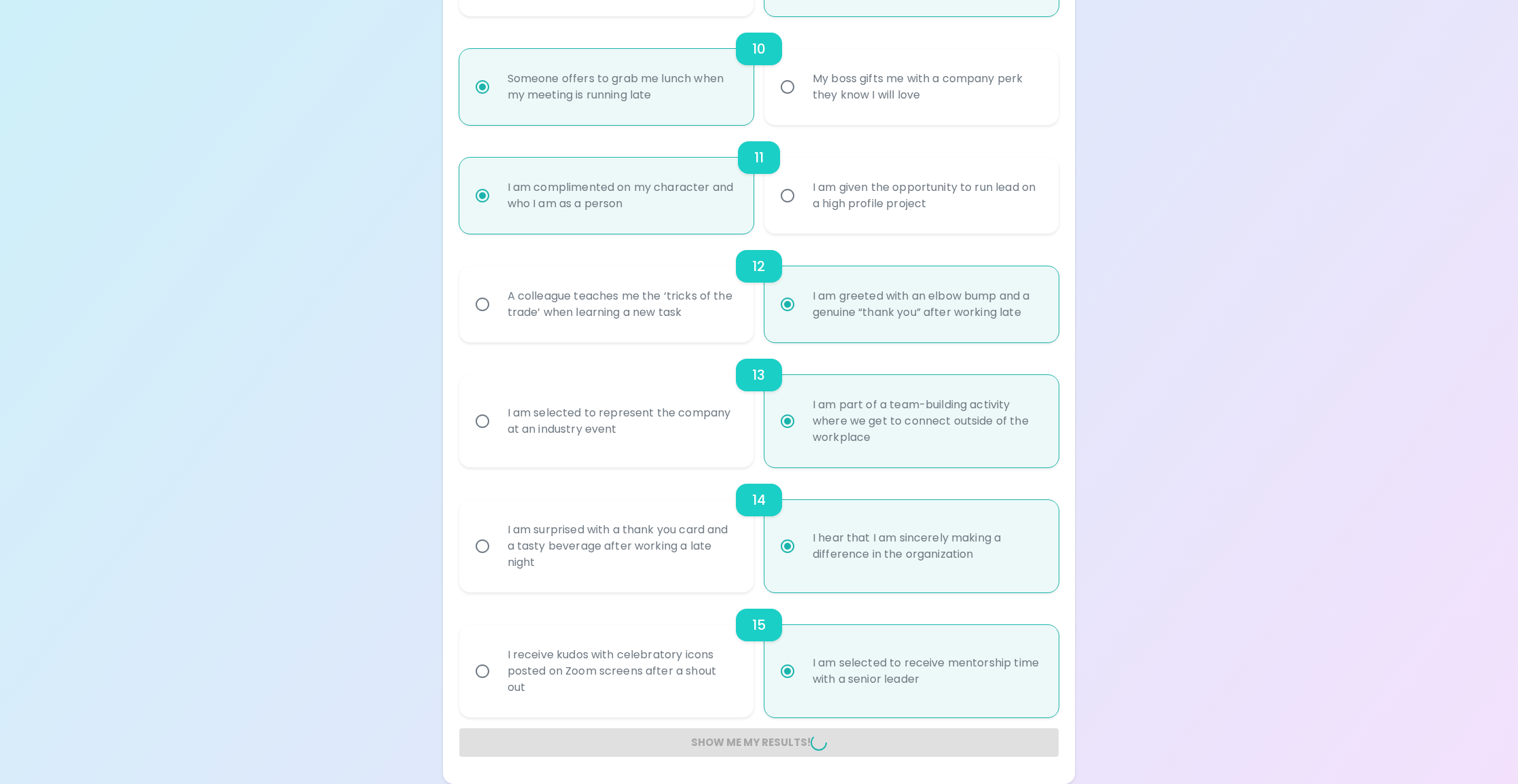
radio input "false"
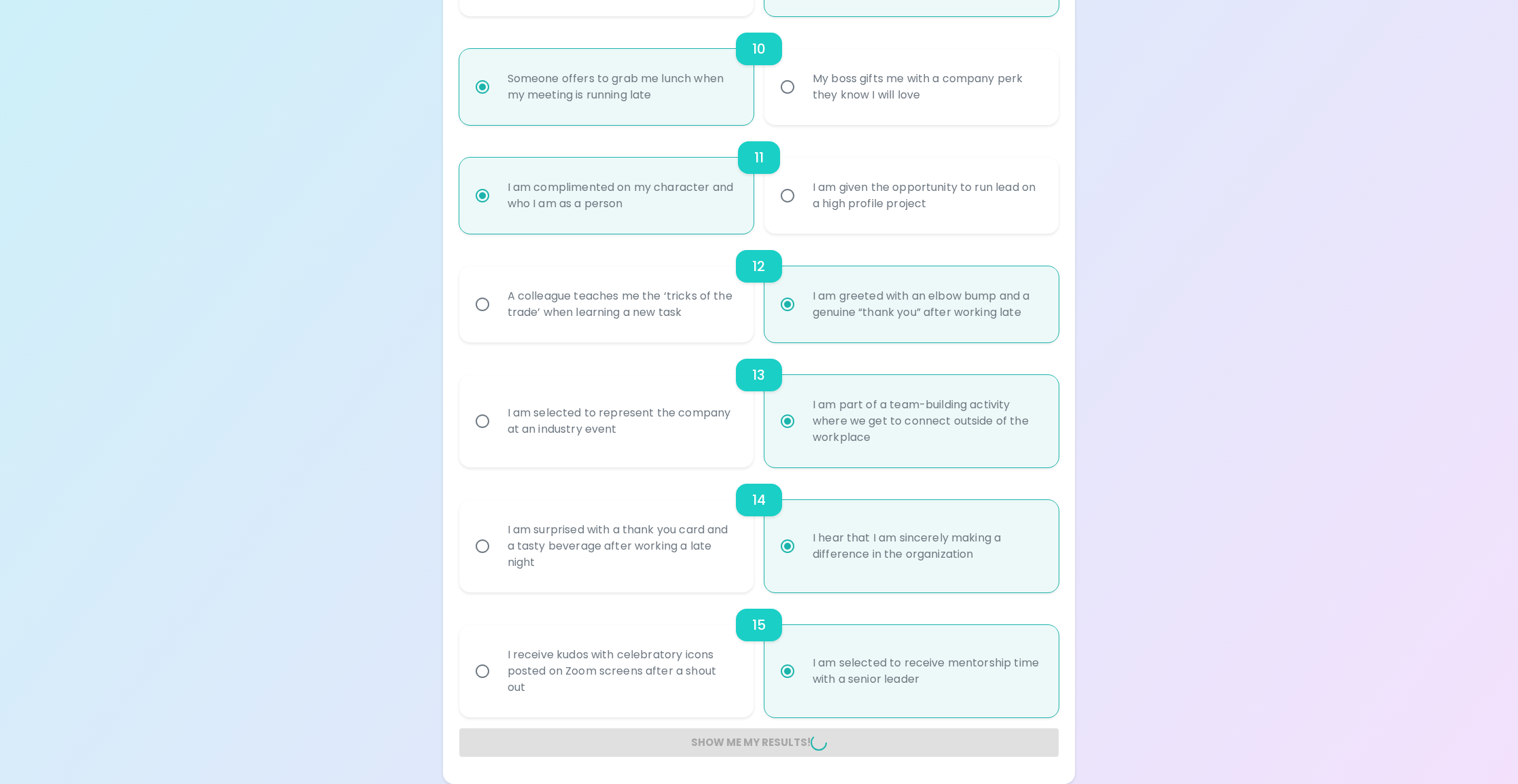
radio input "false"
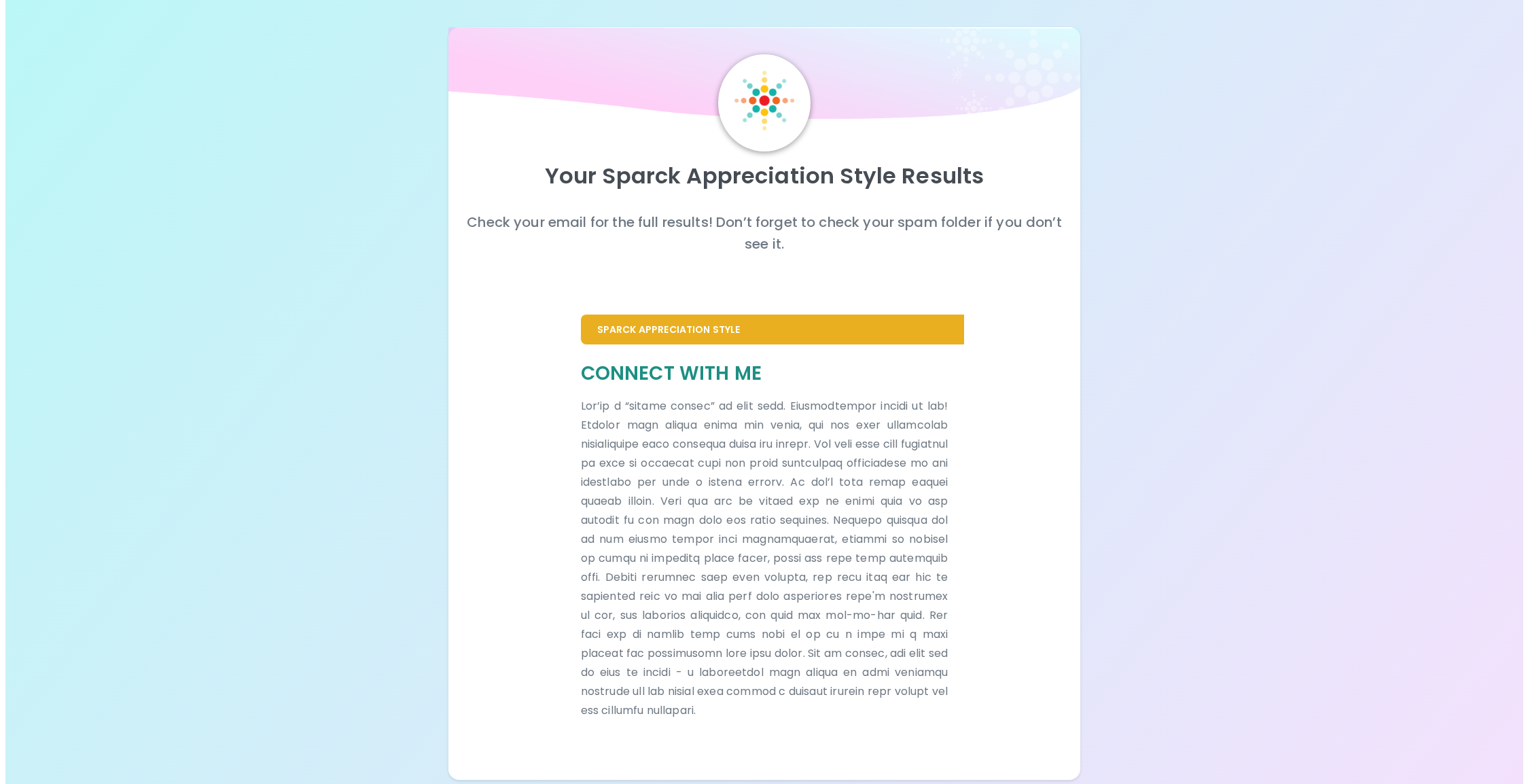
scroll to position [0, 0]
